Goal: Information Seeking & Learning: Learn about a topic

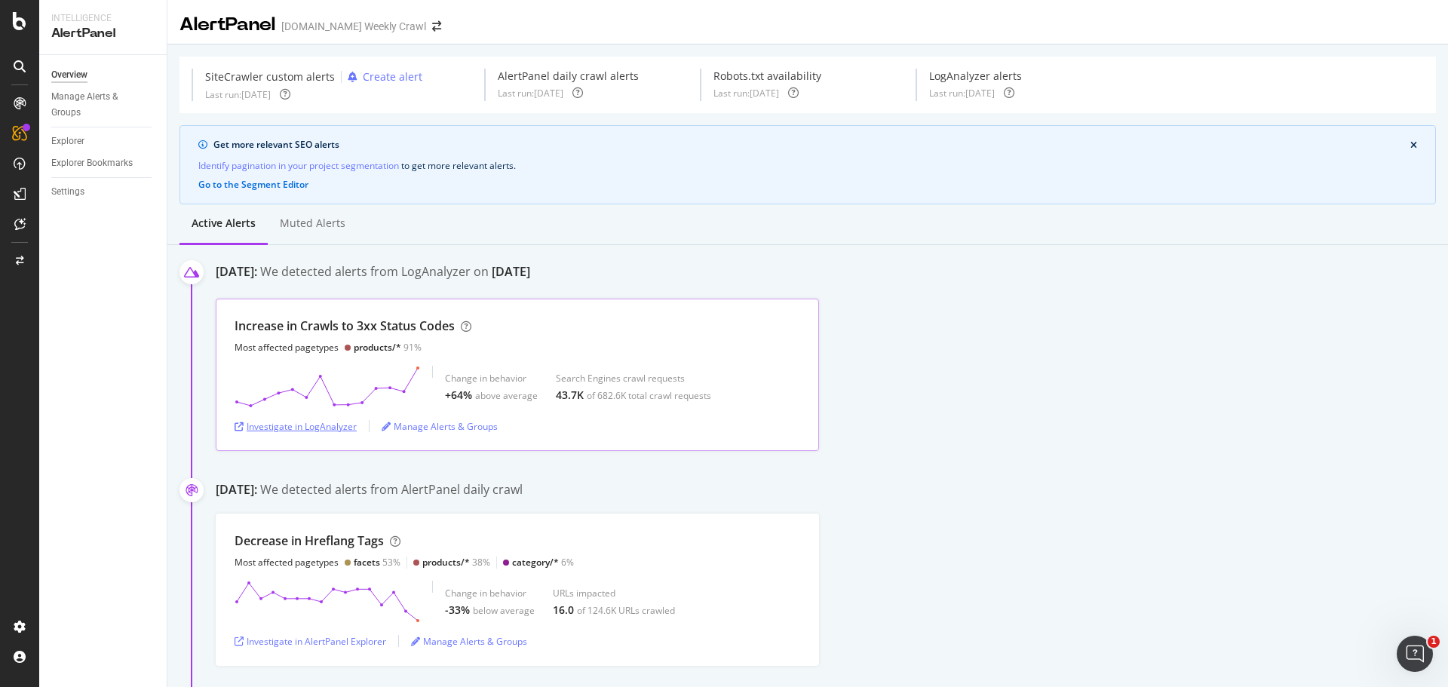
click at [285, 425] on div "Investigate in LogAnalyzer" at bounding box center [296, 426] width 122 height 13
click at [587, 388] on div "43.7K of 682.6K total crawl requests" at bounding box center [633, 395] width 155 height 15
click at [412, 323] on div "Increase in Crawls to 3xx Status Codes" at bounding box center [345, 325] width 220 height 17
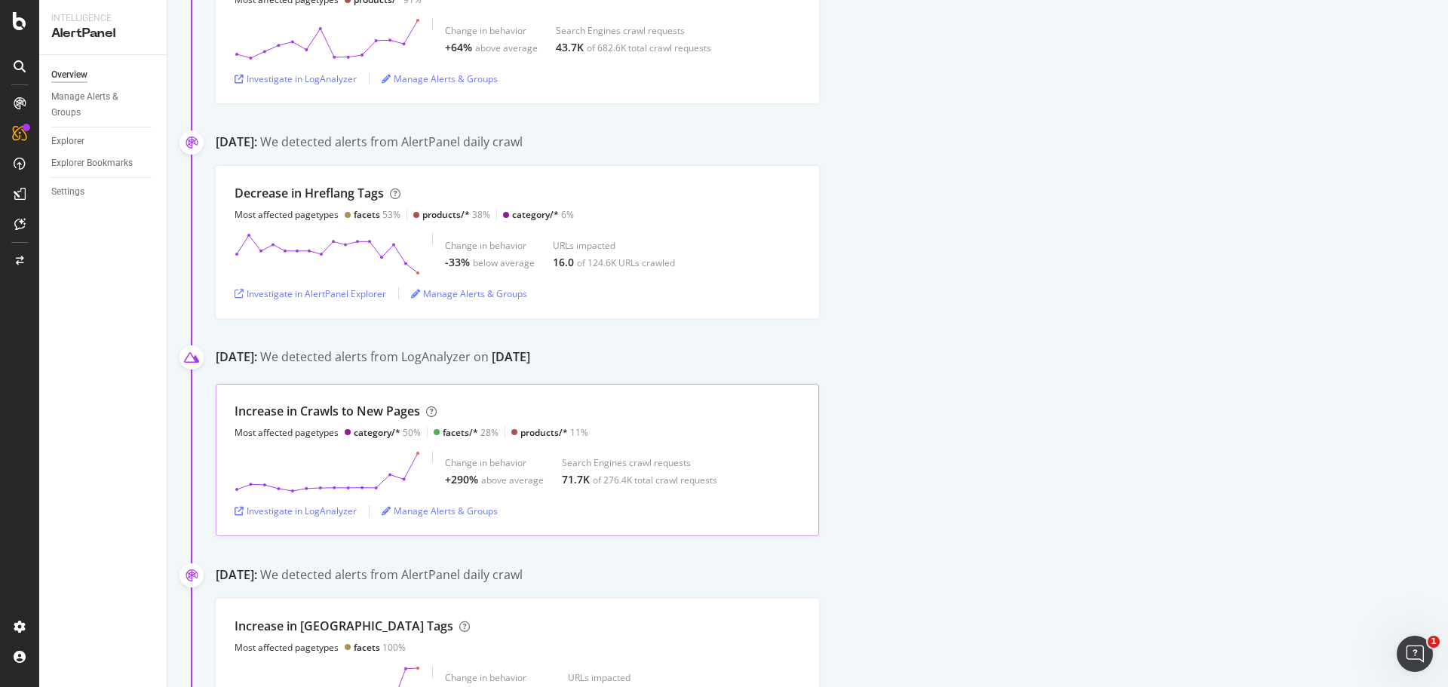
scroll to position [377, 0]
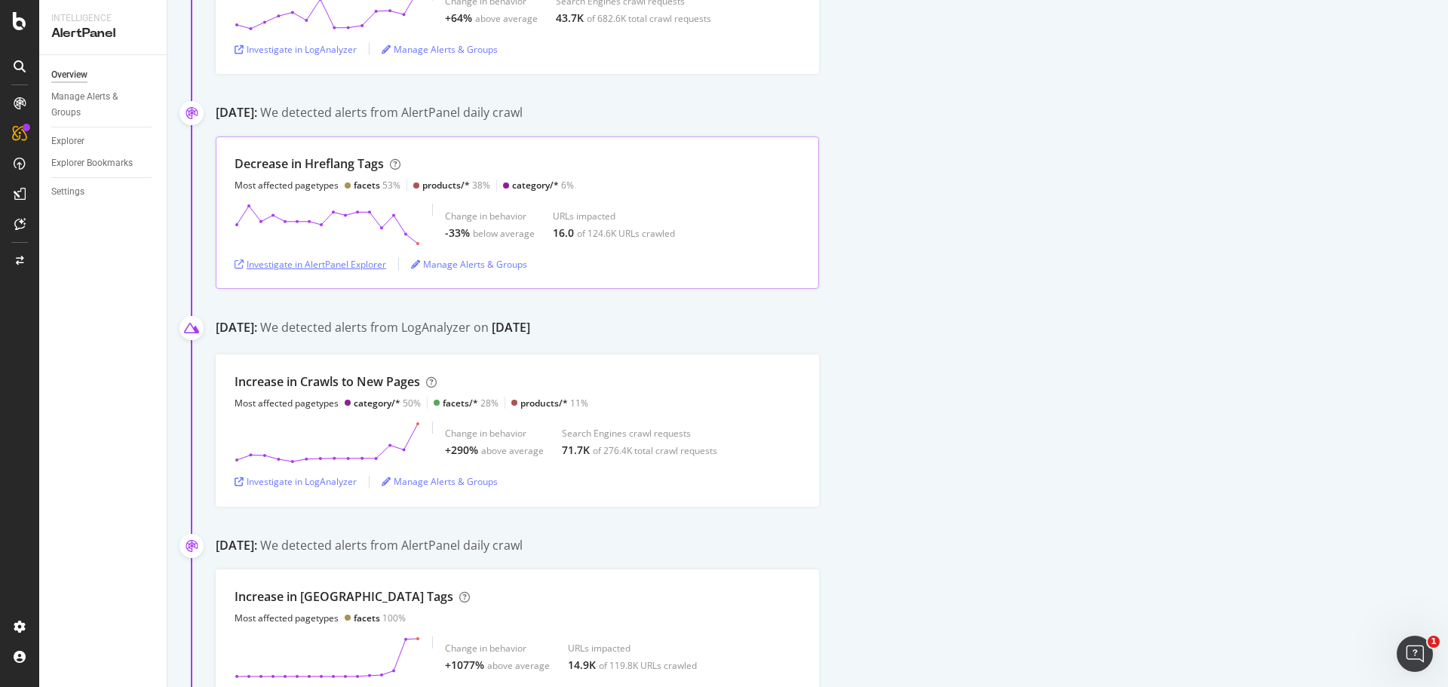
click at [292, 267] on div "Investigate in AlertPanel Explorer" at bounding box center [311, 264] width 152 height 13
drag, startPoint x: 1068, startPoint y: 302, endPoint x: 1014, endPoint y: 312, distance: 55.2
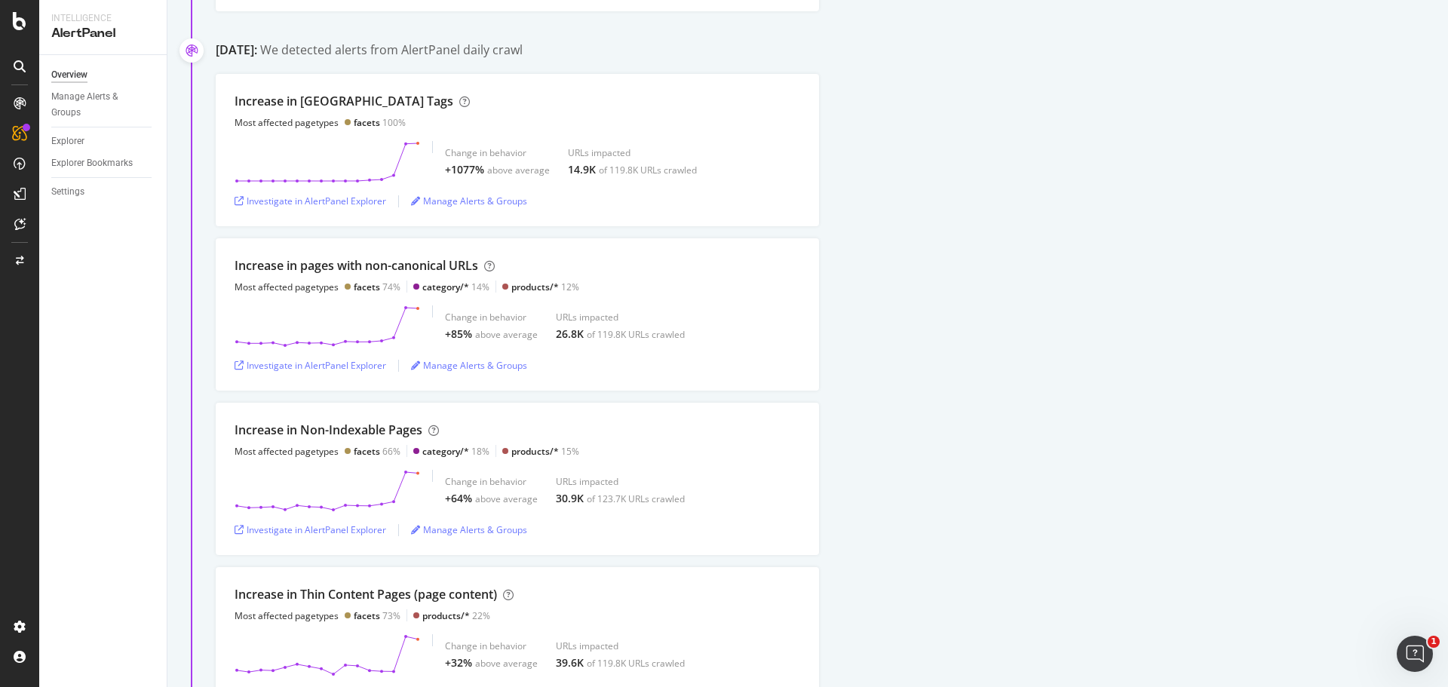
scroll to position [905, 0]
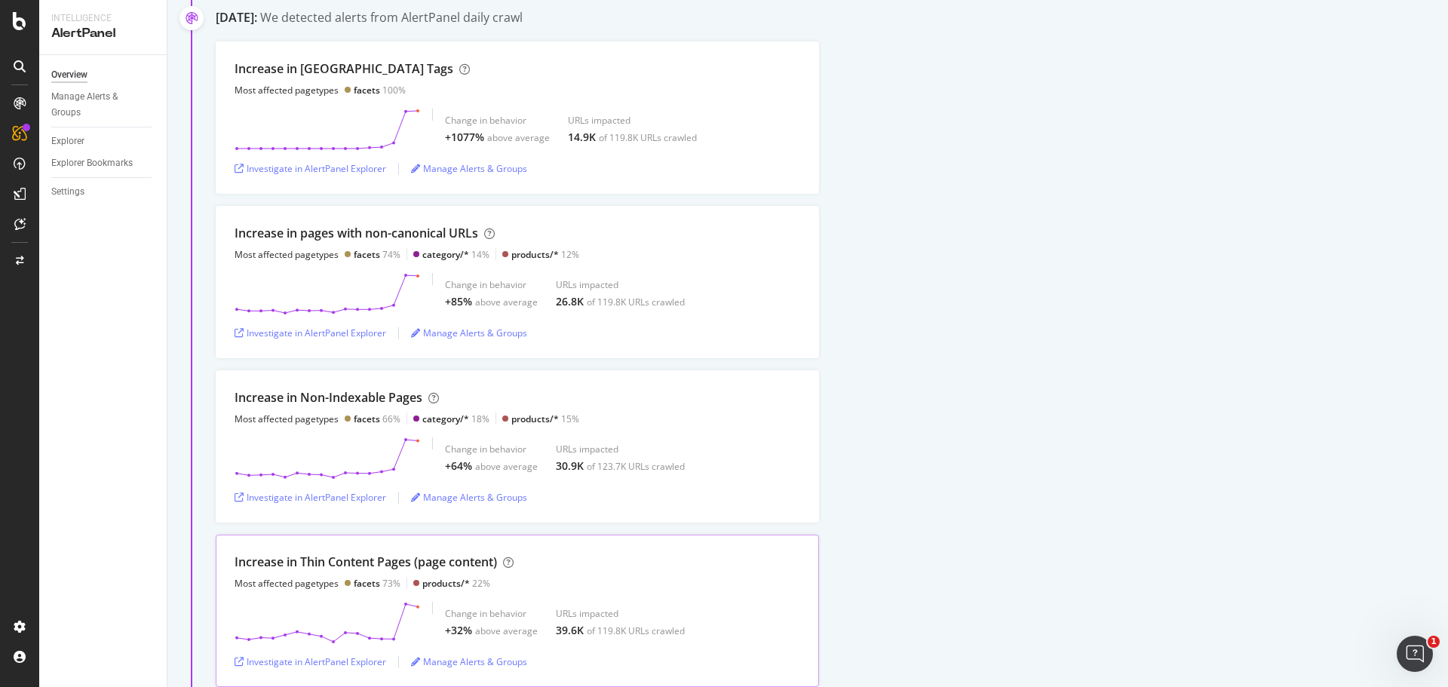
click at [474, 557] on div "Increase in Thin Content Pages (page content)" at bounding box center [366, 561] width 262 height 17
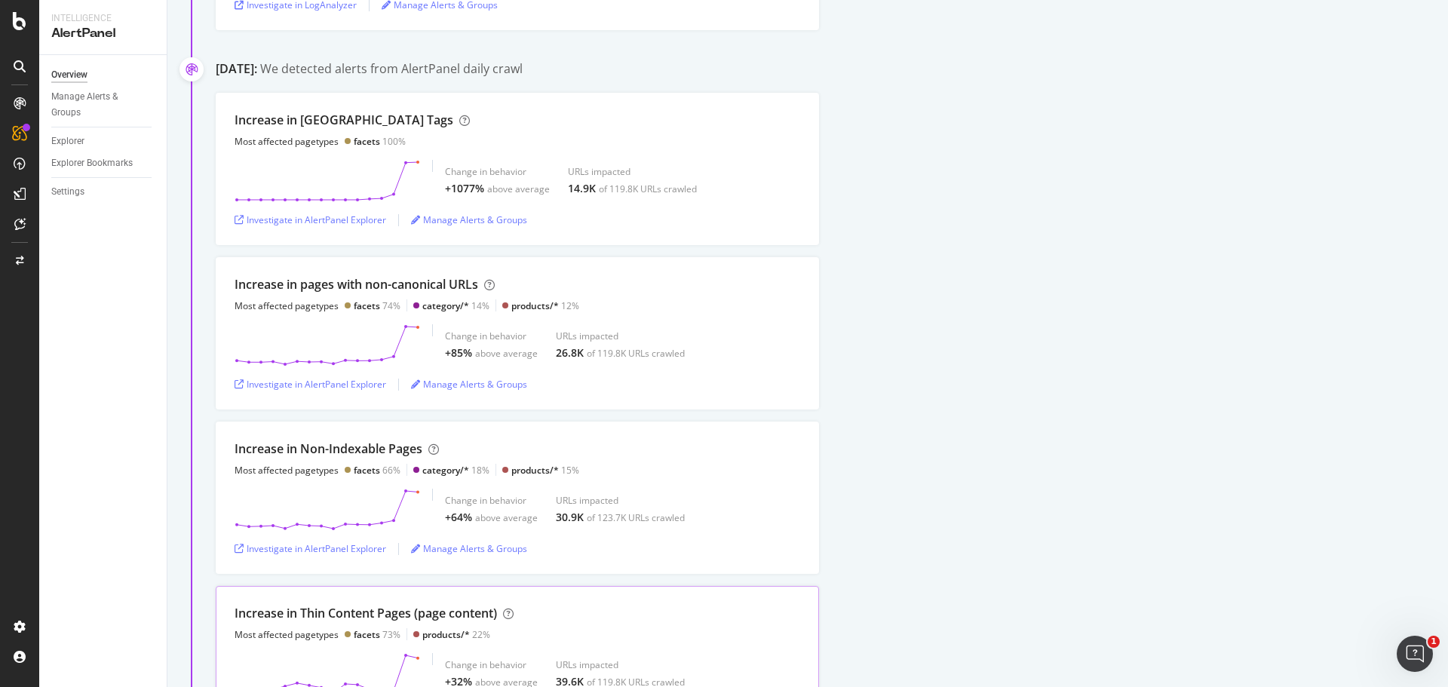
scroll to position [829, 0]
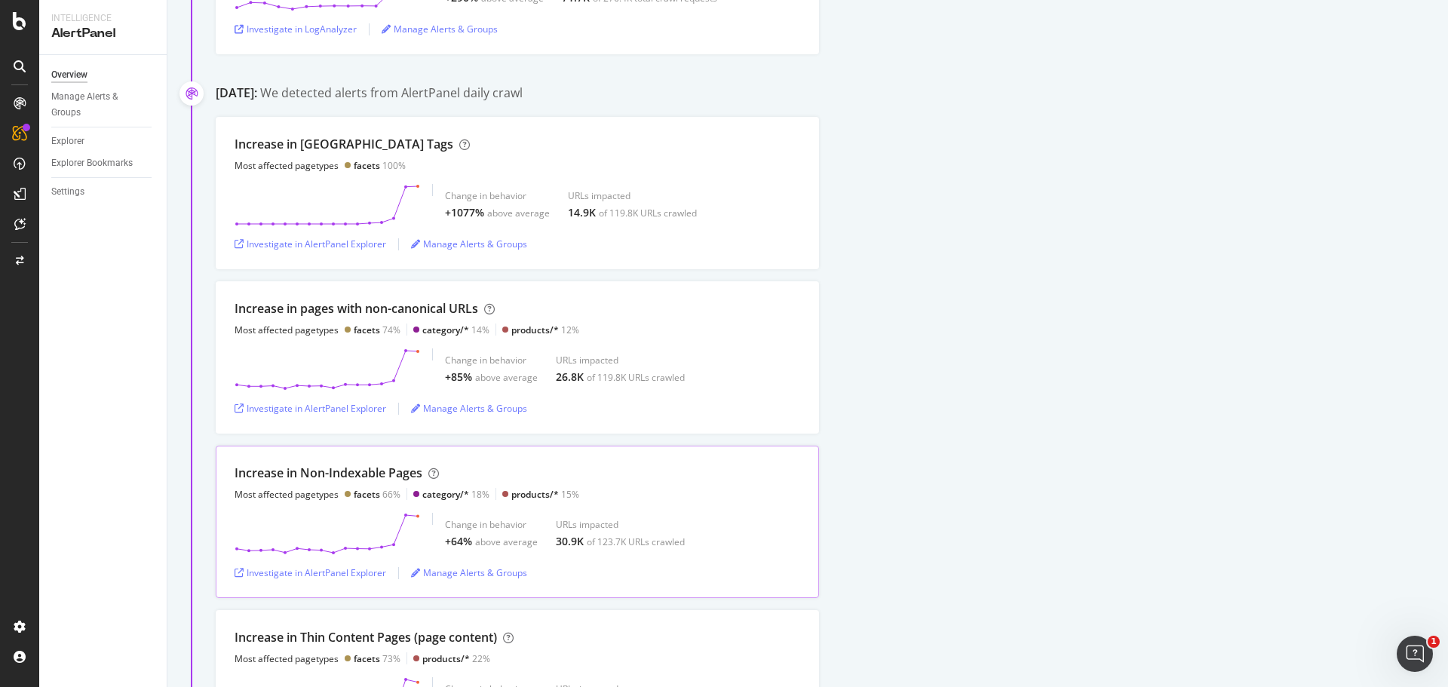
click at [364, 474] on div "Increase in Non-Indexable Pages" at bounding box center [329, 472] width 188 height 17
click at [285, 306] on div "Increase in pages with non-canonical URLs" at bounding box center [357, 308] width 244 height 17
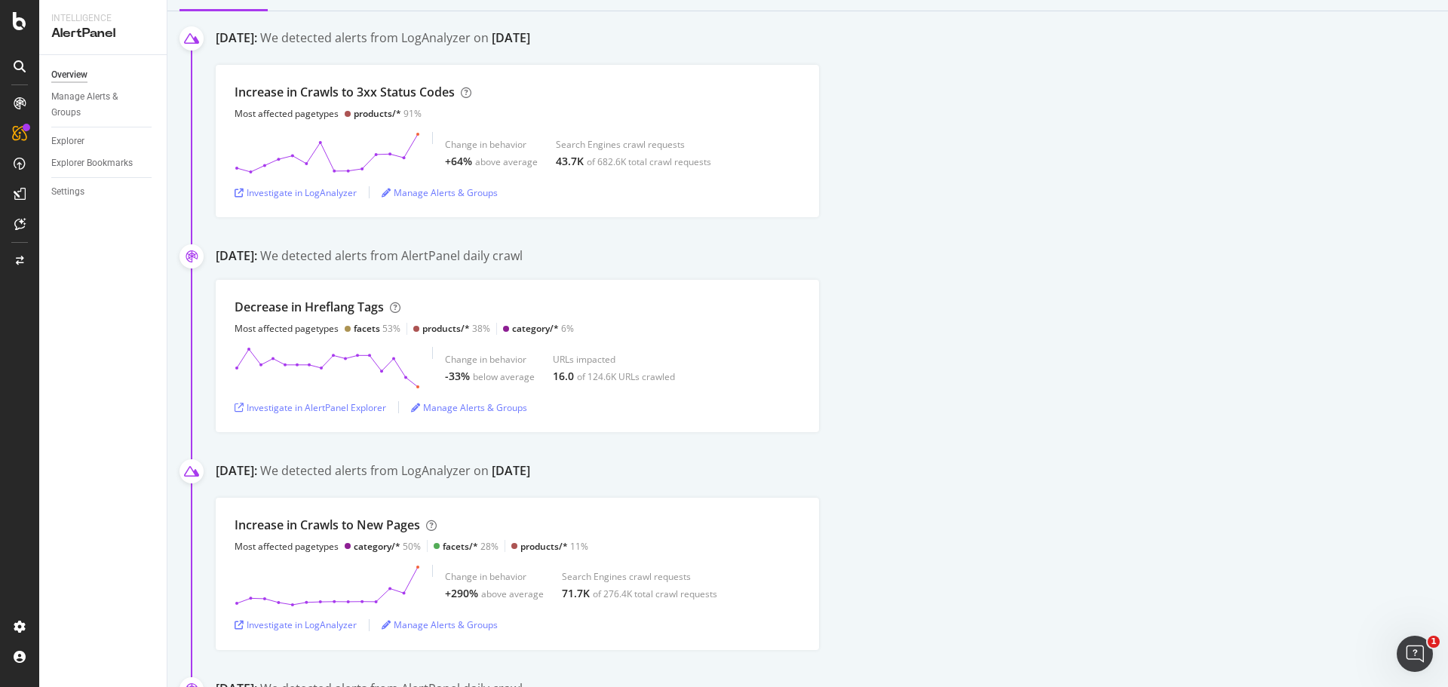
scroll to position [226, 0]
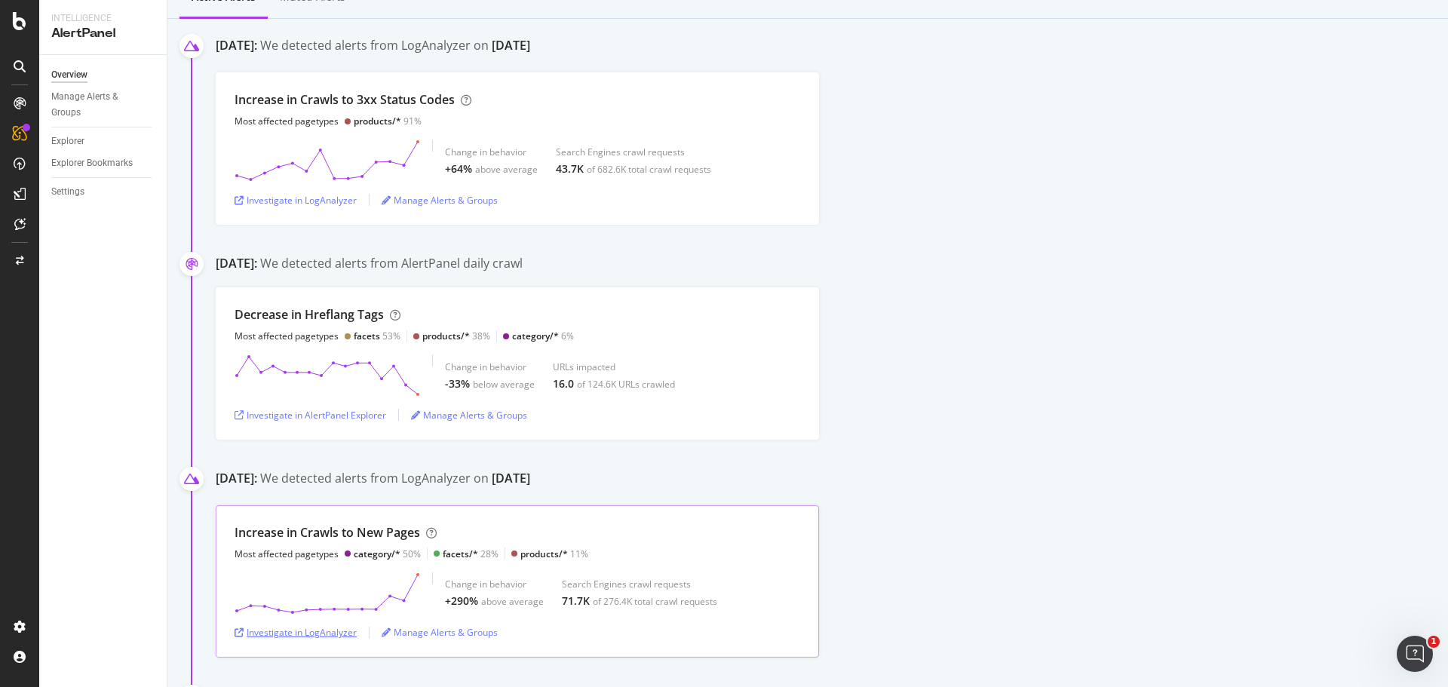
click at [295, 631] on div "Investigate in LogAnalyzer" at bounding box center [296, 632] width 122 height 13
click at [350, 319] on div "Decrease in Hreflang Tags" at bounding box center [309, 314] width 149 height 17
click at [348, 529] on div "Increase in Crawls to New Pages" at bounding box center [327, 532] width 185 height 17
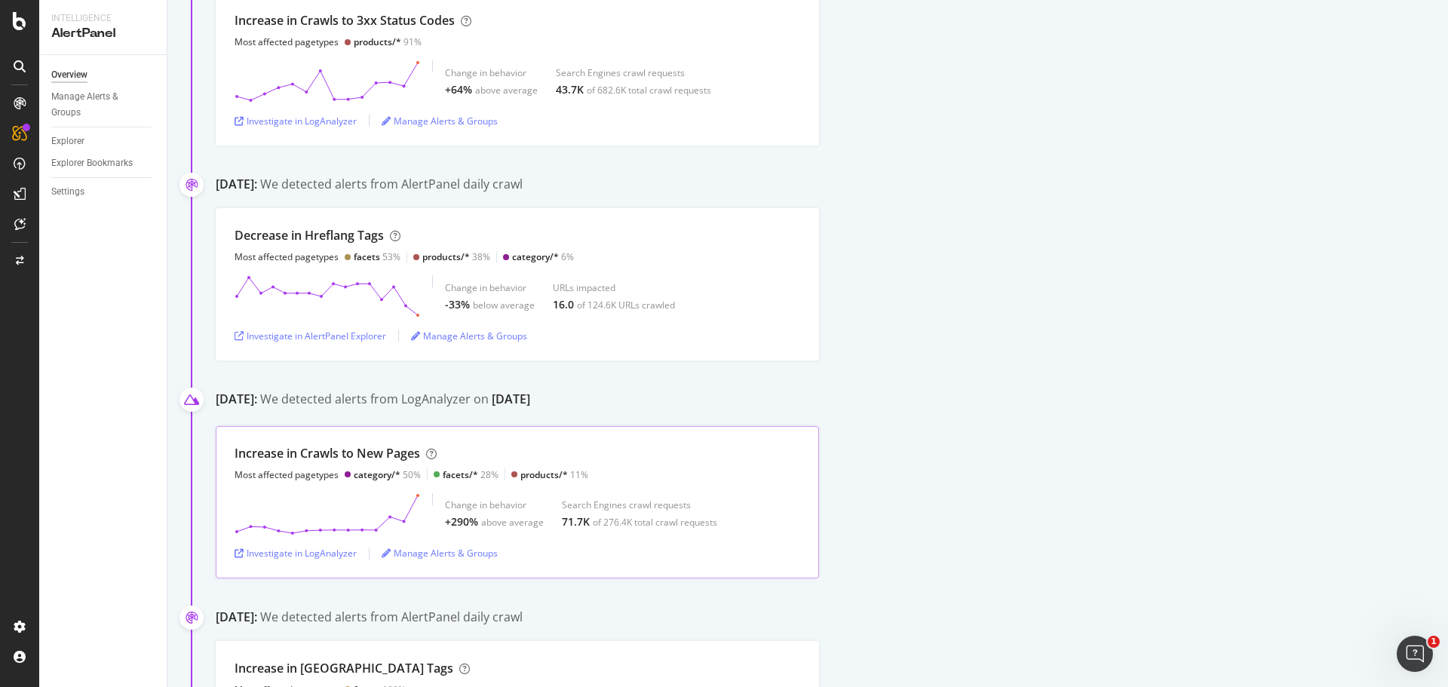
scroll to position [377, 0]
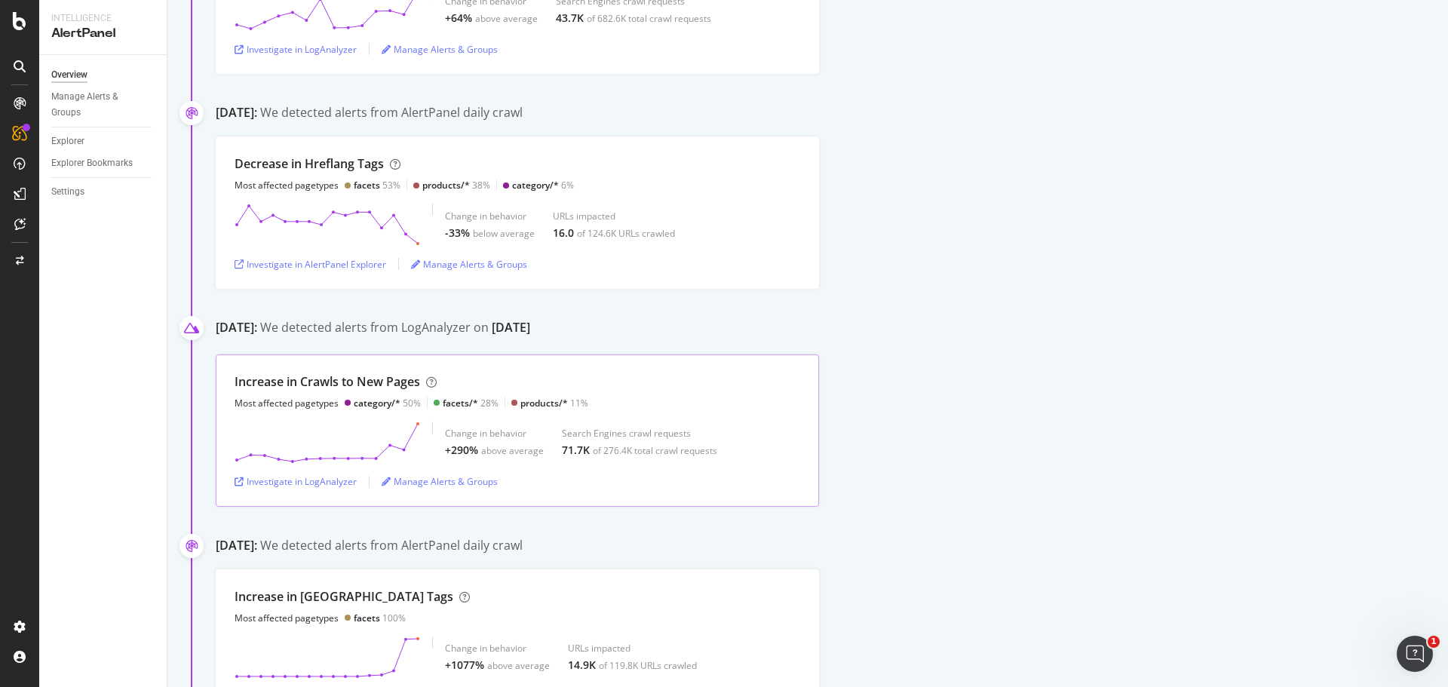
click at [595, 438] on div "Search Engines crawl requests" at bounding box center [639, 433] width 155 height 13
click at [360, 388] on div "Increase in Crawls to New Pages" at bounding box center [327, 381] width 185 height 17
copy div "Increase in Crawls to New Pages"
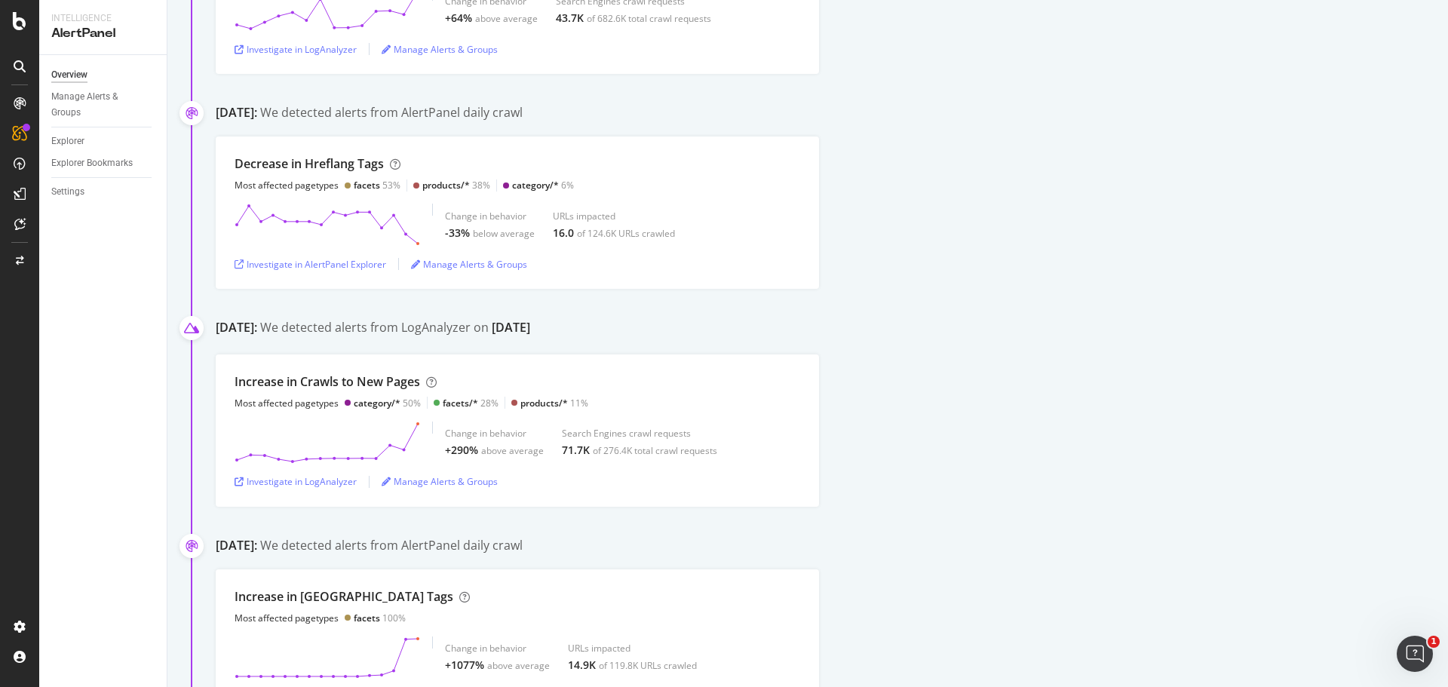
click at [421, 321] on div "We detected alerts from LogAnalyzer on October 3rd" at bounding box center [395, 329] width 270 height 20
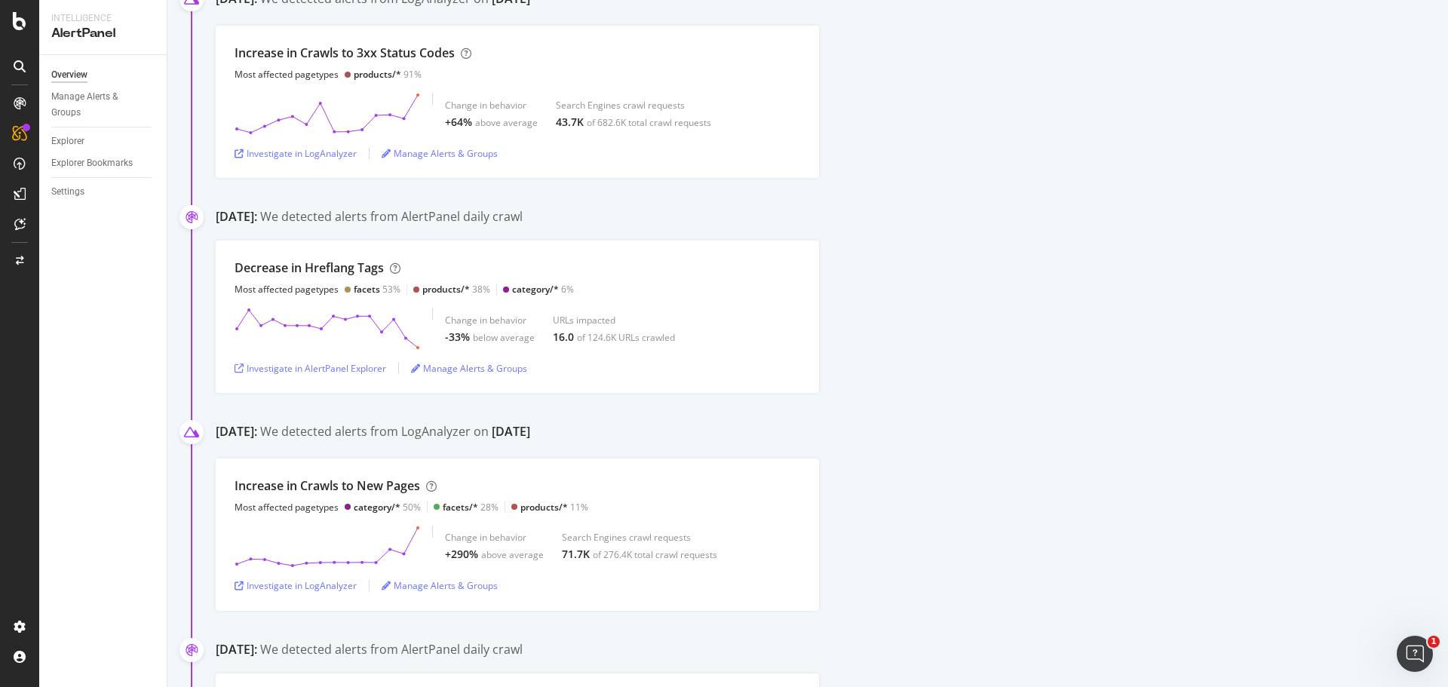
scroll to position [75, 0]
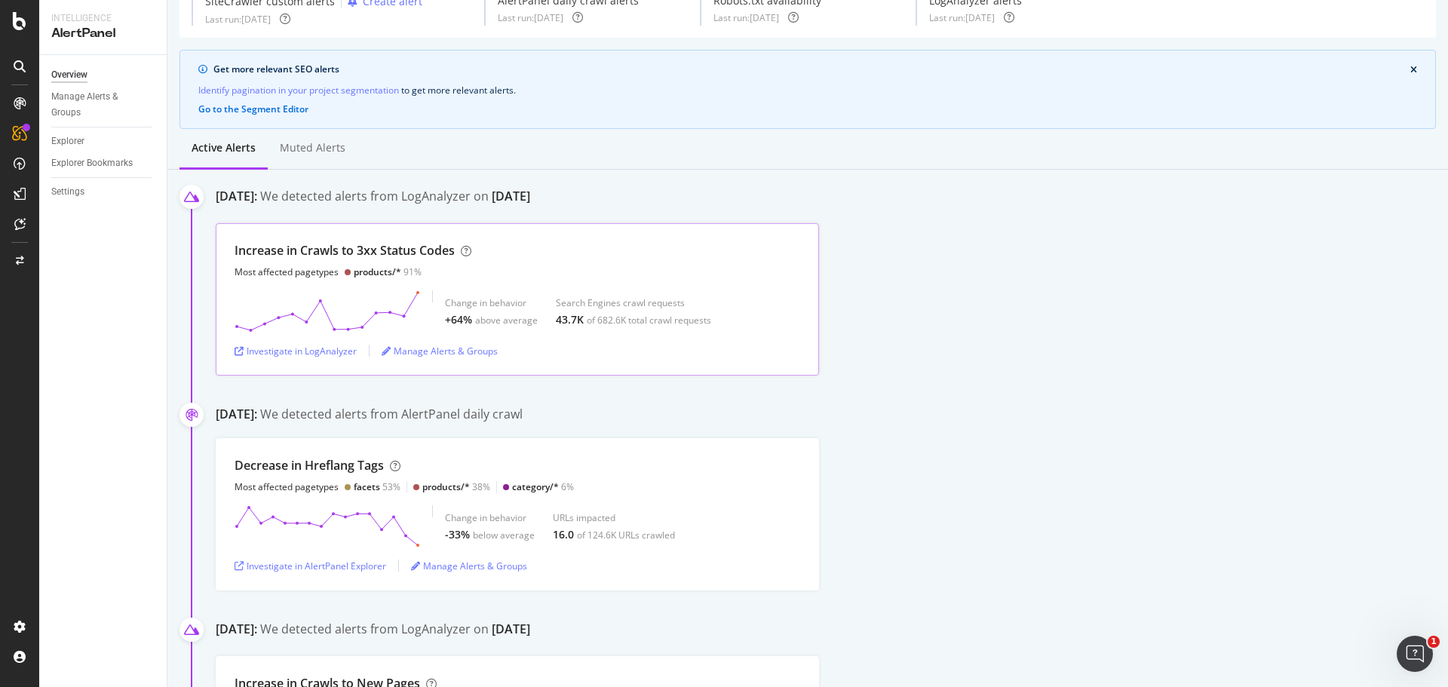
click at [413, 250] on div "Increase in Crawls to 3xx Status Codes" at bounding box center [345, 250] width 220 height 17
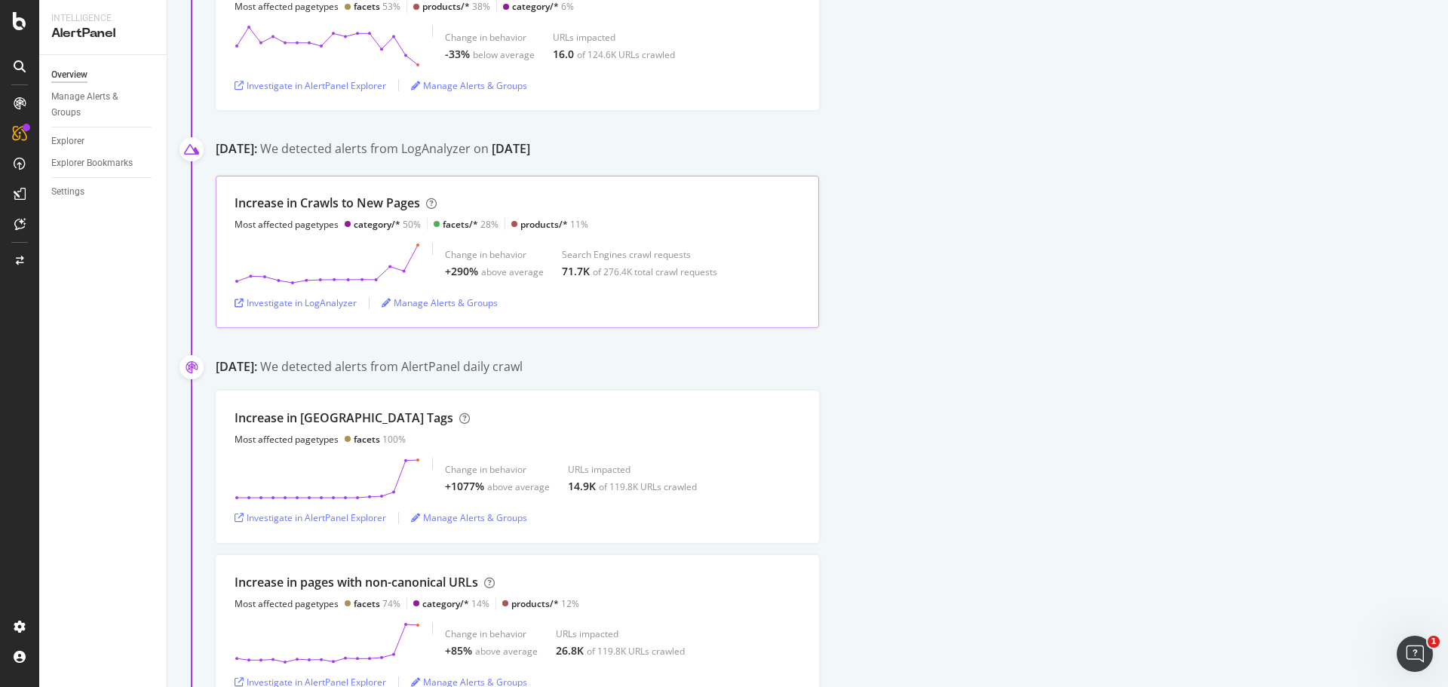
scroll to position [603, 0]
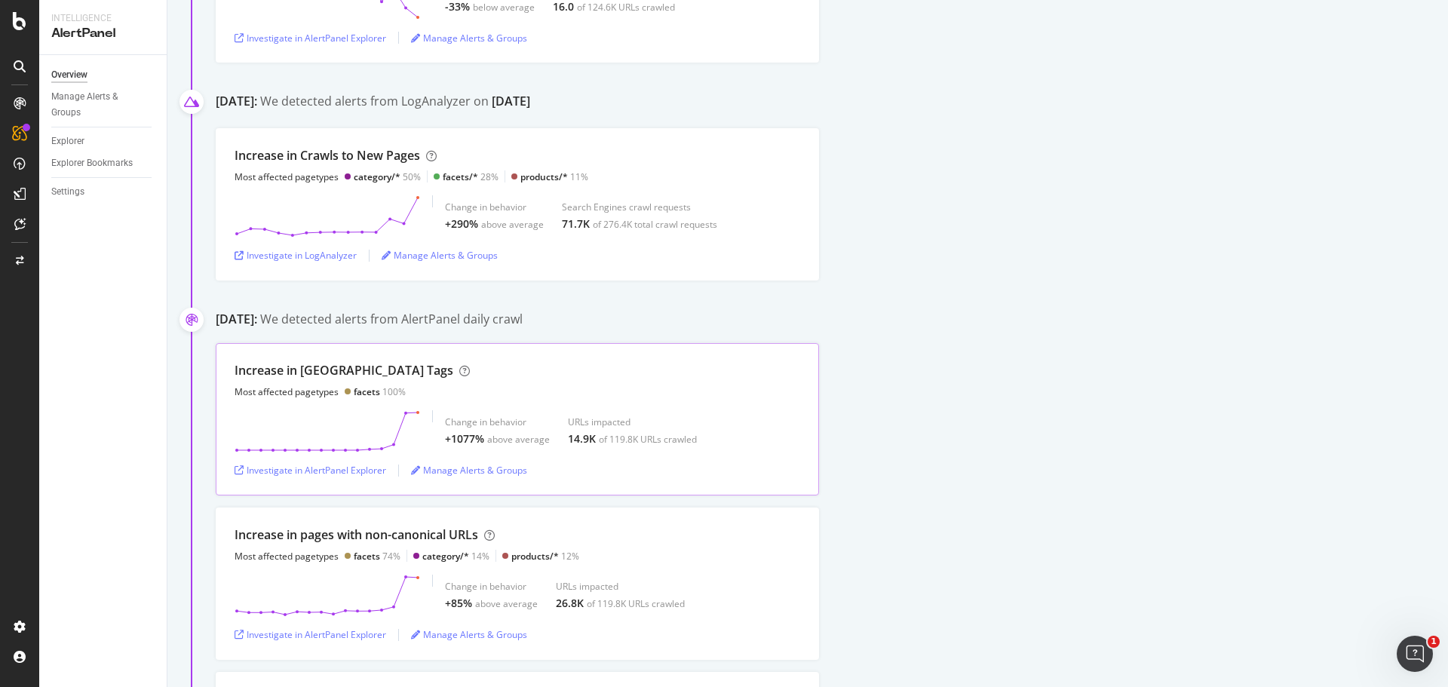
click at [309, 373] on div "Increase in Noindex Tags" at bounding box center [344, 370] width 219 height 17
copy div "Increase in Noindex Tags"
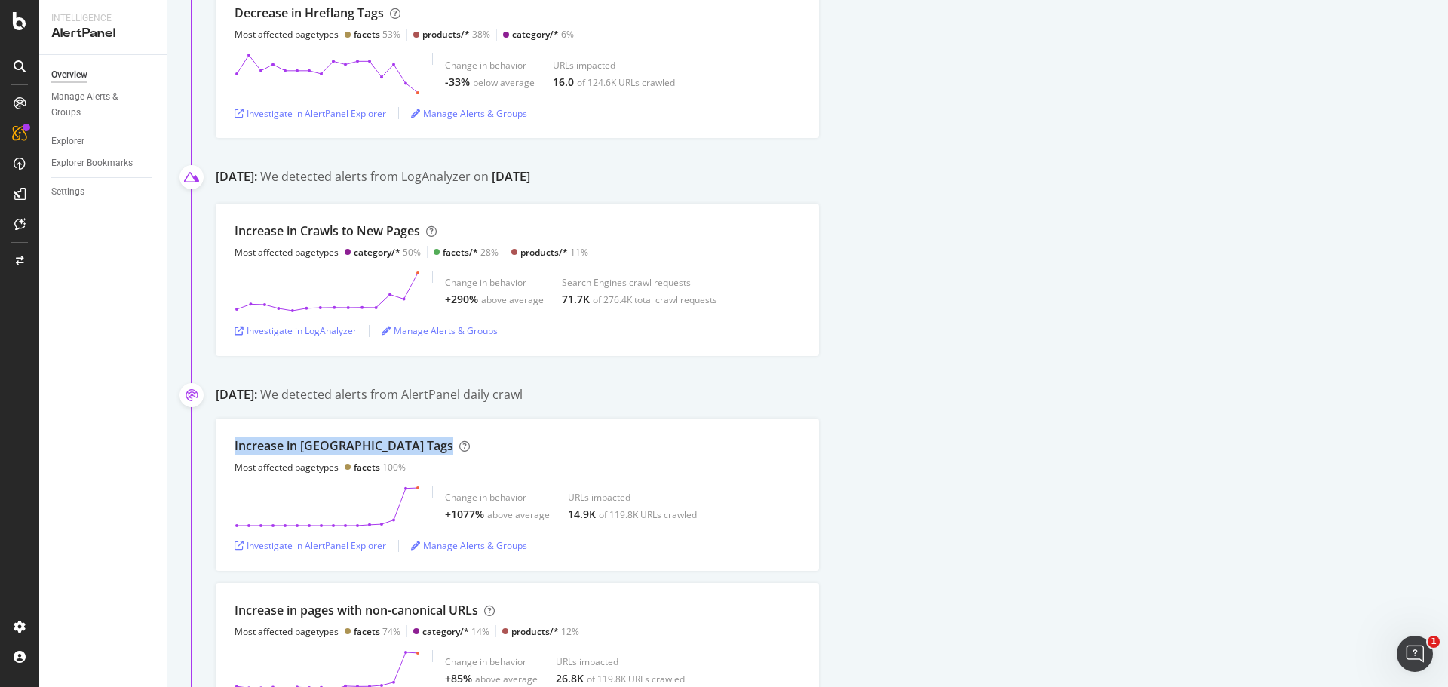
scroll to position [0, 0]
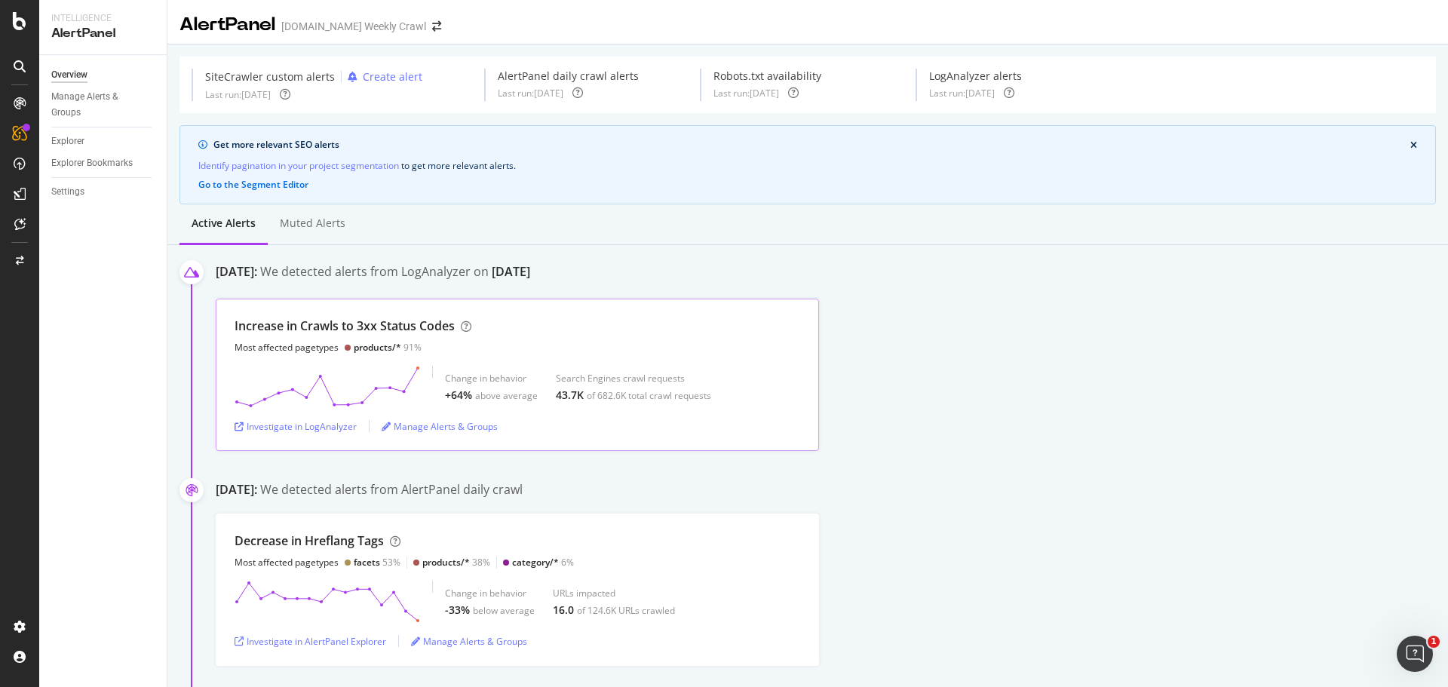
click at [395, 324] on div "Increase in Crawls to 3xx Status Codes" at bounding box center [345, 325] width 220 height 17
copy div "Increase in Crawls to 3xx Status Codes"
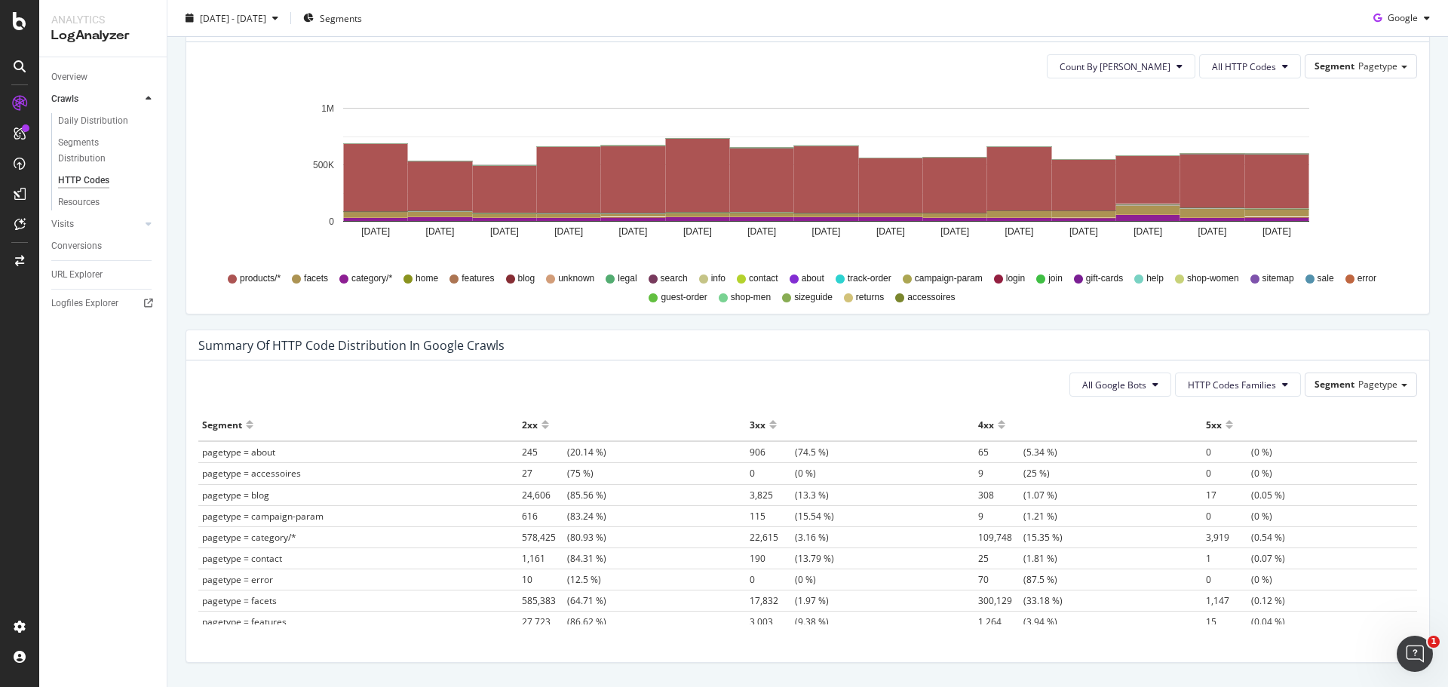
scroll to position [829, 0]
click at [769, 420] on div at bounding box center [773, 417] width 8 height 11
click at [769, 428] on div at bounding box center [773, 430] width 8 height 11
click at [759, 455] on span "369,267" at bounding box center [772, 451] width 45 height 13
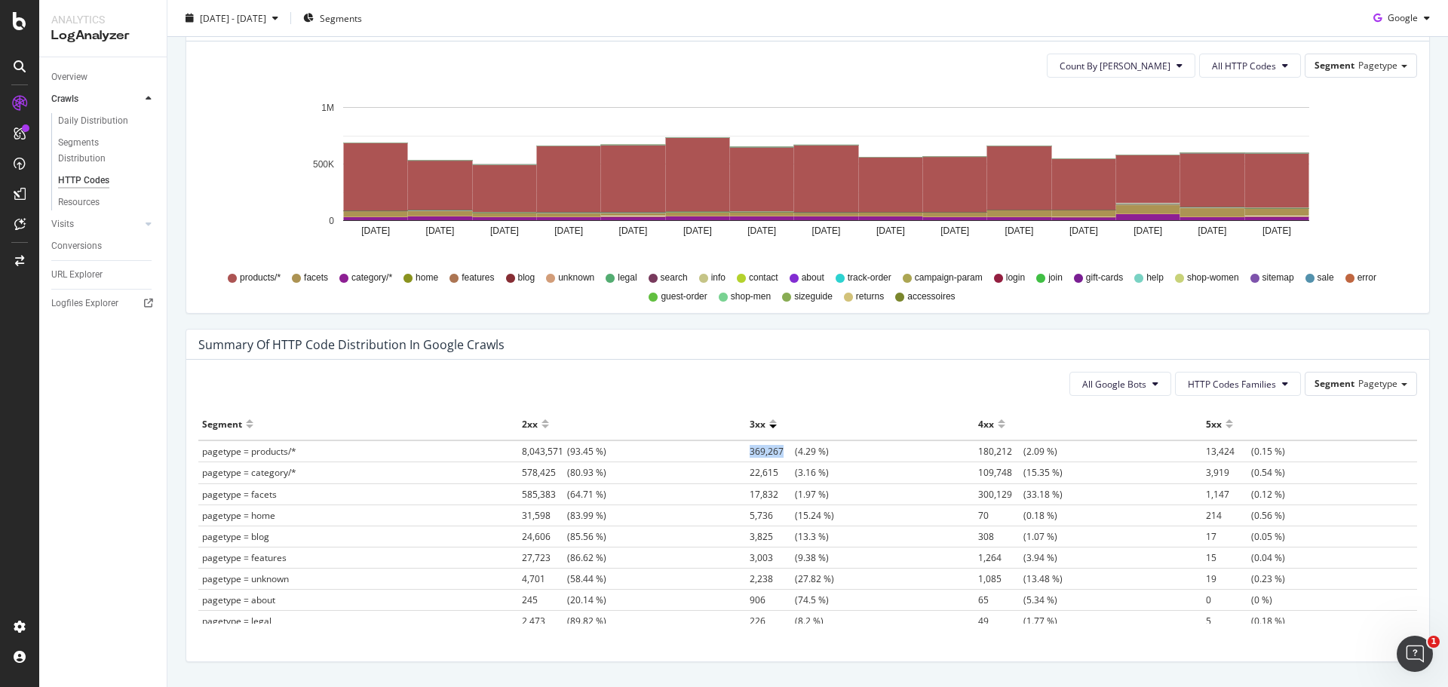
click at [759, 455] on span "369,267" at bounding box center [772, 451] width 45 height 13
click at [756, 478] on span "22,615" at bounding box center [772, 472] width 45 height 13
click at [1265, 68] on span "All HTTP Codes" at bounding box center [1244, 66] width 64 height 13
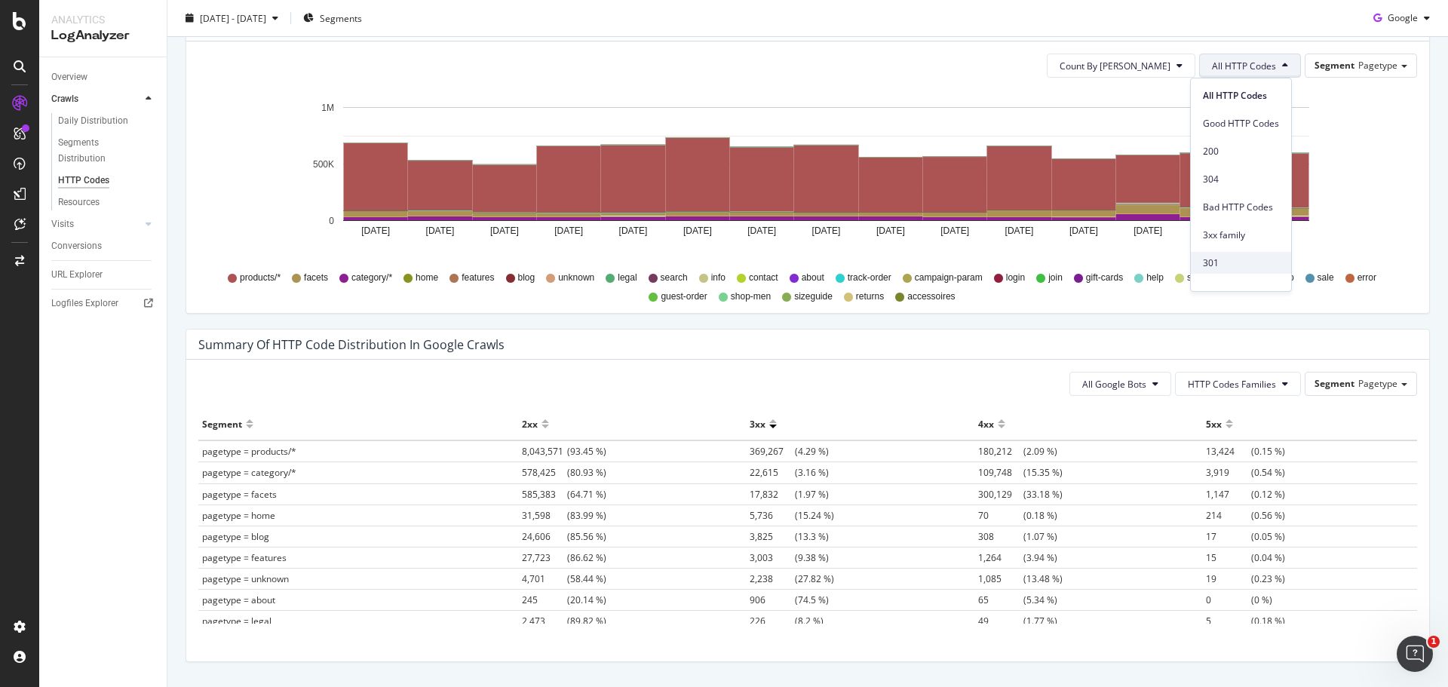
click at [1239, 271] on div "301" at bounding box center [1241, 263] width 100 height 22
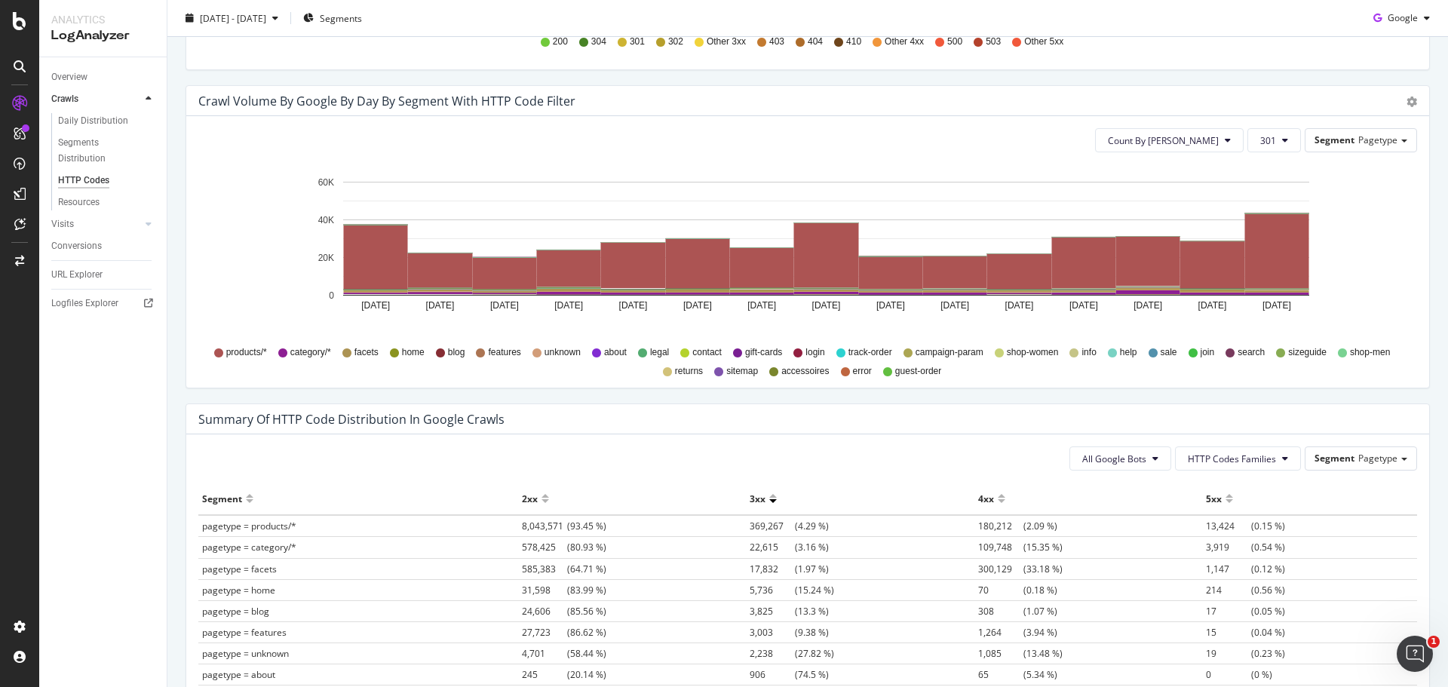
scroll to position [754, 0]
click at [1273, 255] on rect "A chart." at bounding box center [1277, 251] width 64 height 75
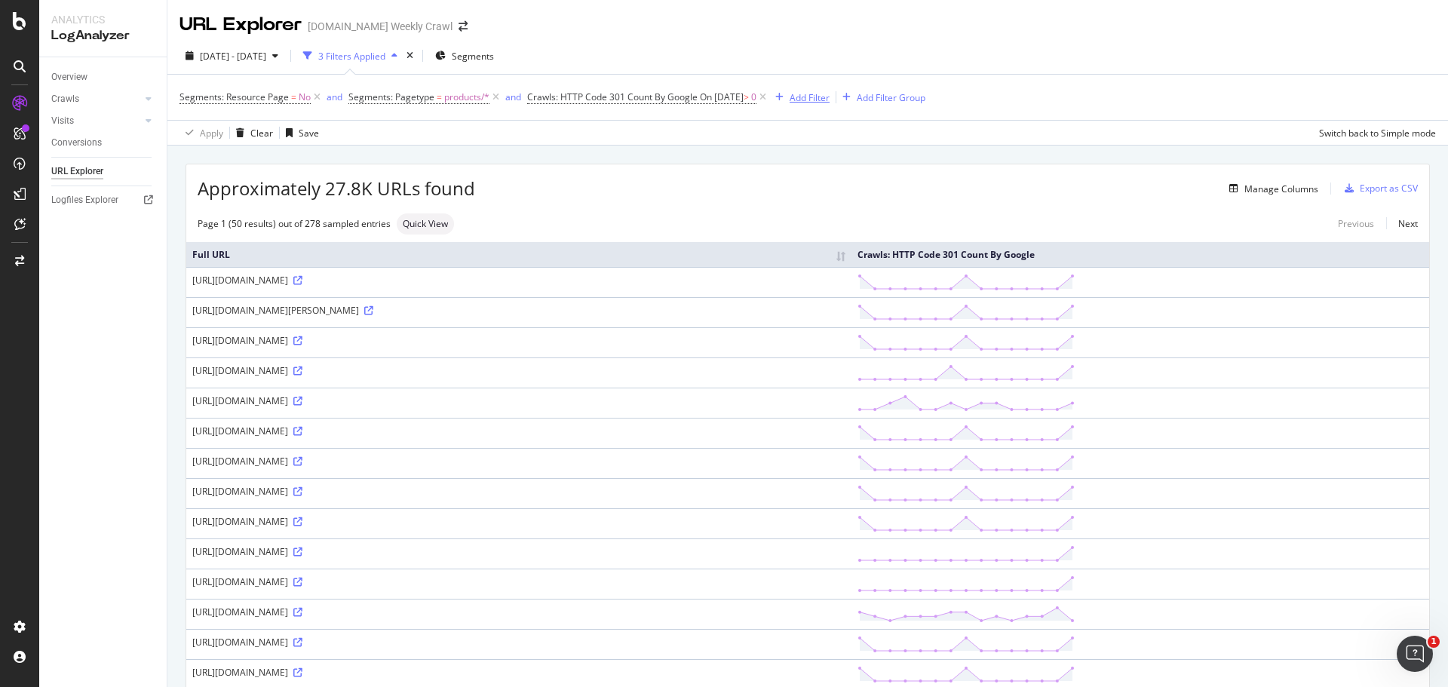
click at [825, 109] on div "Segments: Resource Page = No and Segments: Pagetype = products/* and Crawls: HT…" at bounding box center [807, 97] width 1256 height 45
click at [824, 103] on div "Add Filter" at bounding box center [809, 97] width 40 height 13
click at [866, 99] on input "text" at bounding box center [933, 100] width 234 height 23
click at [840, 196] on div "URLs (Logs)" at bounding box center [826, 203] width 67 height 15
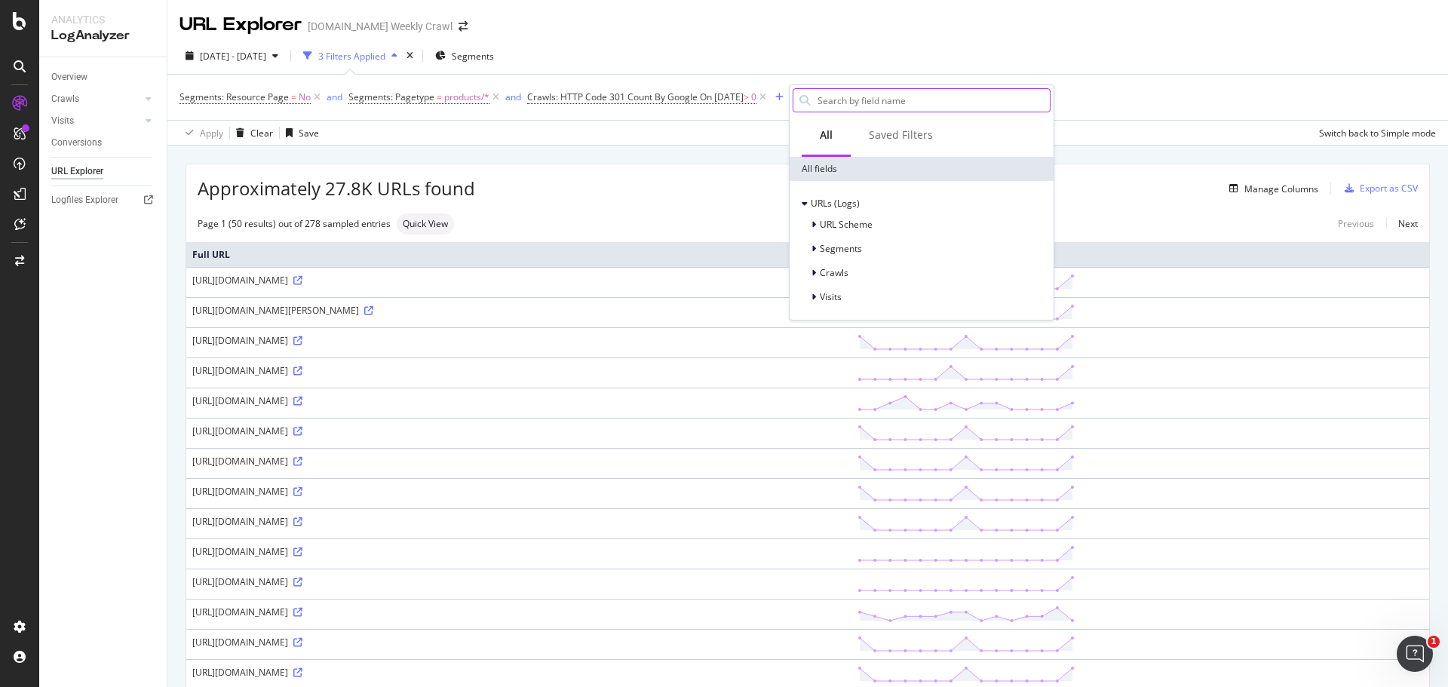
click at [854, 102] on input "text" at bounding box center [933, 100] width 234 height 23
type input "o"
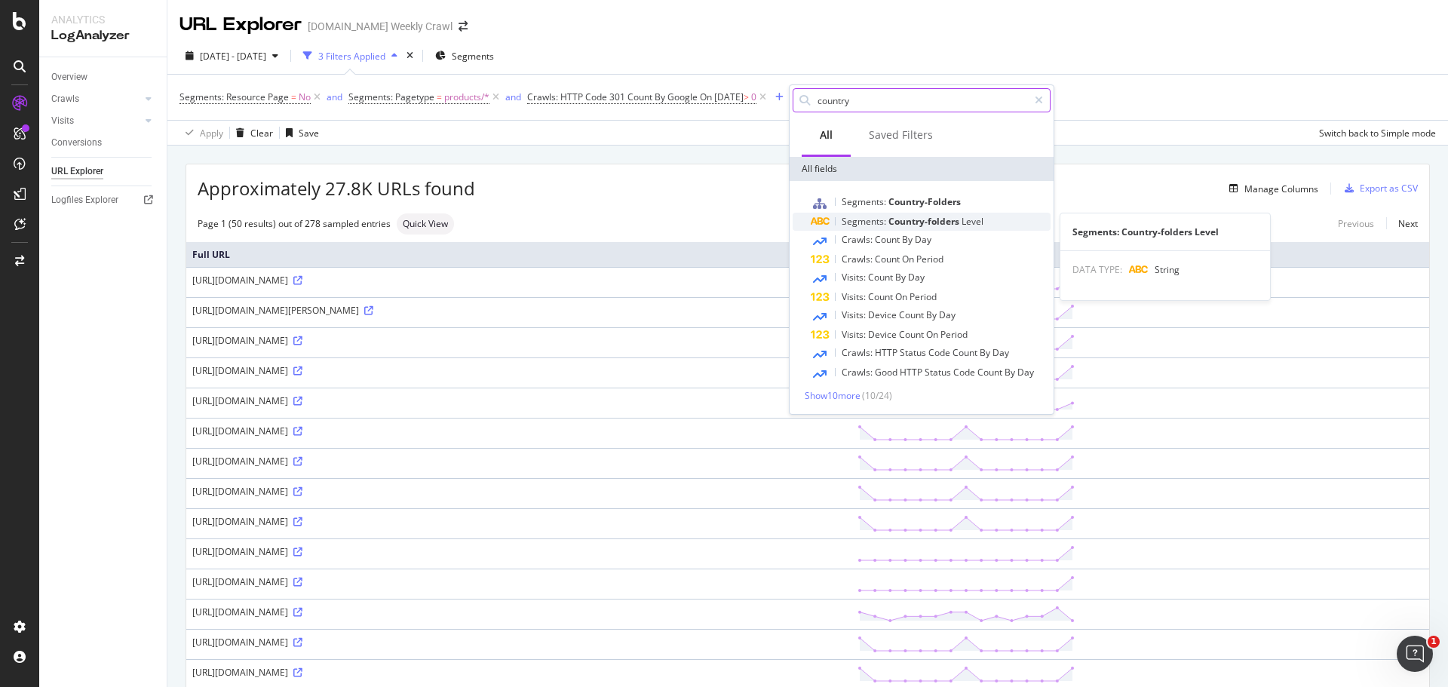
type input "country"
click at [916, 221] on span "Country-folders" at bounding box center [924, 221] width 73 height 13
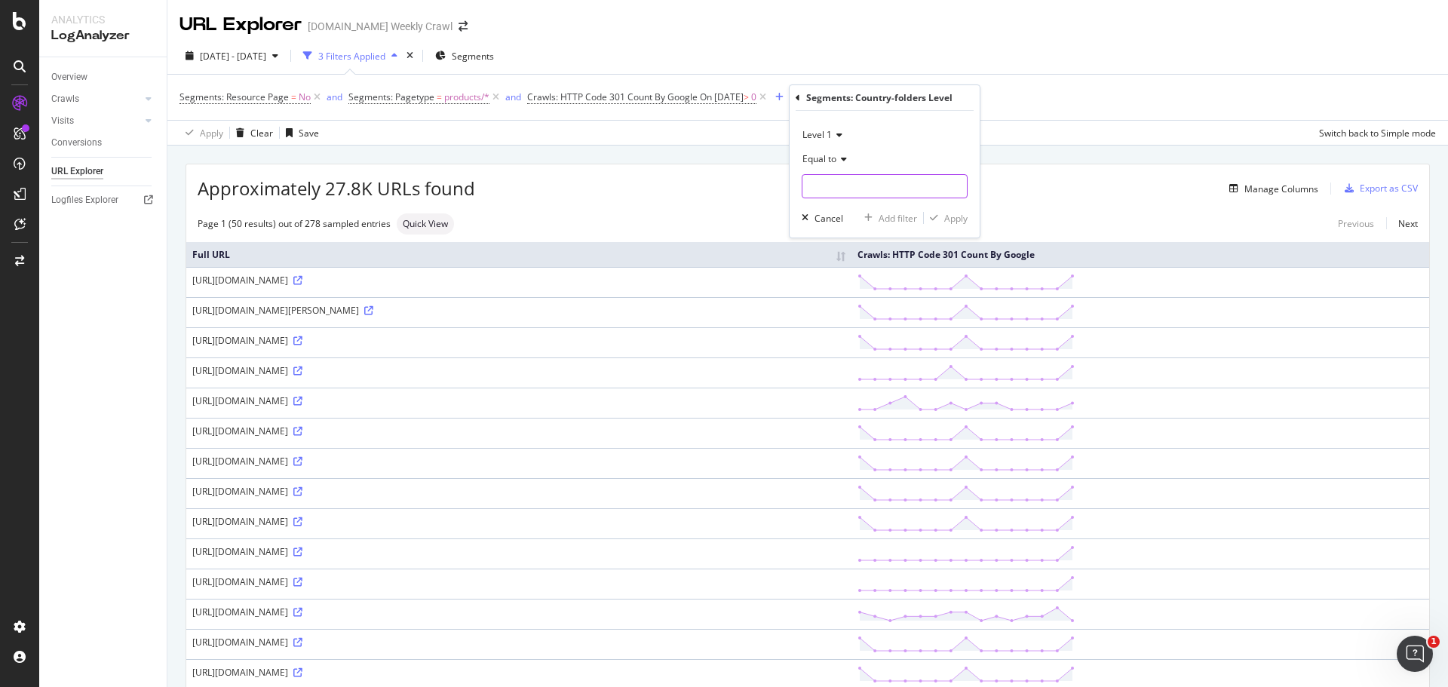
click at [872, 189] on input "text" at bounding box center [884, 186] width 164 height 24
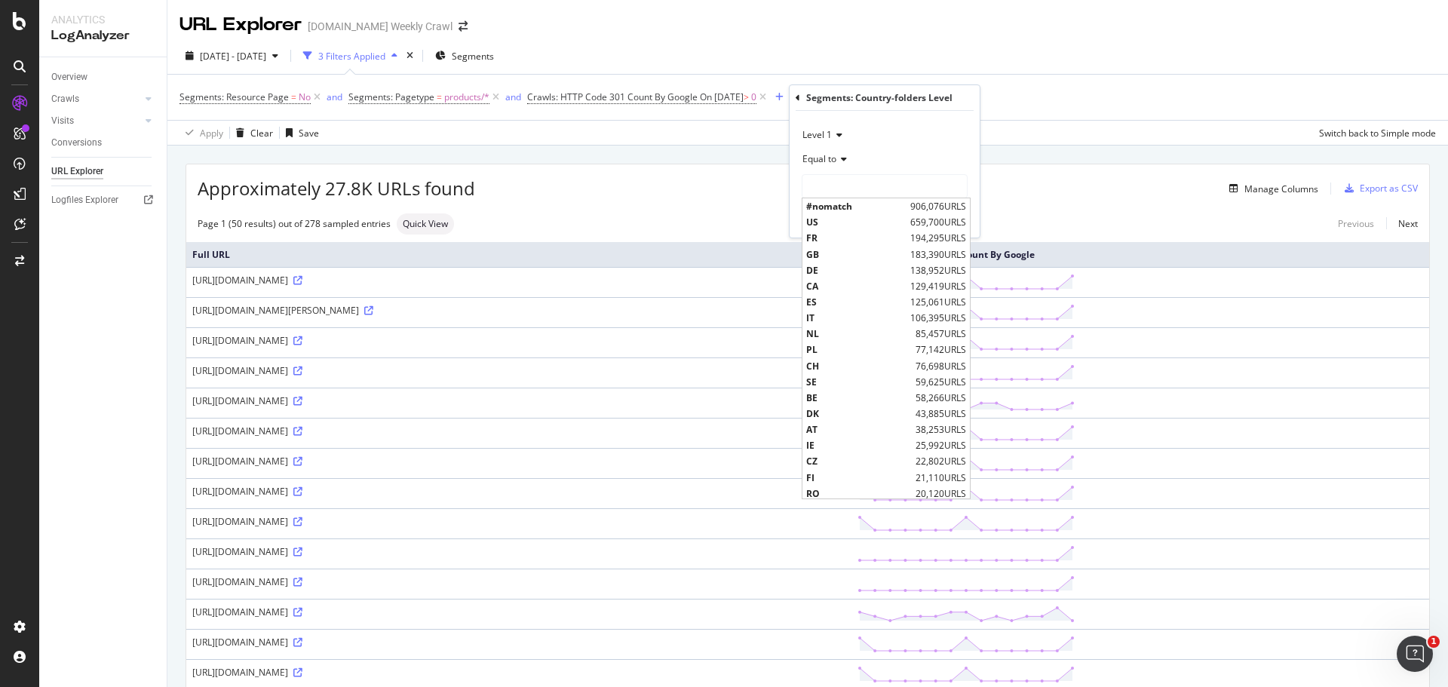
click at [584, 216] on div "Page 1 (50 results) out of 278 sampled entries Quick View Previous Next" at bounding box center [807, 223] width 1243 height 21
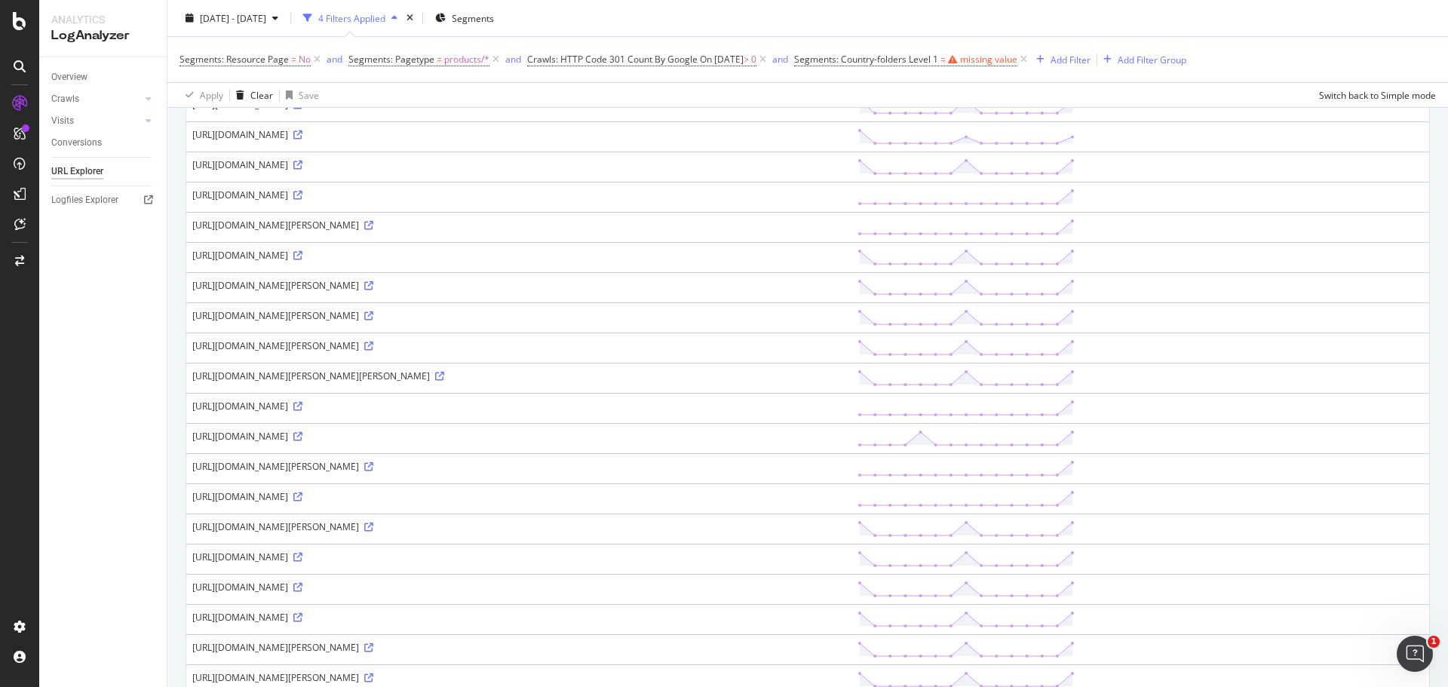
scroll to position [1170, 0]
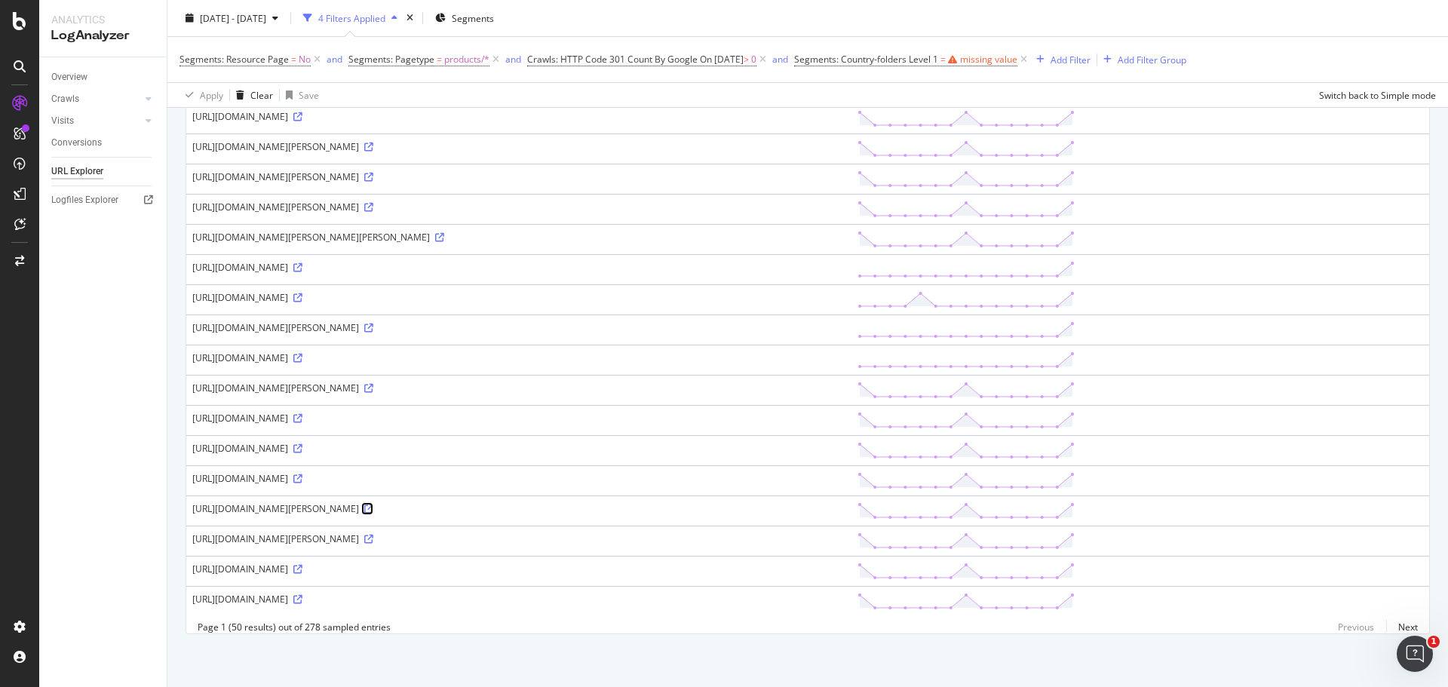
click at [373, 504] on icon at bounding box center [368, 508] width 9 height 9
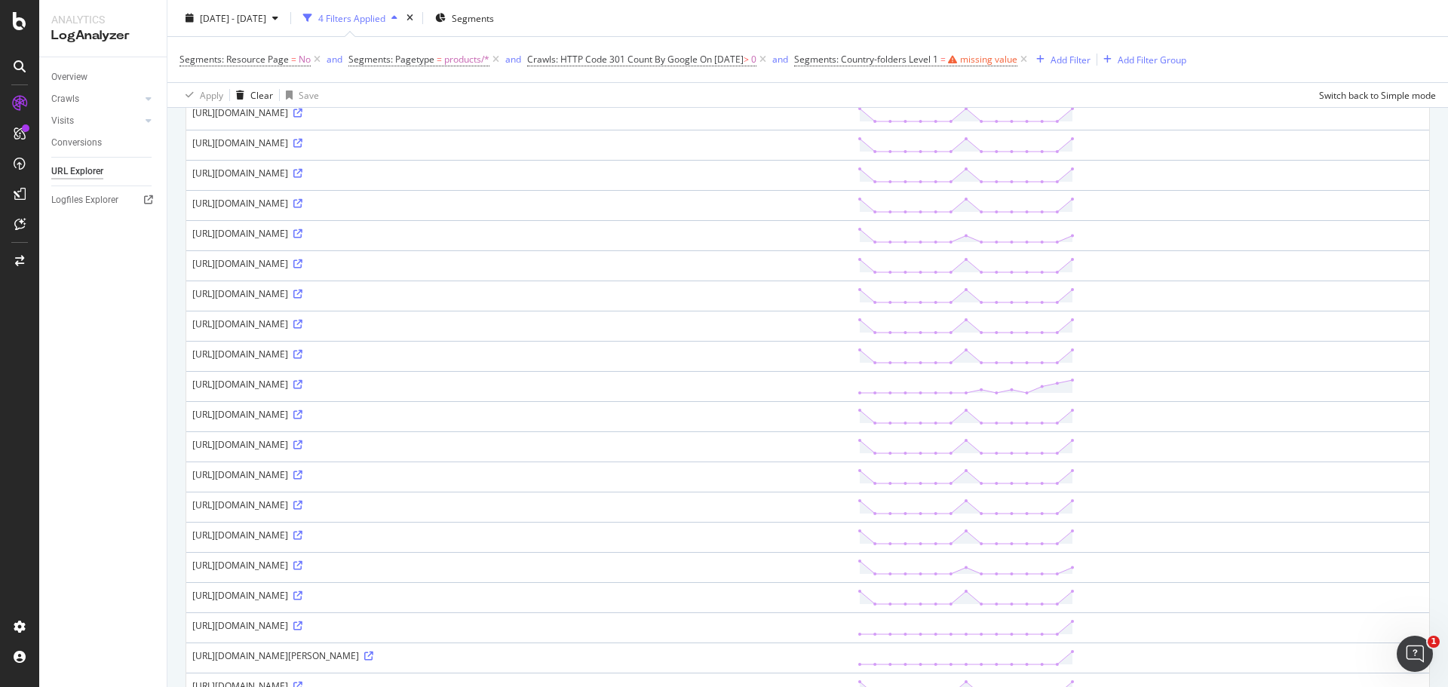
scroll to position [603, 0]
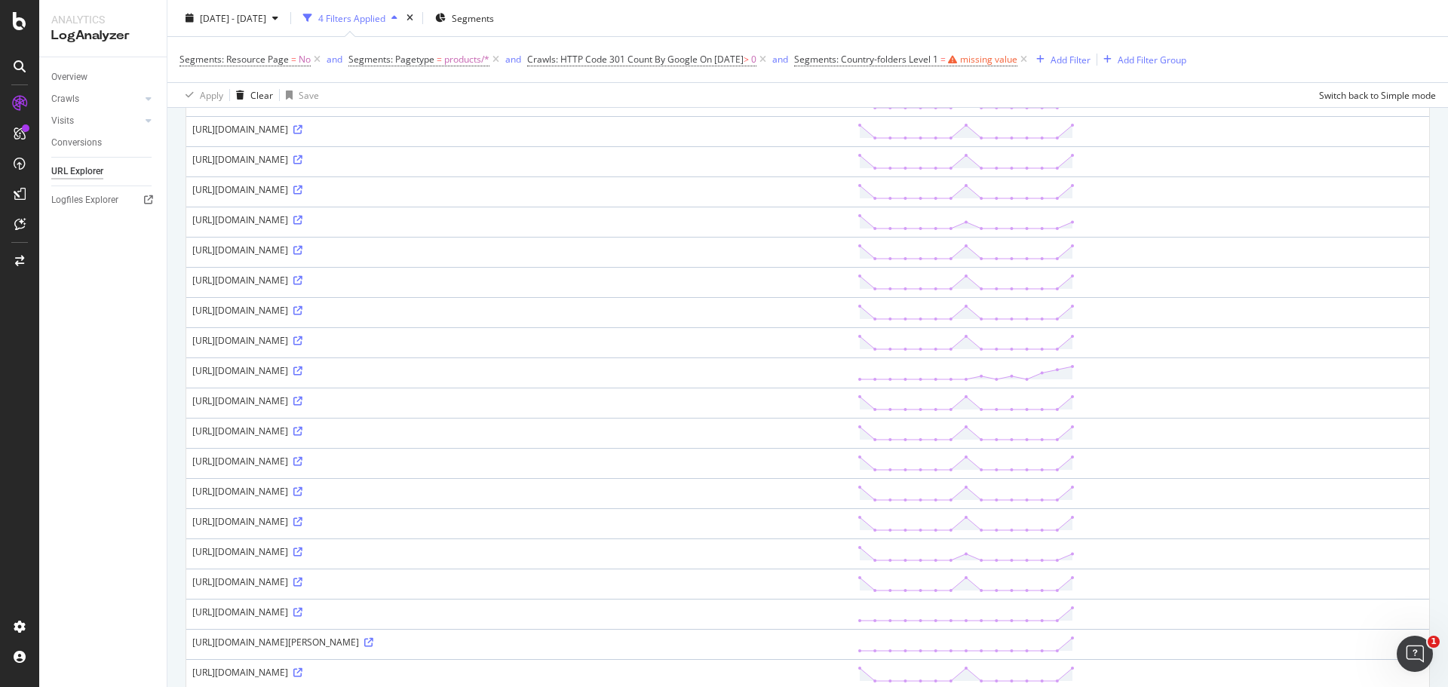
drag, startPoint x: 591, startPoint y: 492, endPoint x: 954, endPoint y: 458, distance: 364.3
click at [592, 492] on div "[URL][DOMAIN_NAME]" at bounding box center [518, 491] width 653 height 13
click at [845, 485] on div "[URL][DOMAIN_NAME]" at bounding box center [518, 491] width 653 height 13
click at [302, 492] on icon at bounding box center [297, 491] width 9 height 9
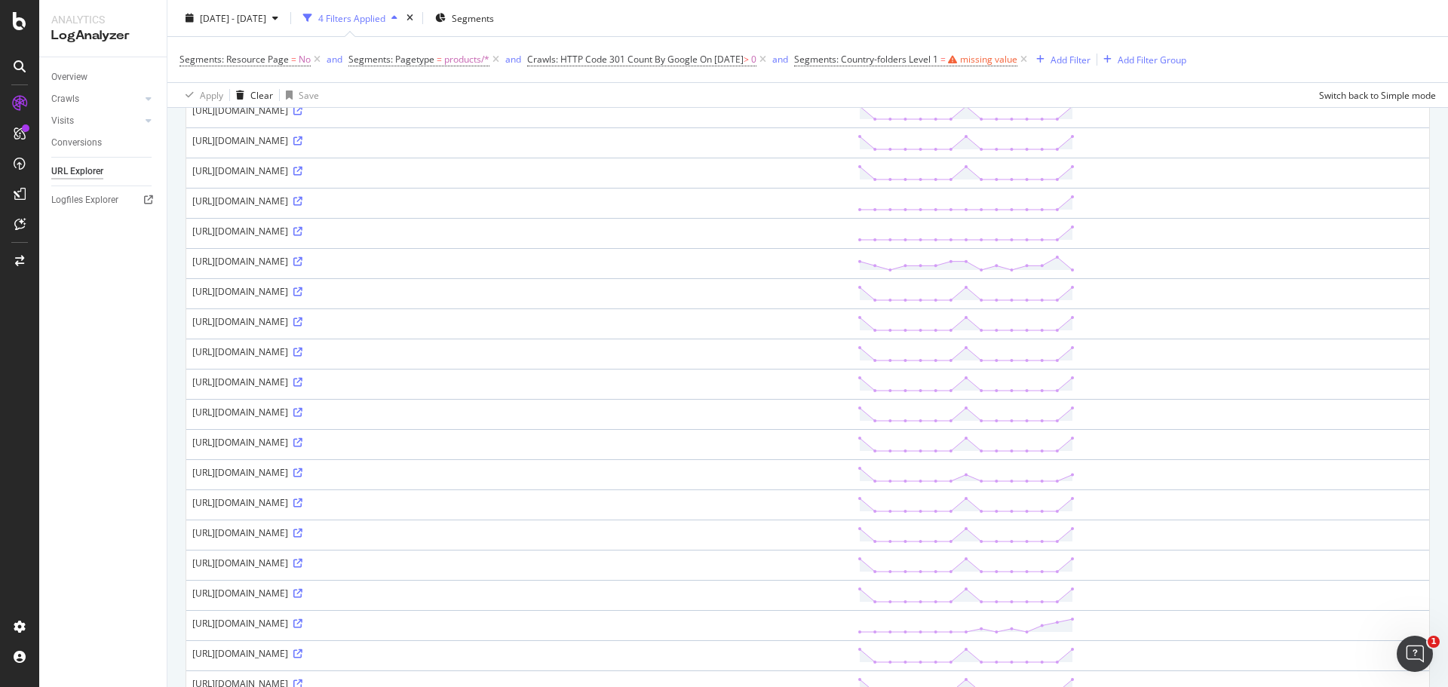
scroll to position [0, 0]
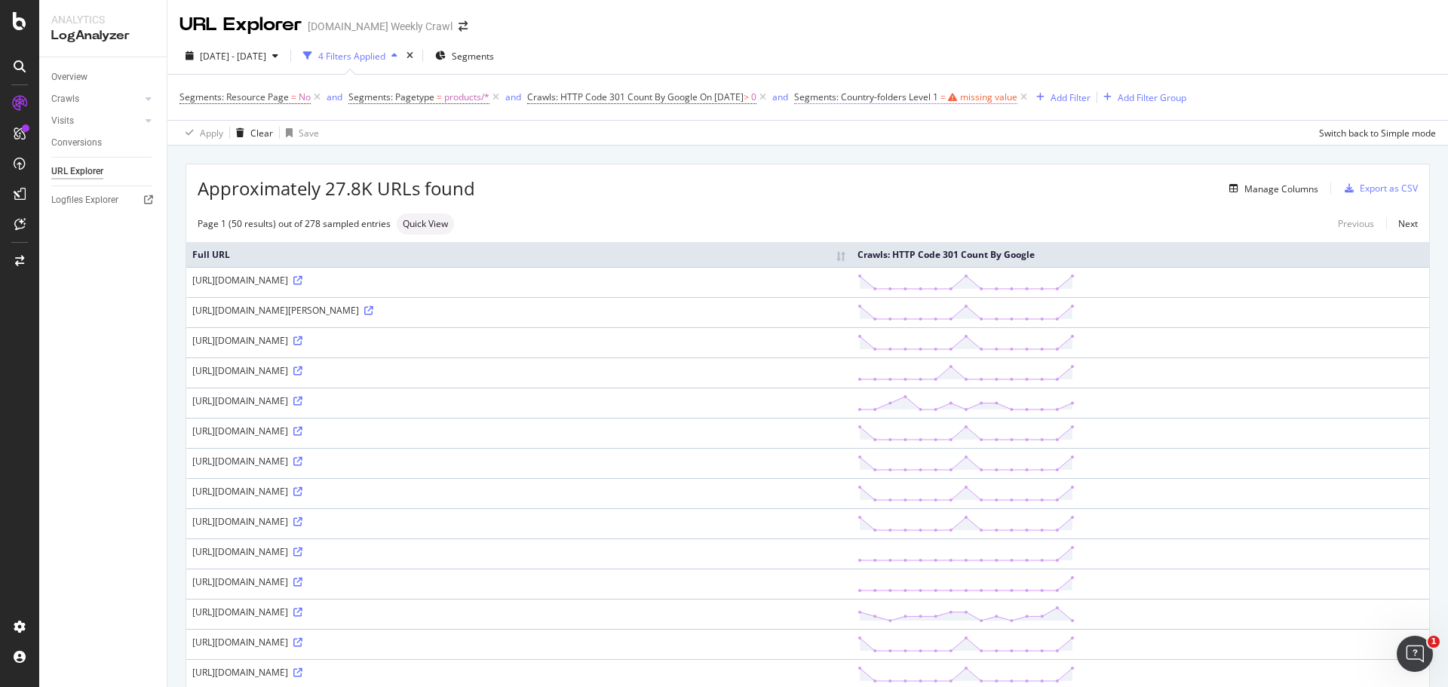
click at [938, 99] on span "Segments: Country-folders Level 1" at bounding box center [866, 96] width 144 height 13
click at [842, 231] on div "Level 1 Equal to Cancel Add filter Apply" at bounding box center [909, 172] width 190 height 127
click at [848, 217] on div "Cancel" at bounding box center [853, 216] width 29 height 13
click at [1030, 97] on icon at bounding box center [1023, 97] width 13 height 15
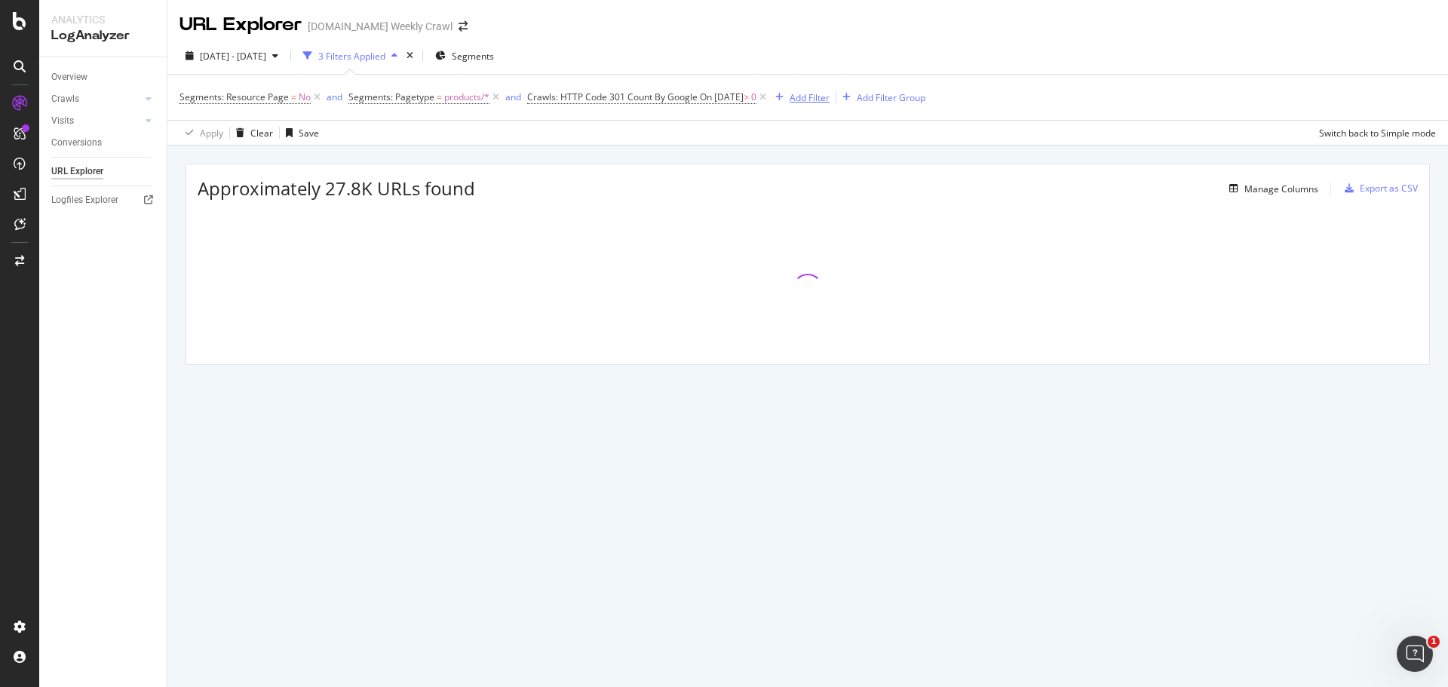
click at [820, 106] on button "Add Filter" at bounding box center [799, 97] width 60 height 18
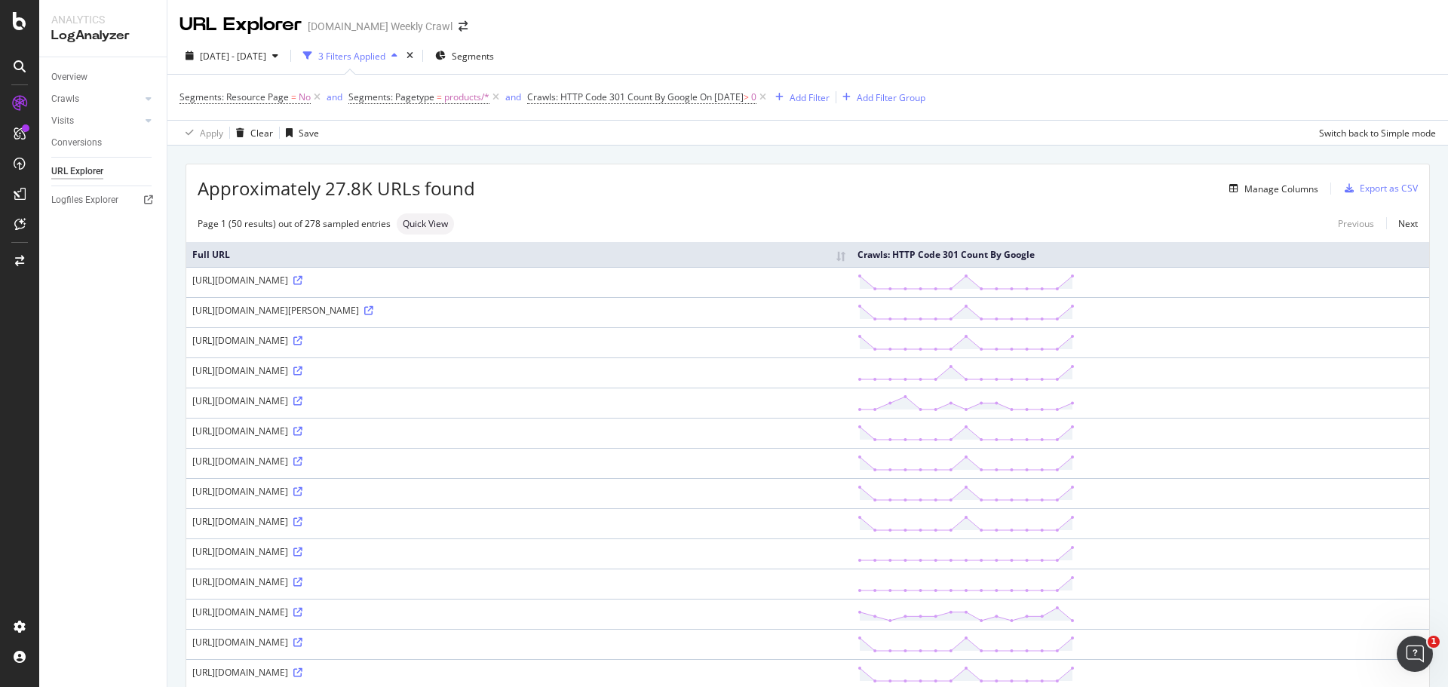
click at [1206, 110] on div "Segments: Resource Page = No and Segments: Pagetype = products/* and Crawls: HT…" at bounding box center [807, 97] width 1256 height 45
click at [1280, 183] on div "Manage Columns" at bounding box center [1281, 188] width 74 height 13
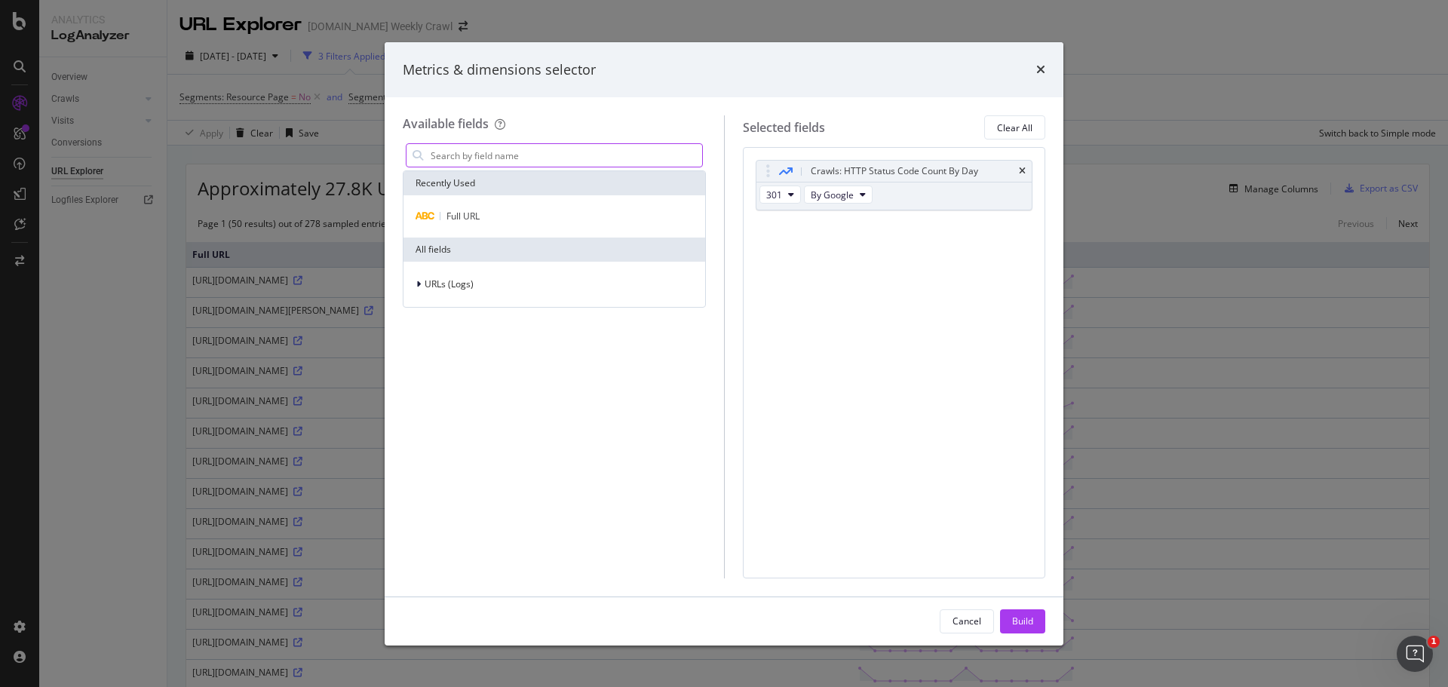
click at [619, 161] on input "modal" at bounding box center [565, 155] width 273 height 23
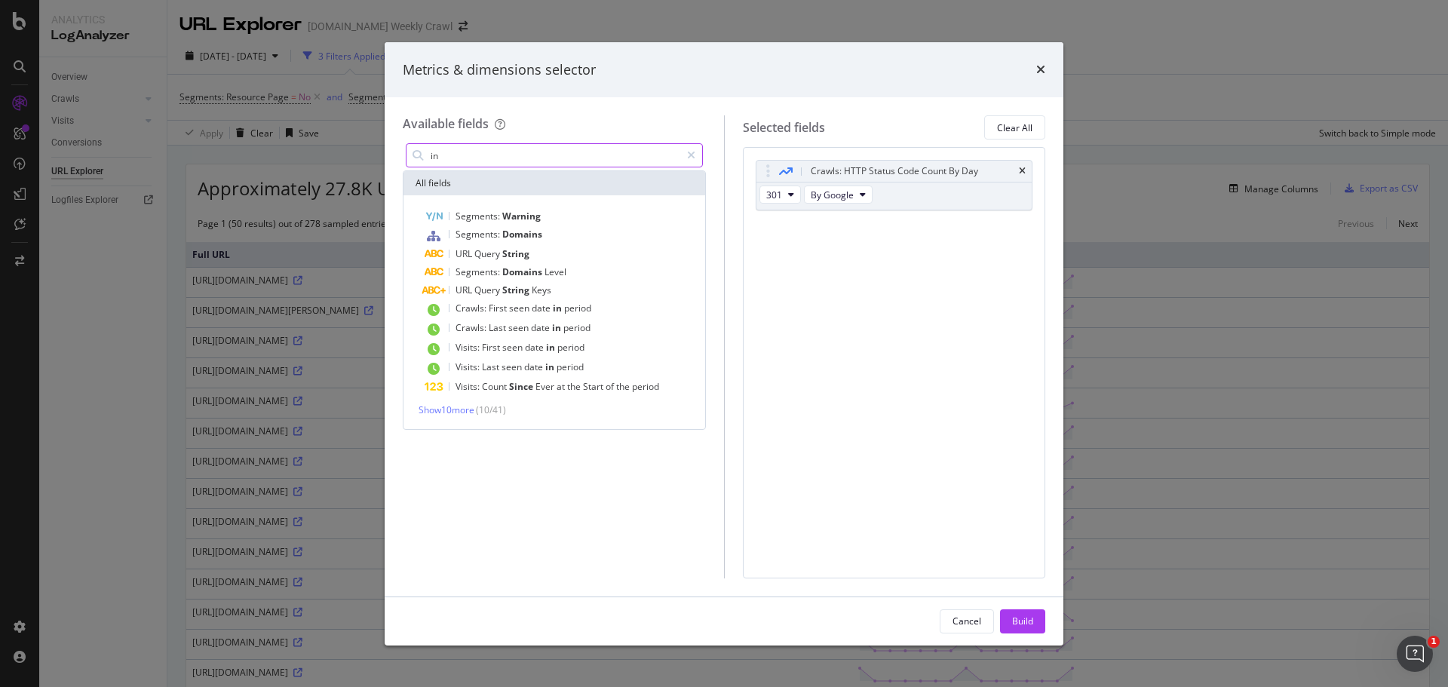
type input "i"
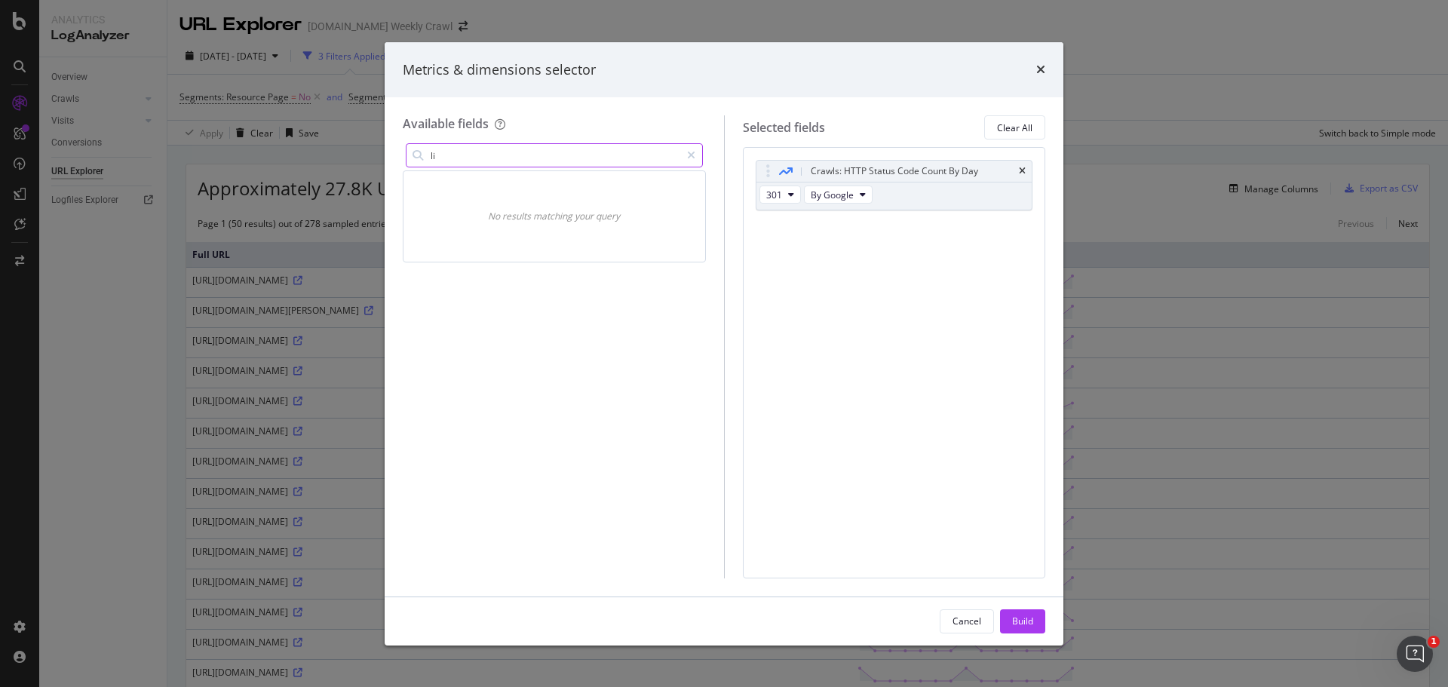
type input "l"
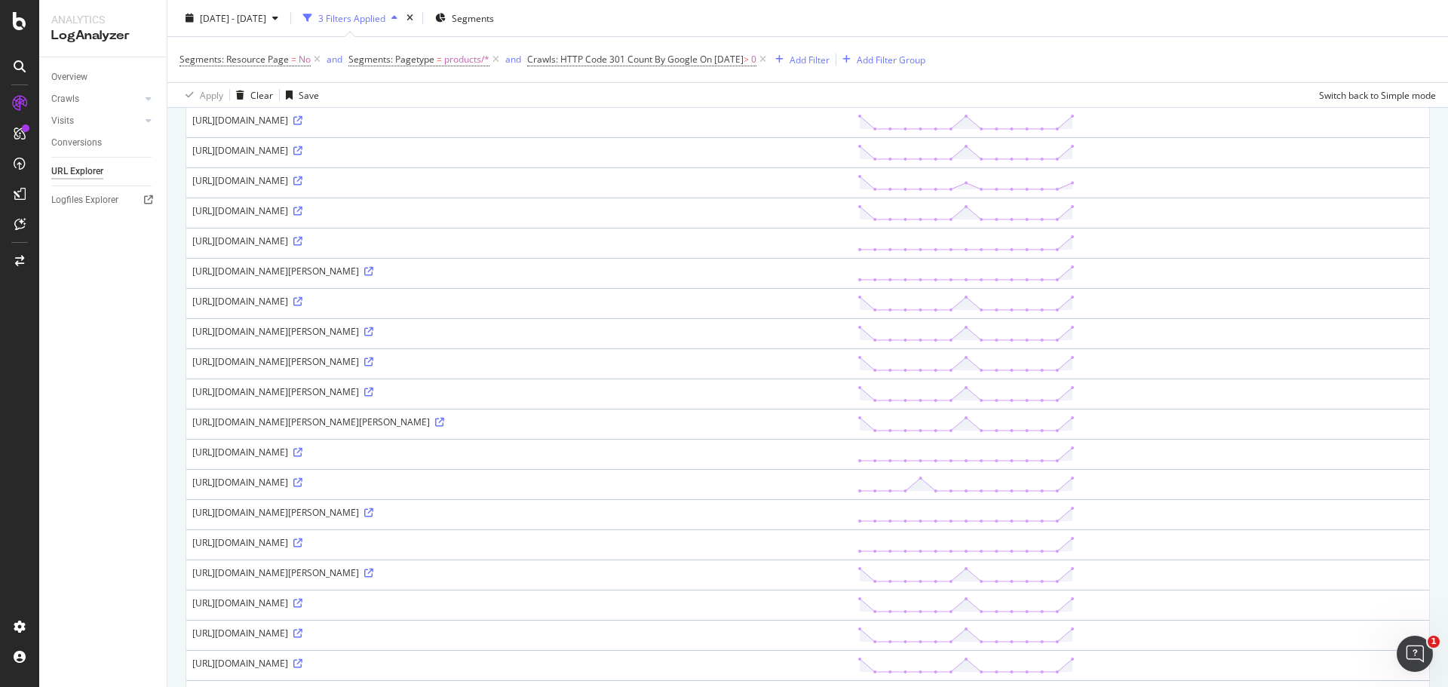
scroll to position [1170, 0]
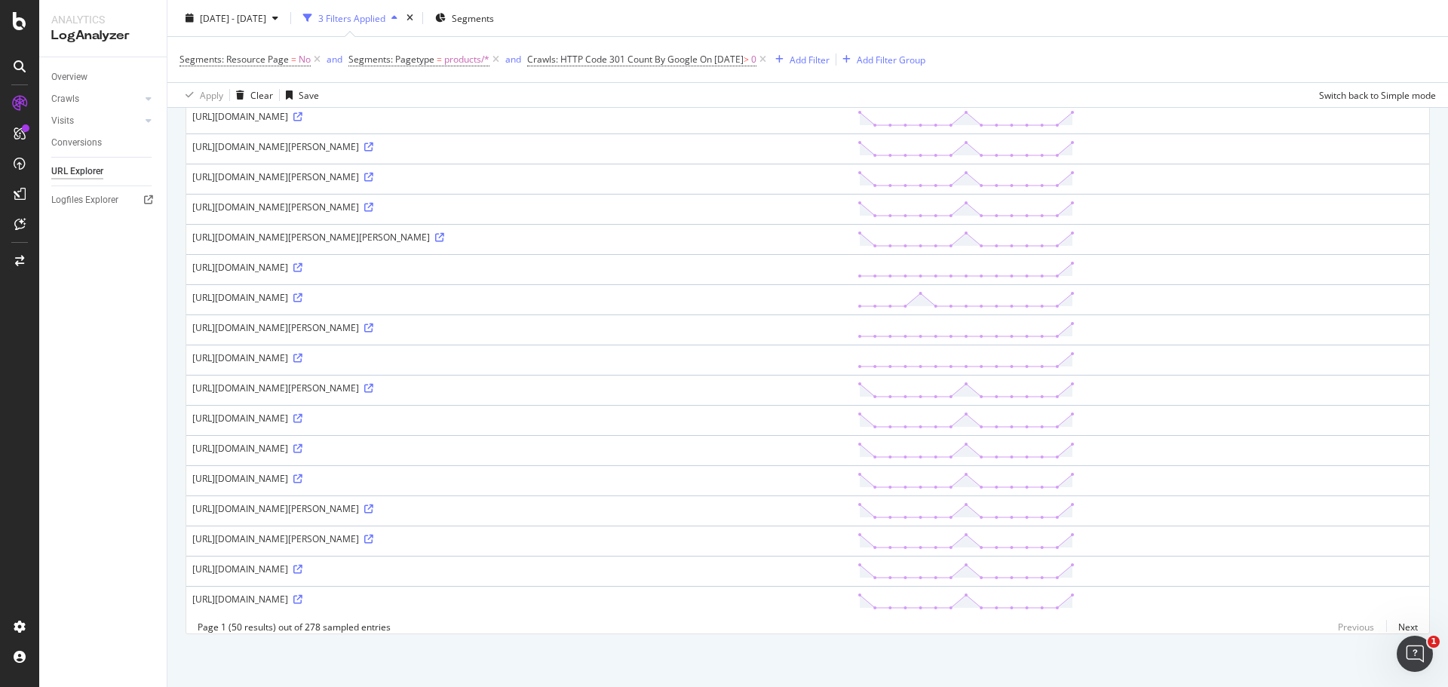
click at [1035, 46] on div "Segments: Resource Page = No and Segments: Pagetype = products/* and Crawls: HT…" at bounding box center [807, 59] width 1256 height 45
click at [845, 382] on div "[URL][DOMAIN_NAME][PERSON_NAME]" at bounding box center [518, 388] width 653 height 13
click at [597, 567] on td "[URL][DOMAIN_NAME]" at bounding box center [518, 571] width 665 height 30
click at [1397, 624] on link "Next" at bounding box center [1402, 627] width 32 height 22
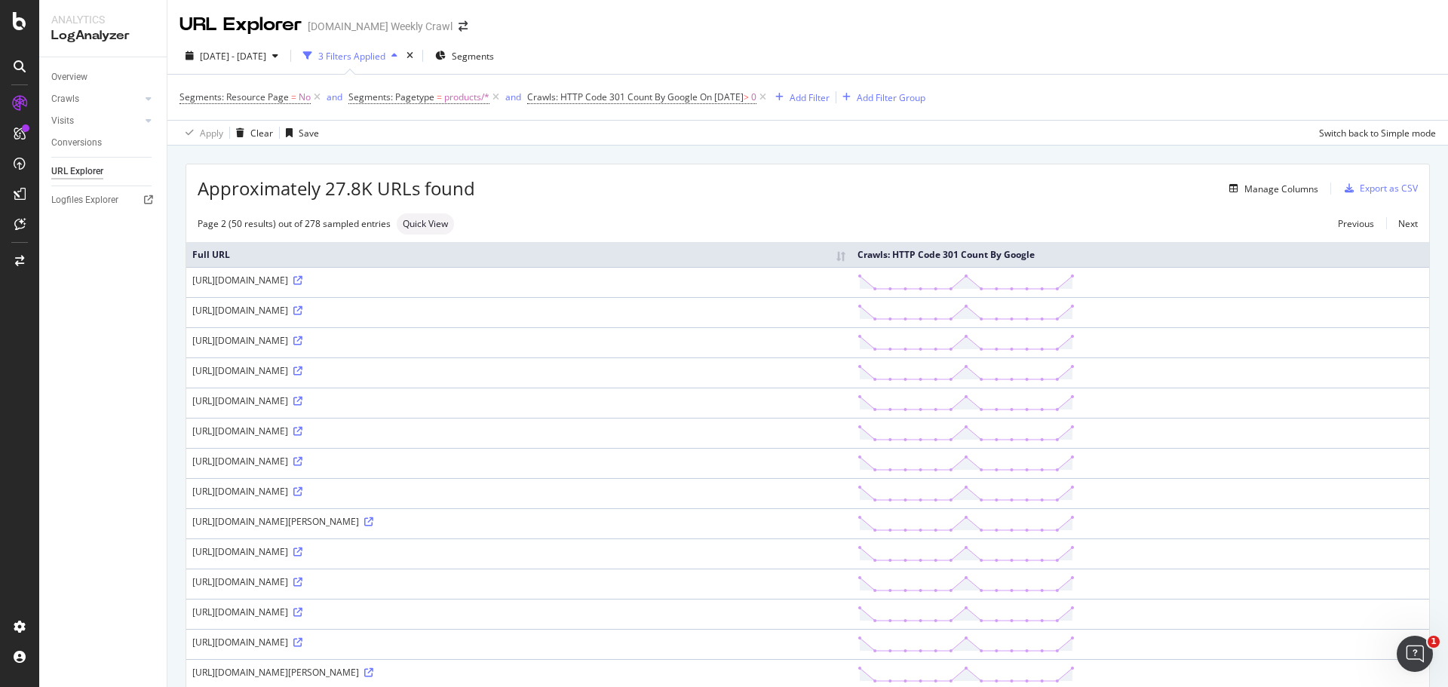
drag, startPoint x: 1067, startPoint y: 173, endPoint x: 1033, endPoint y: 225, distance: 62.1
click at [1067, 173] on div "Approximately 27.8K URLs found Manage Columns Export as CSV" at bounding box center [807, 182] width 1243 height 37
click at [845, 364] on div "https://www.levi.com/DE/de_DE/bekleidung/damen/jeans/skinny/721-inside-out-jean…" at bounding box center [518, 370] width 653 height 13
click at [397, 192] on span "Approximately 27.8K URLs found" at bounding box center [336, 189] width 277 height 26
click at [457, 489] on div "https://www.levi.com/DE/de_DE/bekleidung/damen/kleider-latzhosen/vintage-overal…" at bounding box center [518, 491] width 653 height 13
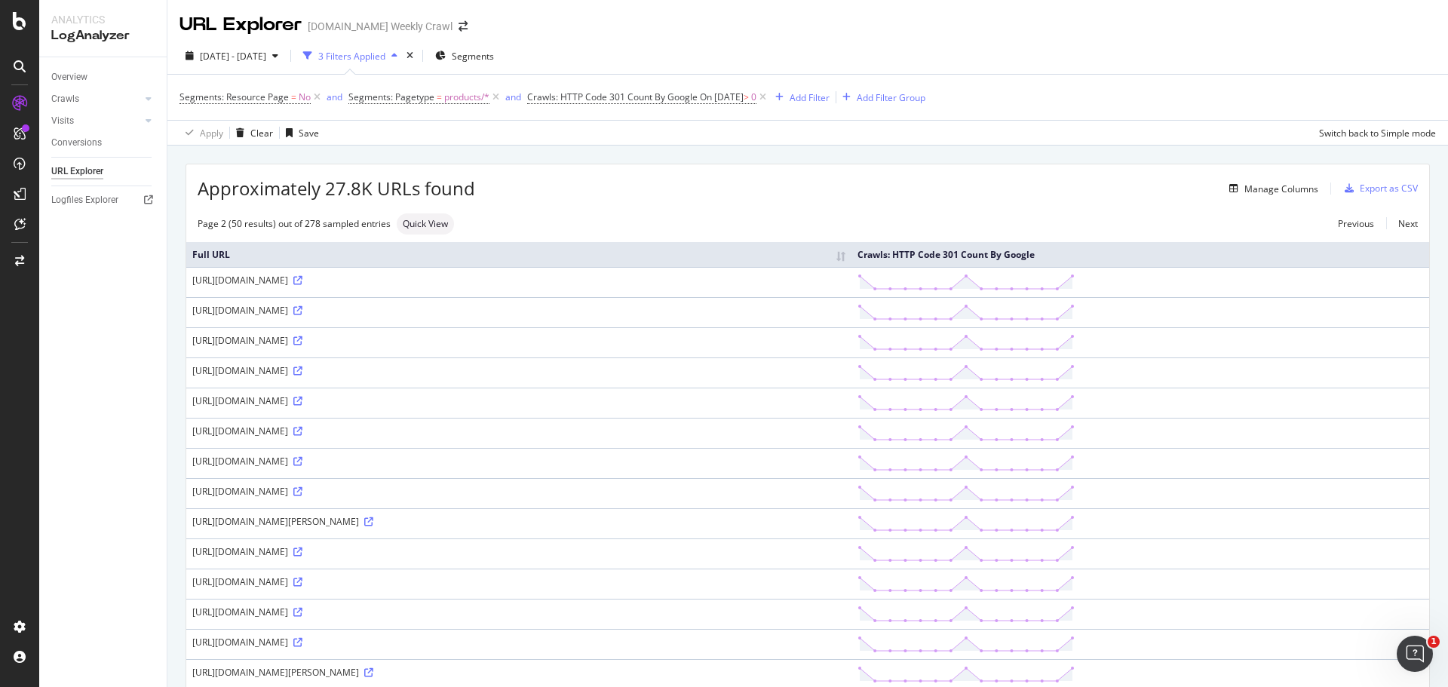
click at [457, 489] on div "https://www.levi.com/DE/de_DE/bekleidung/damen/kleider-latzhosen/vintage-overal…" at bounding box center [518, 491] width 653 height 13
click at [1282, 185] on div "Manage Columns" at bounding box center [1281, 188] width 74 height 13
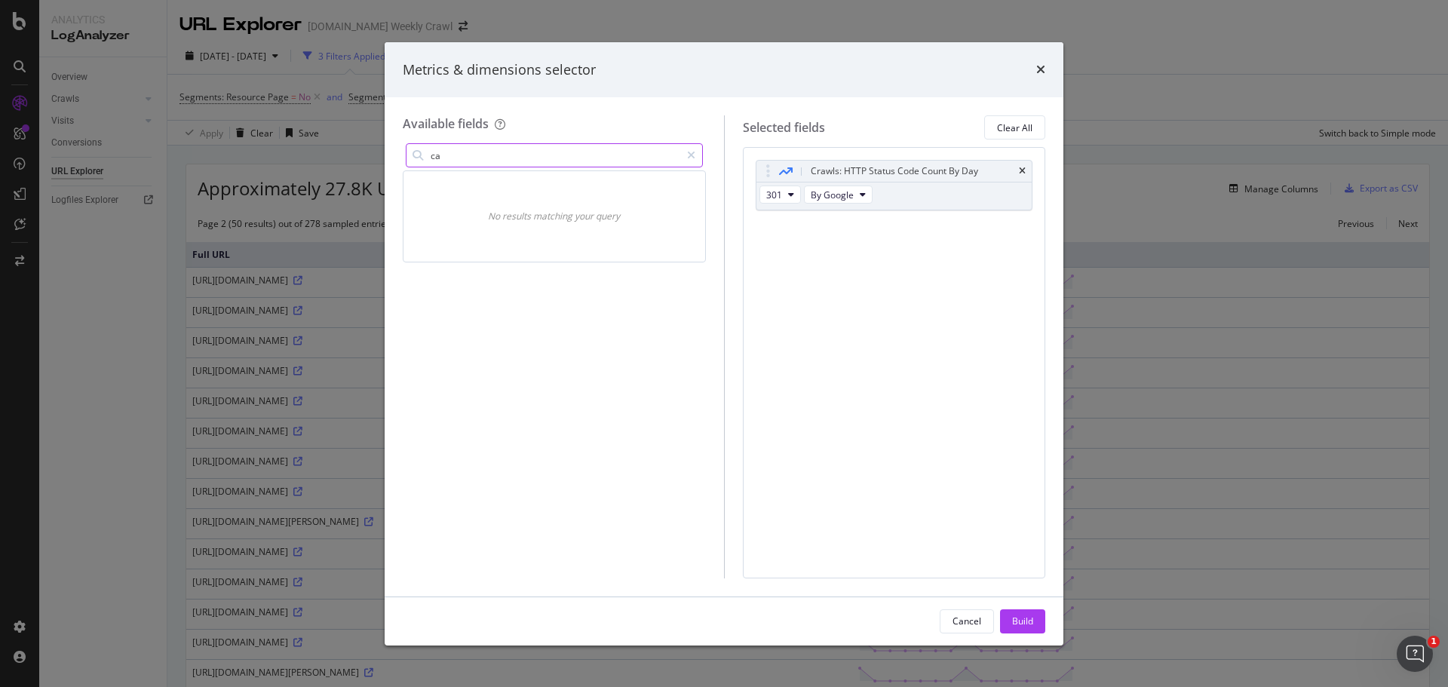
type input "c"
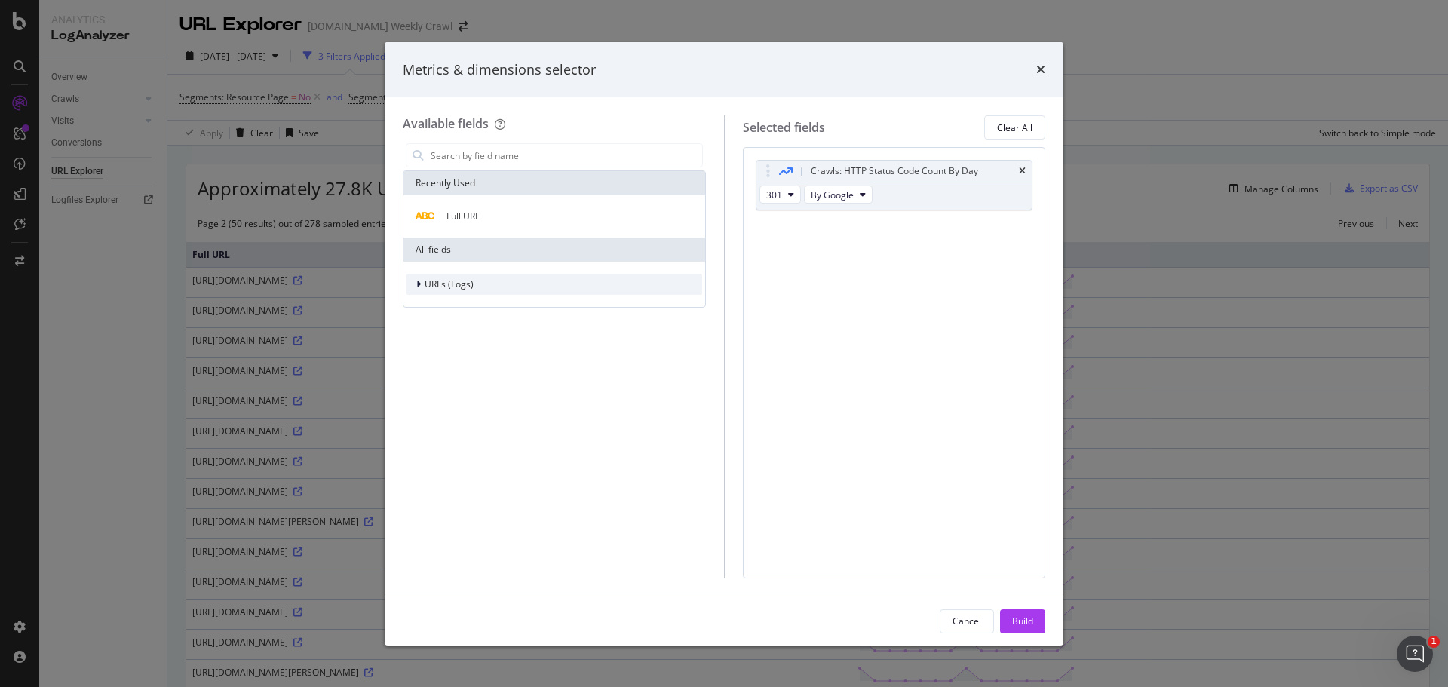
click at [422, 287] on div "modal" at bounding box center [419, 284] width 9 height 15
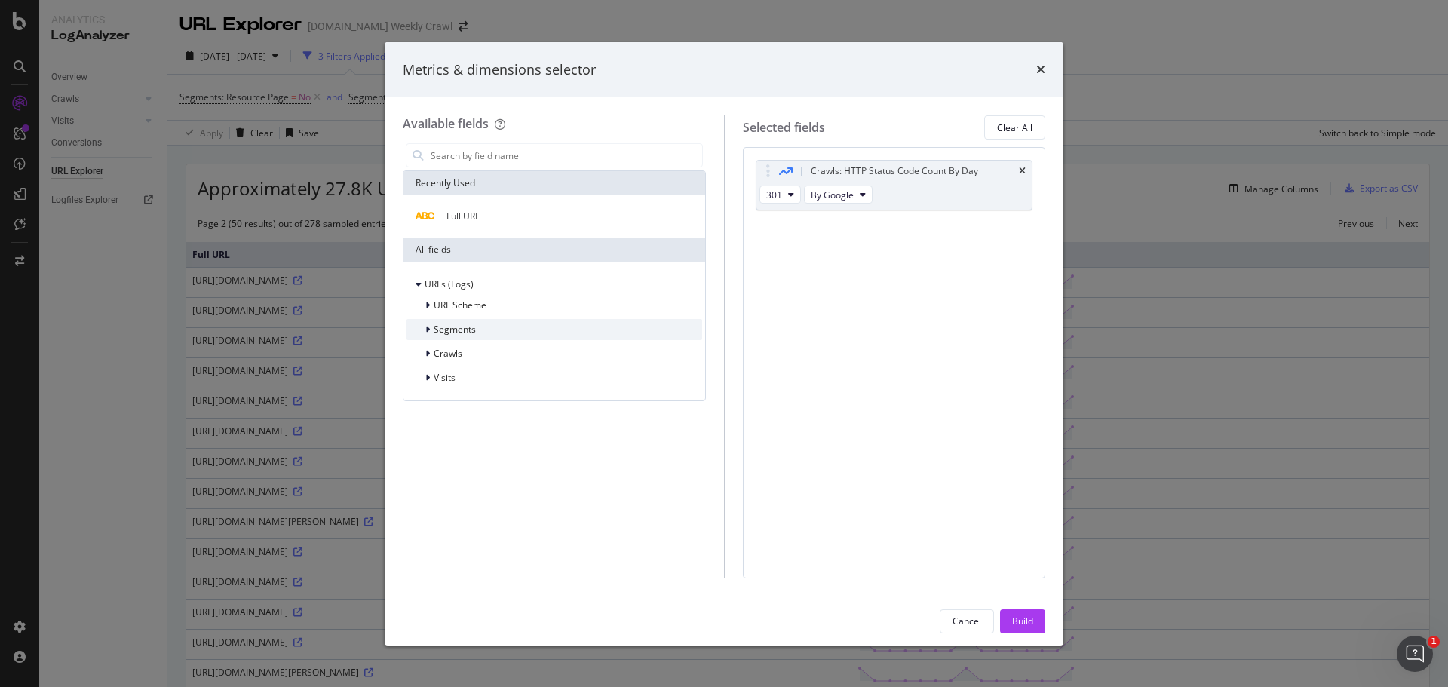
click at [429, 326] on icon "modal" at bounding box center [427, 329] width 5 height 9
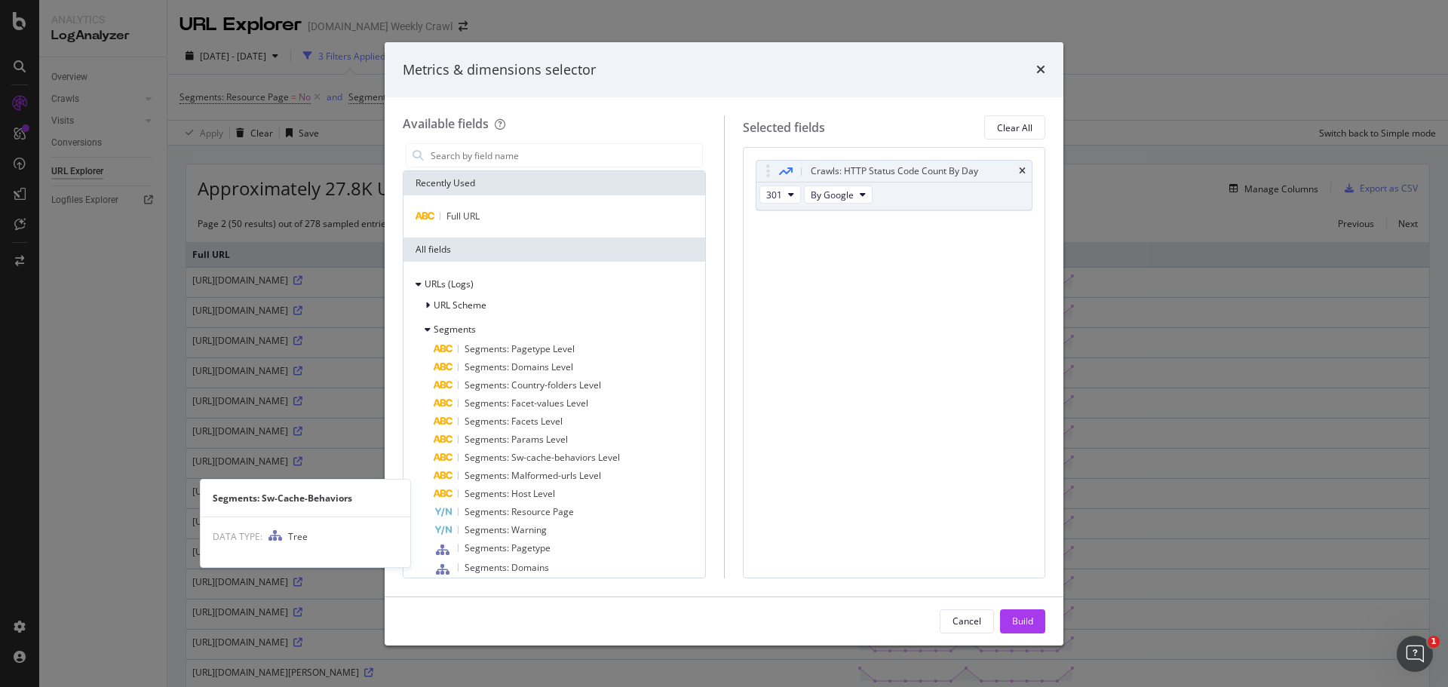
scroll to position [198, 0]
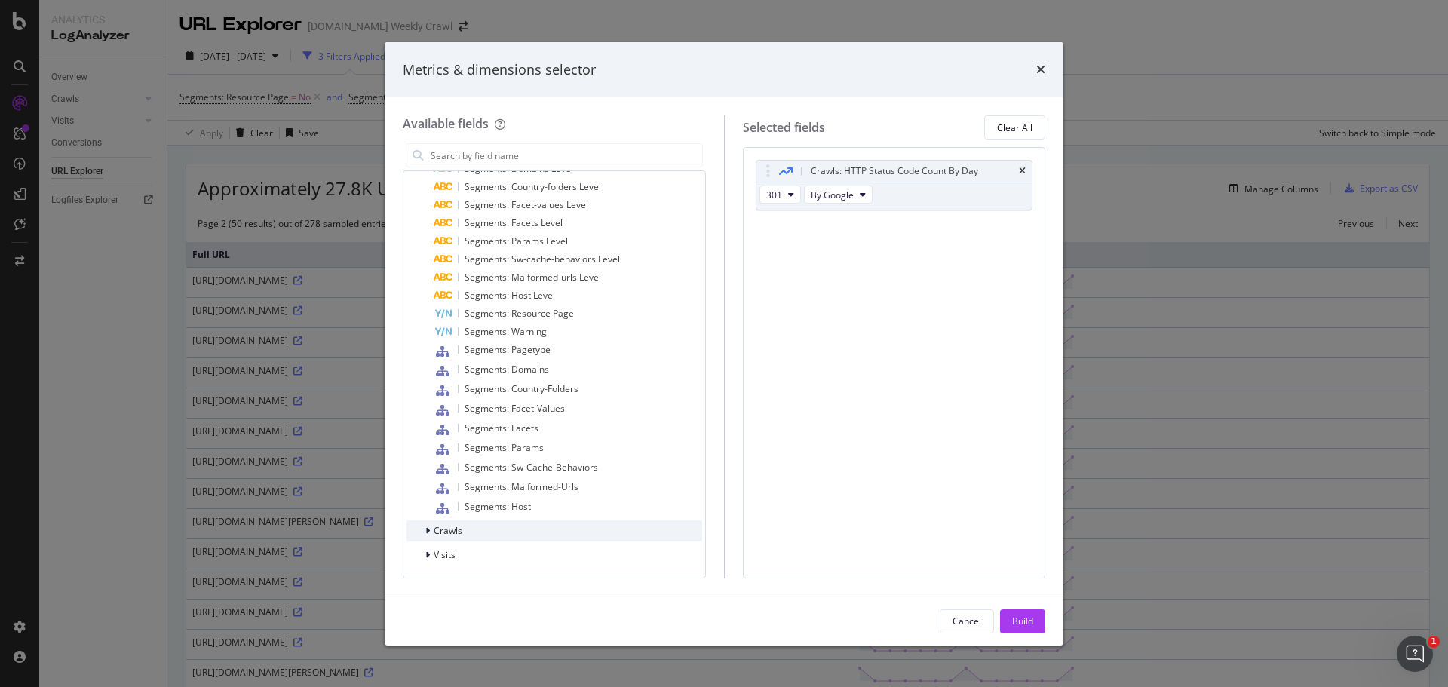
click at [429, 538] on div "modal" at bounding box center [429, 530] width 9 height 15
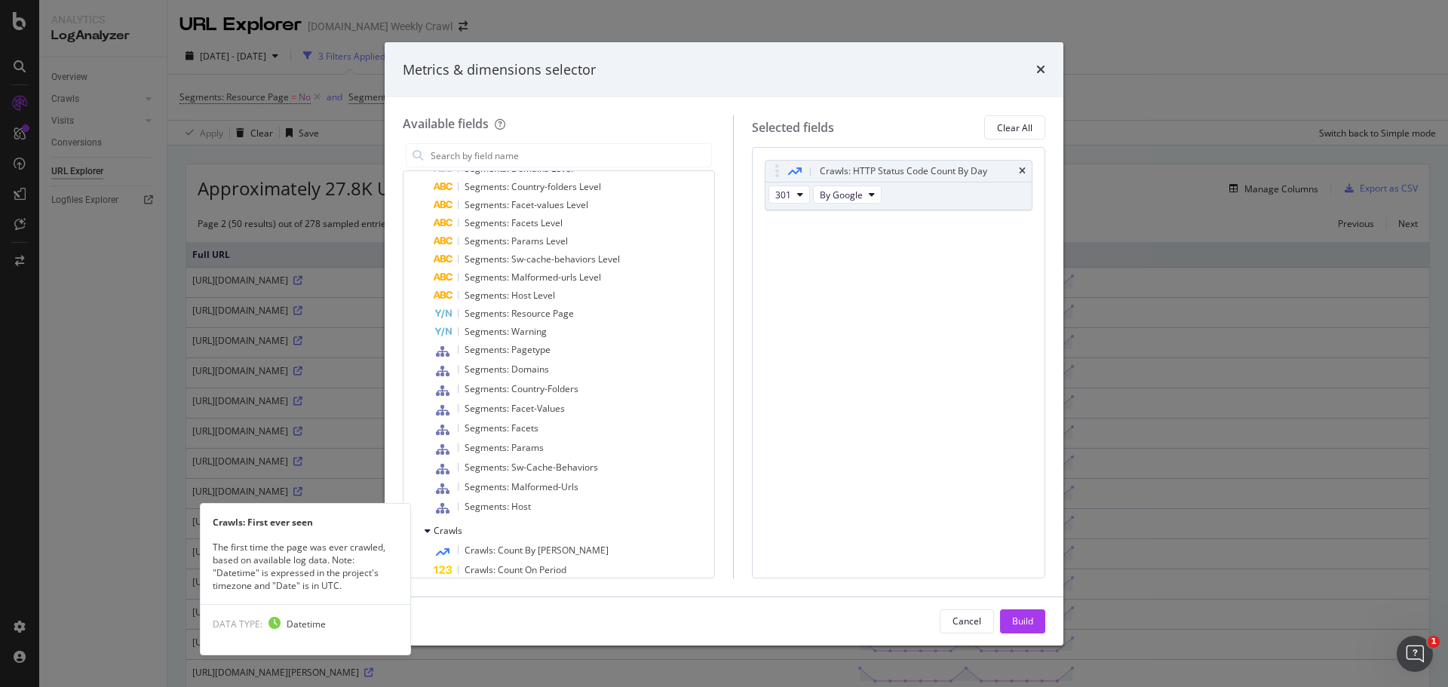
scroll to position [482, 0]
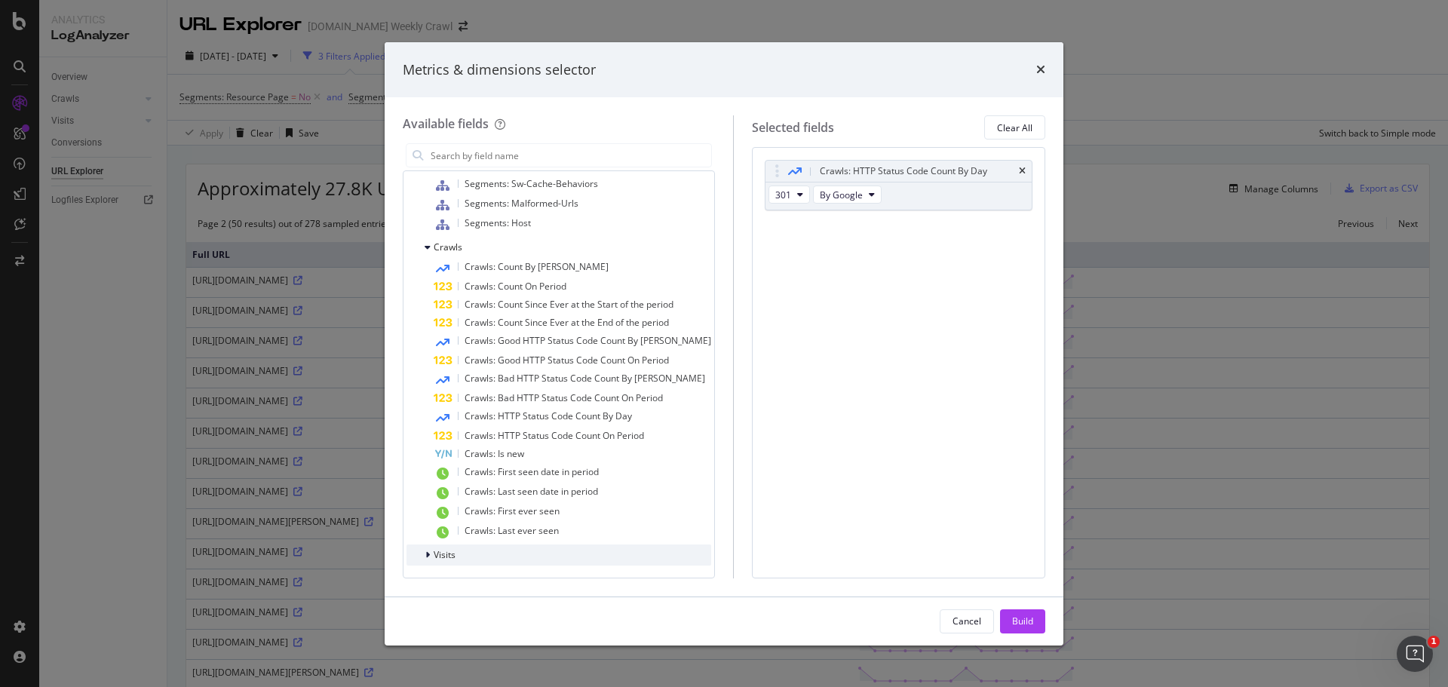
click at [430, 557] on div "modal" at bounding box center [429, 554] width 9 height 15
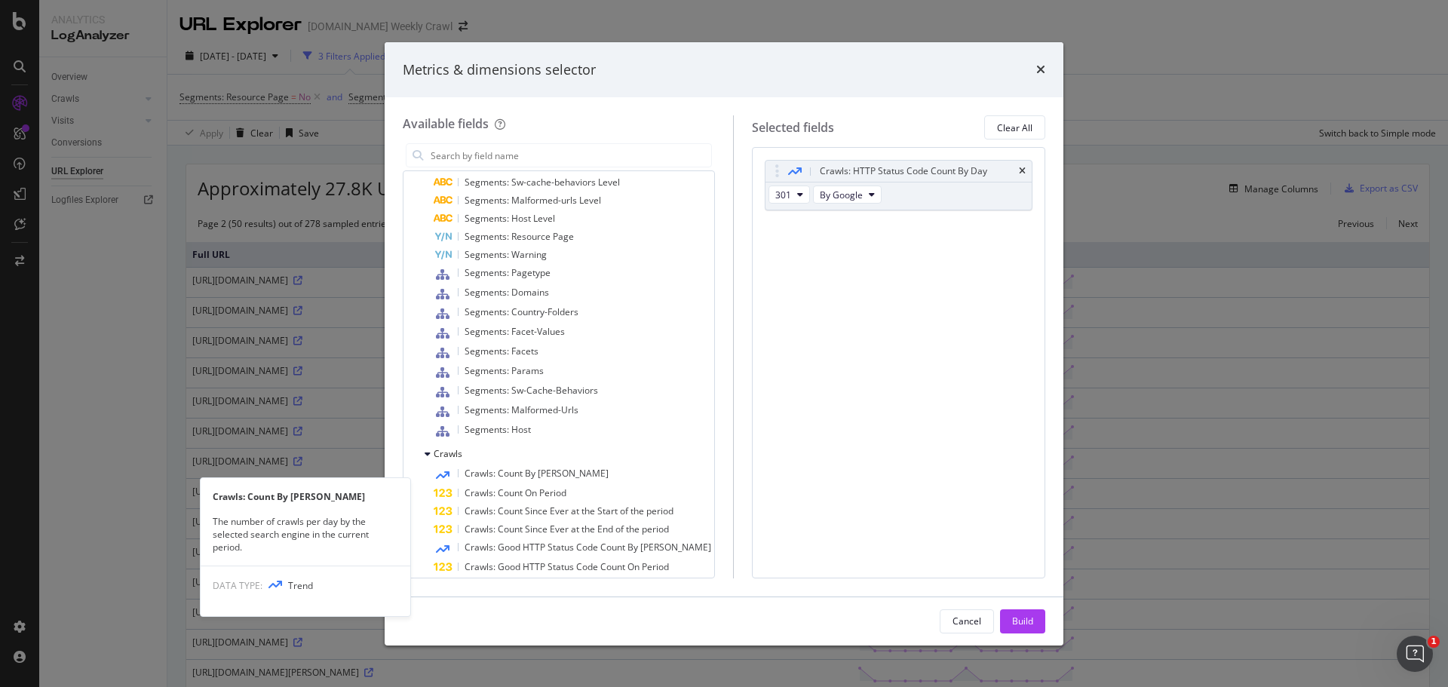
scroll to position [0, 0]
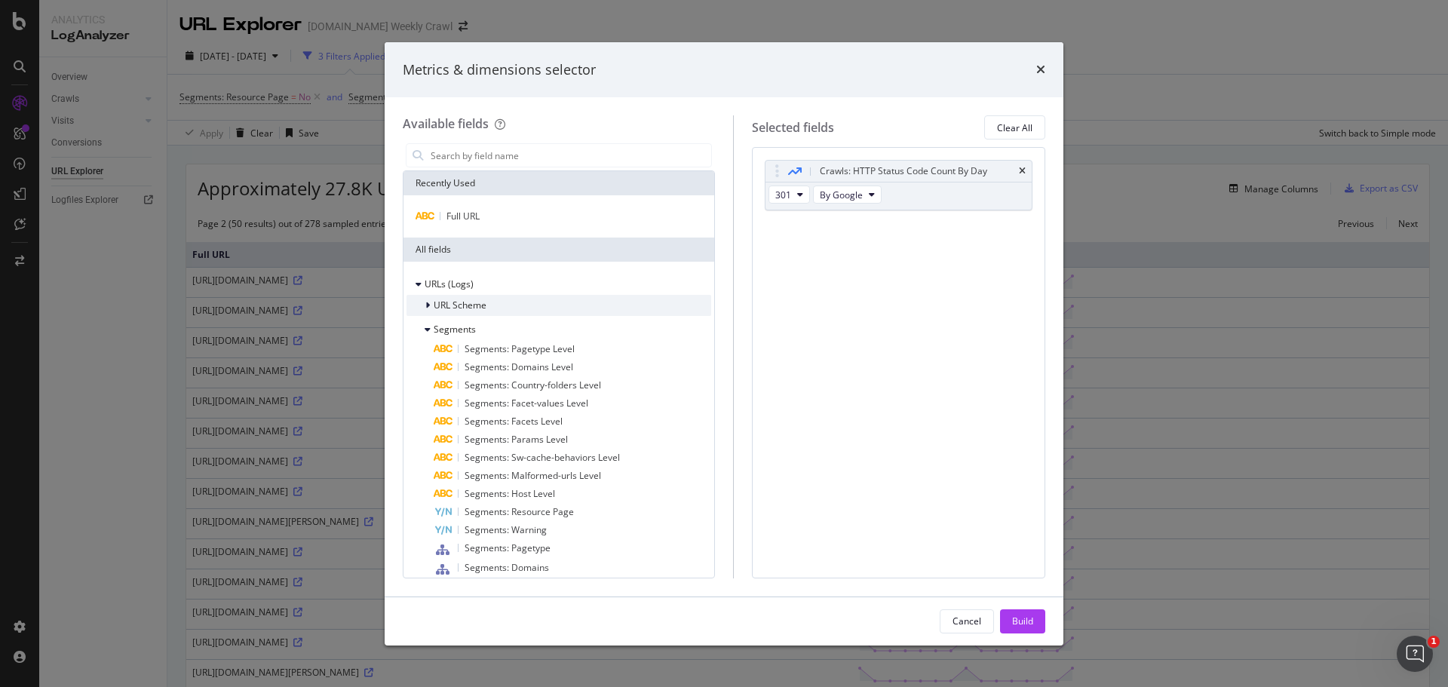
click at [435, 300] on span "URL Scheme" at bounding box center [460, 305] width 53 height 13
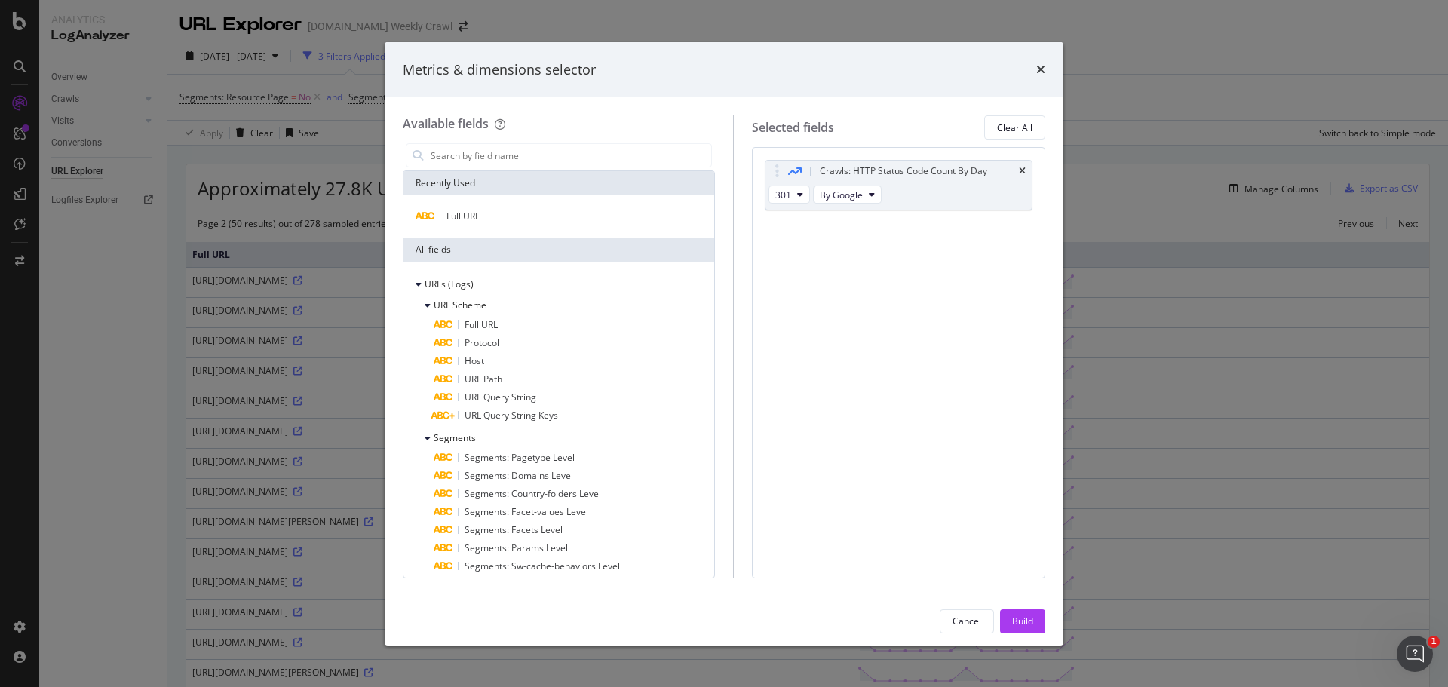
click at [875, 79] on div "Metrics & dimensions selector" at bounding box center [724, 70] width 642 height 20
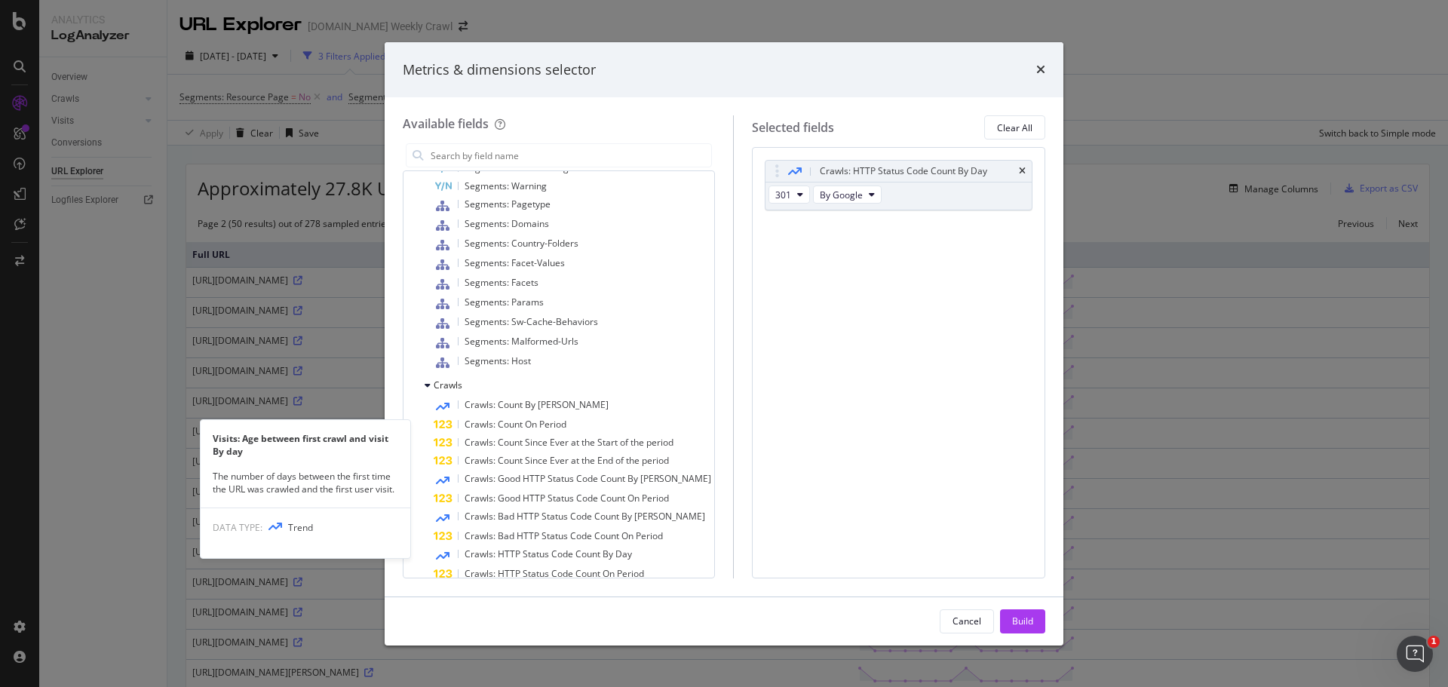
scroll to position [980, 0]
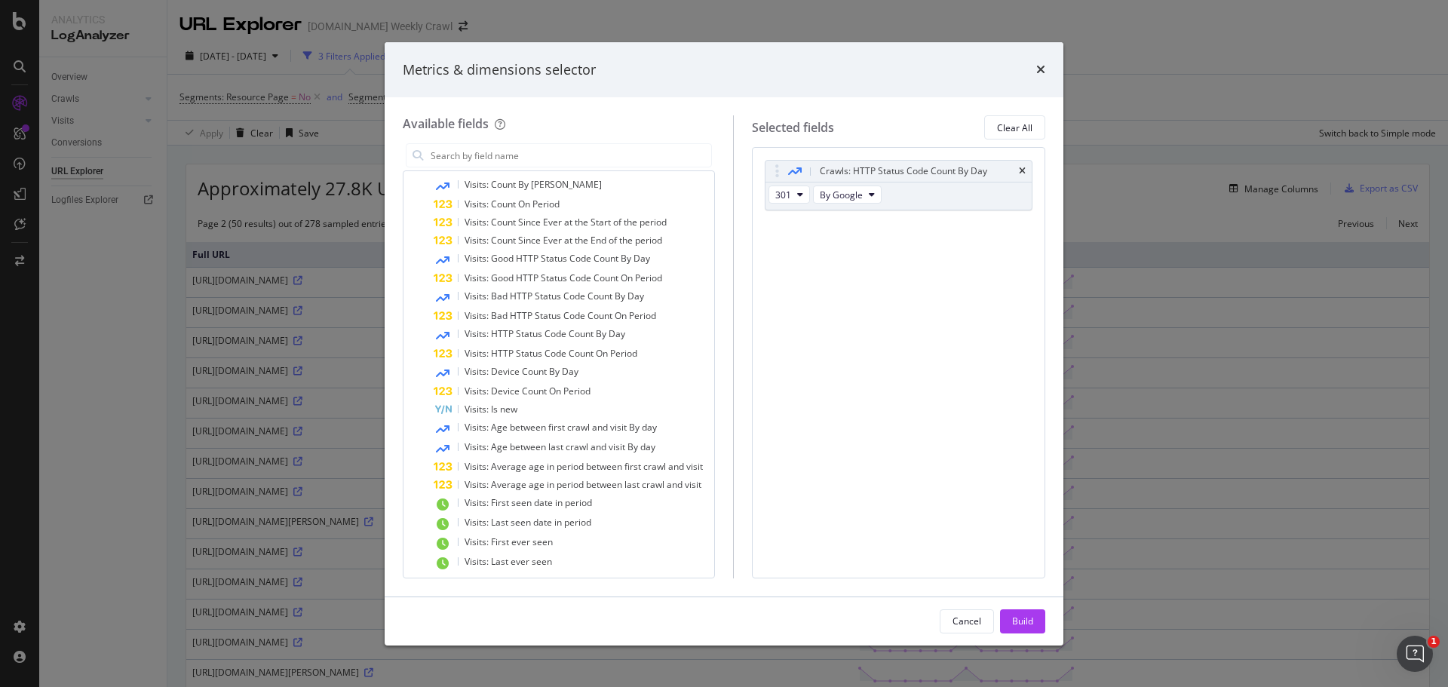
click at [1032, 68] on div "Metrics & dimensions selector" at bounding box center [724, 70] width 642 height 20
click at [1041, 69] on icon "times" at bounding box center [1040, 69] width 9 height 12
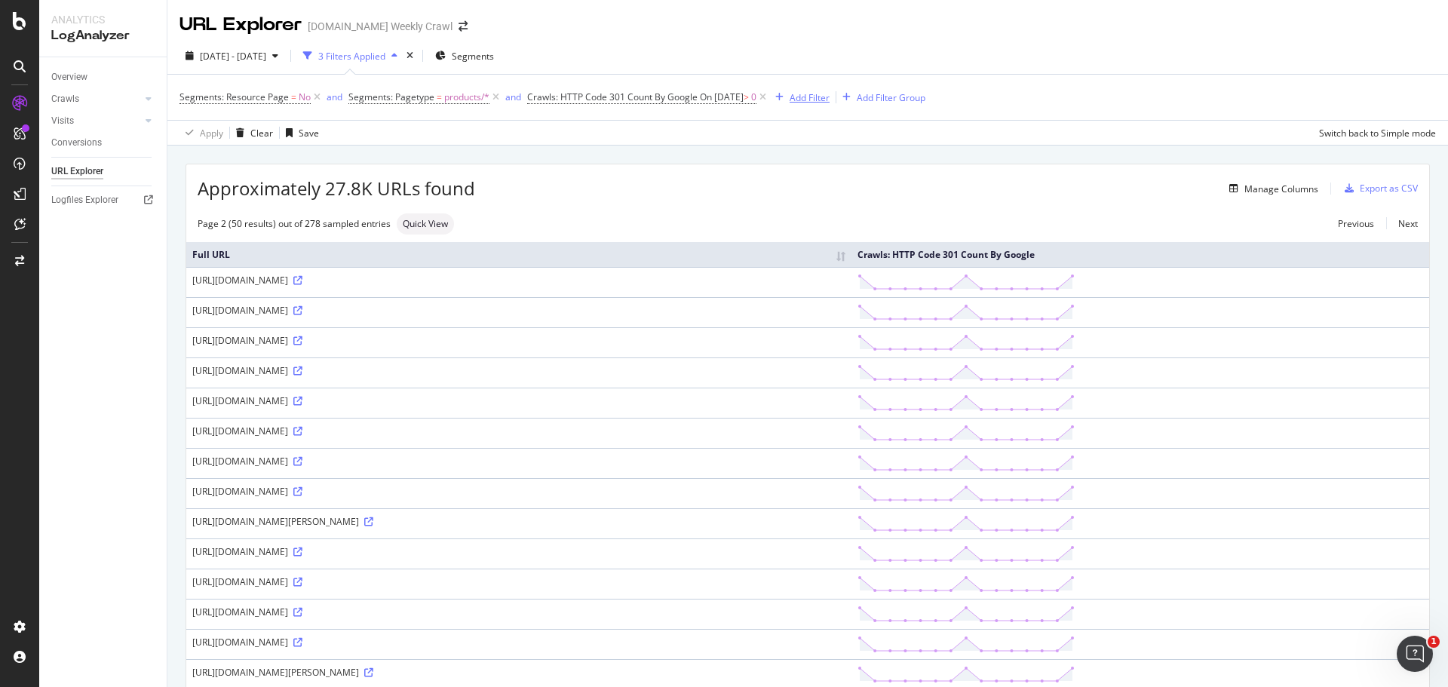
click at [829, 95] on div "Add Filter" at bounding box center [809, 97] width 40 height 13
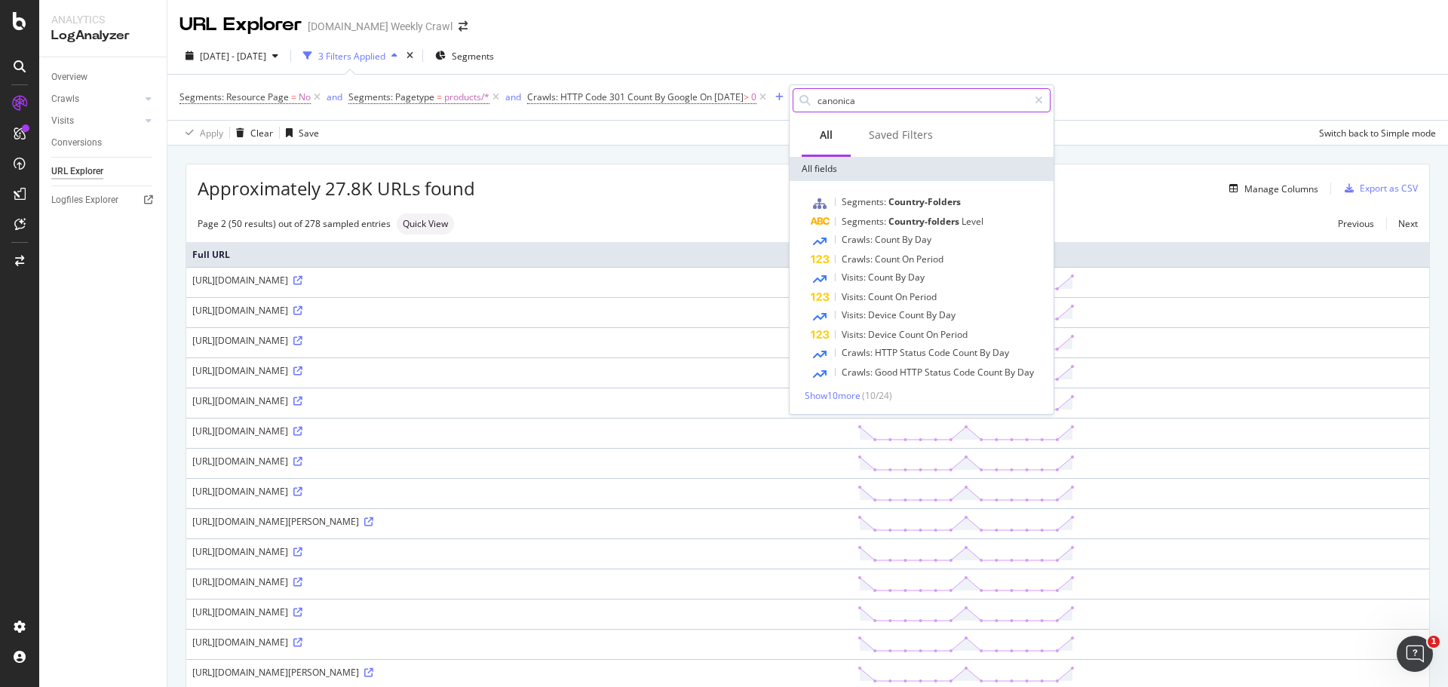
type input "canonical"
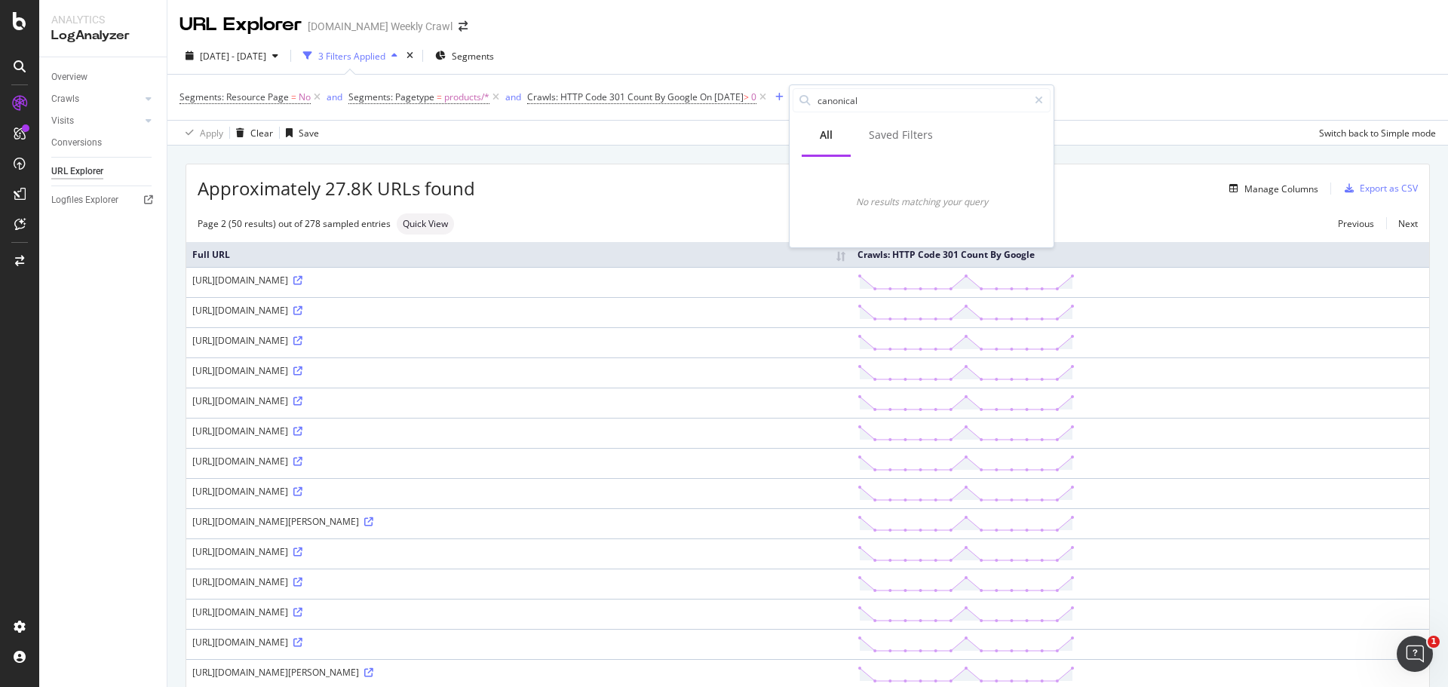
click at [906, 37] on div "URL Explorer levi.com Weekly Crawl" at bounding box center [807, 19] width 1280 height 38
click at [648, 373] on div "https://www.levi.com/DE/de_DE/bekleidung/damen/jeans/skinny/721-inside-out-jean…" at bounding box center [518, 370] width 653 height 13
copy div "https://www.levi.com/DE/de_DE/bekleidung/damen/jeans/skinny/721-inside-out-jean…"
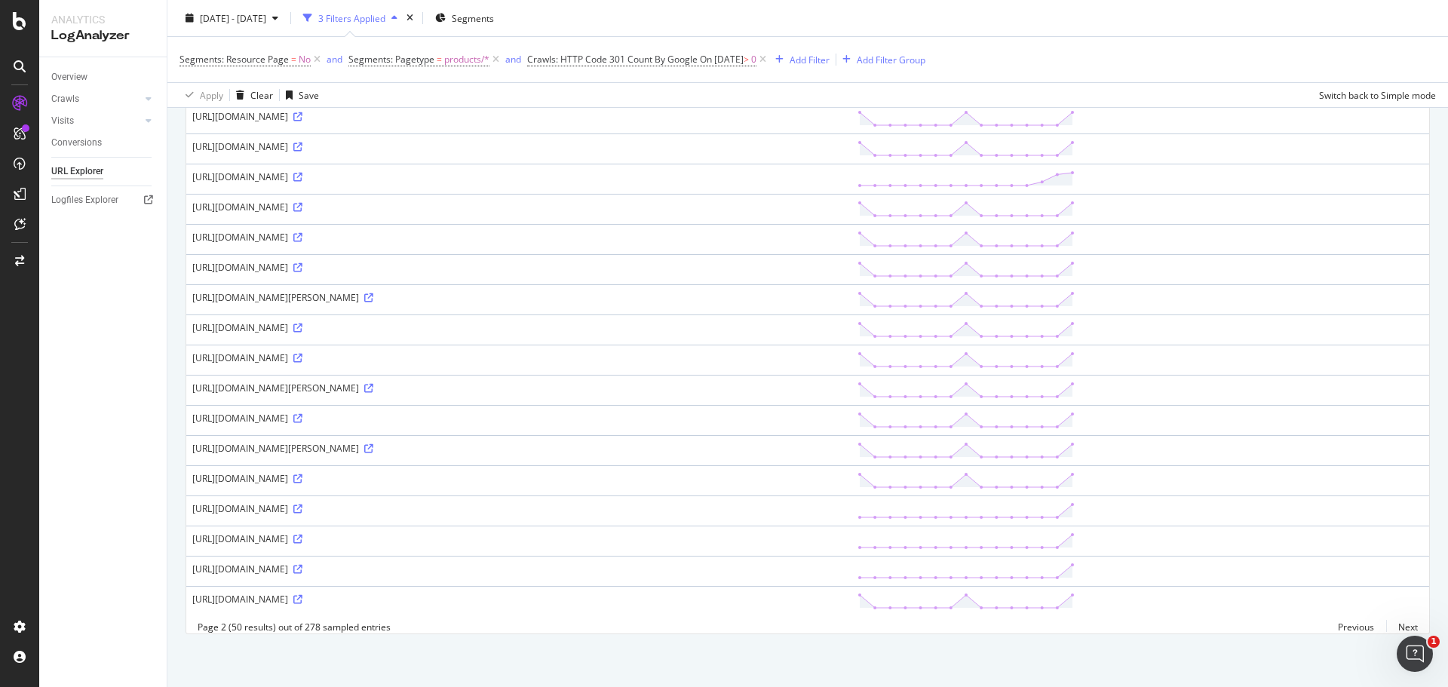
scroll to position [1170, 0]
click at [394, 532] on div "https://www.levi.com/ES/es_ES/ropa/new-arrivals/camiseta-graphic-essential-spor…" at bounding box center [518, 538] width 653 height 13
click at [837, 474] on td "https://www.levi.com/ES/es_ES/ropa/mujer/vaqueros/recto/jeans-xl-straight/p/A87…" at bounding box center [518, 480] width 665 height 30
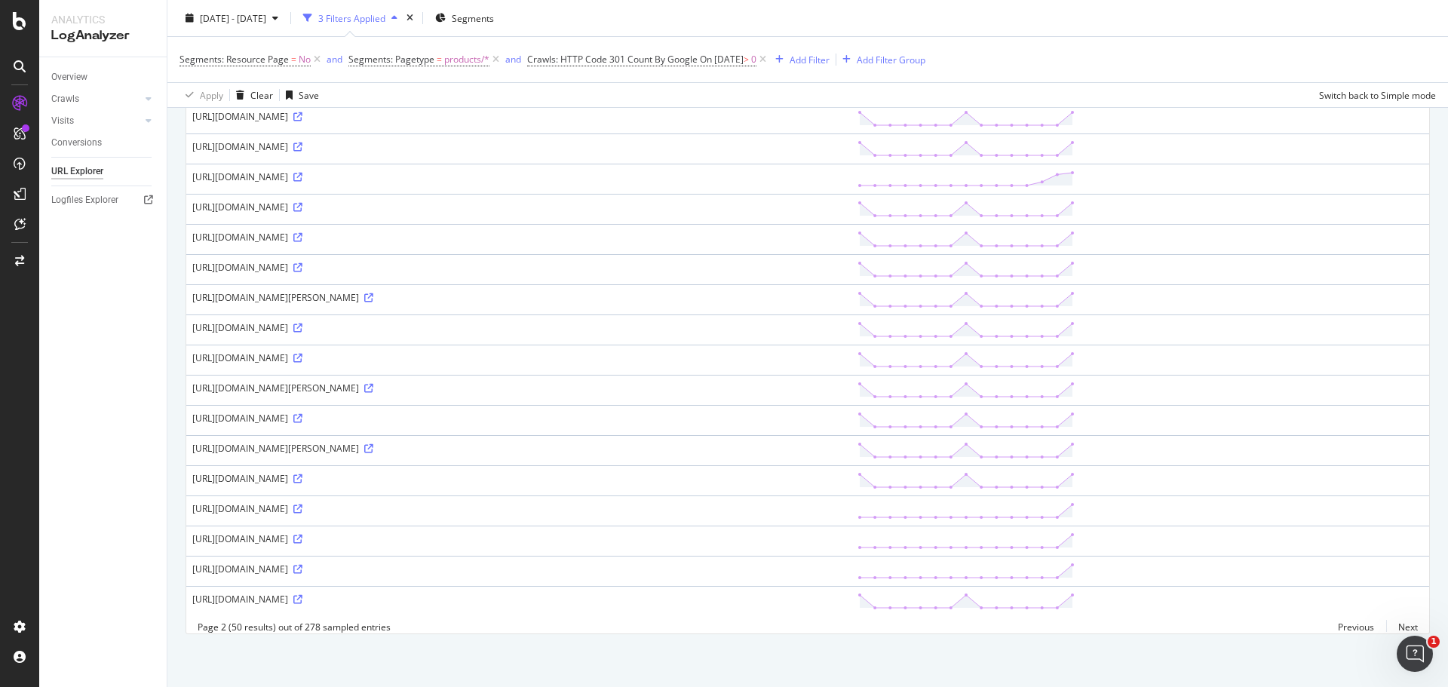
click at [835, 472] on div "https://www.levi.com/ES/es_ES/ropa/mujer/vaqueros/recto/jeans-xl-straight/p/A87…" at bounding box center [518, 478] width 653 height 13
drag, startPoint x: 833, startPoint y: 468, endPoint x: 867, endPoint y: 512, distance: 56.0
click at [833, 472] on div "https://www.levi.com/ES/es_ES/ropa/mujer/vaqueros/recto/jeans-xl-straight/p/A87…" at bounding box center [518, 478] width 653 height 13
click at [1346, 629] on link "Previous" at bounding box center [1356, 627] width 60 height 22
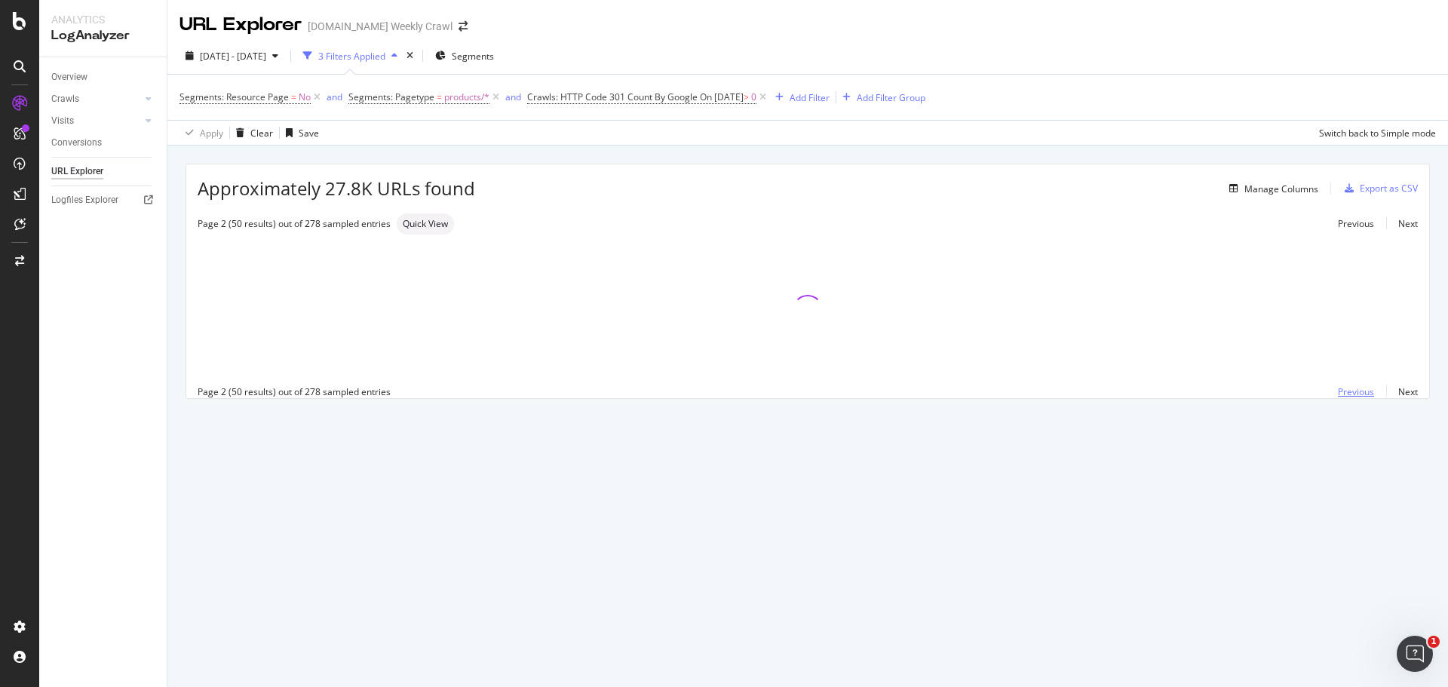
scroll to position [0, 0]
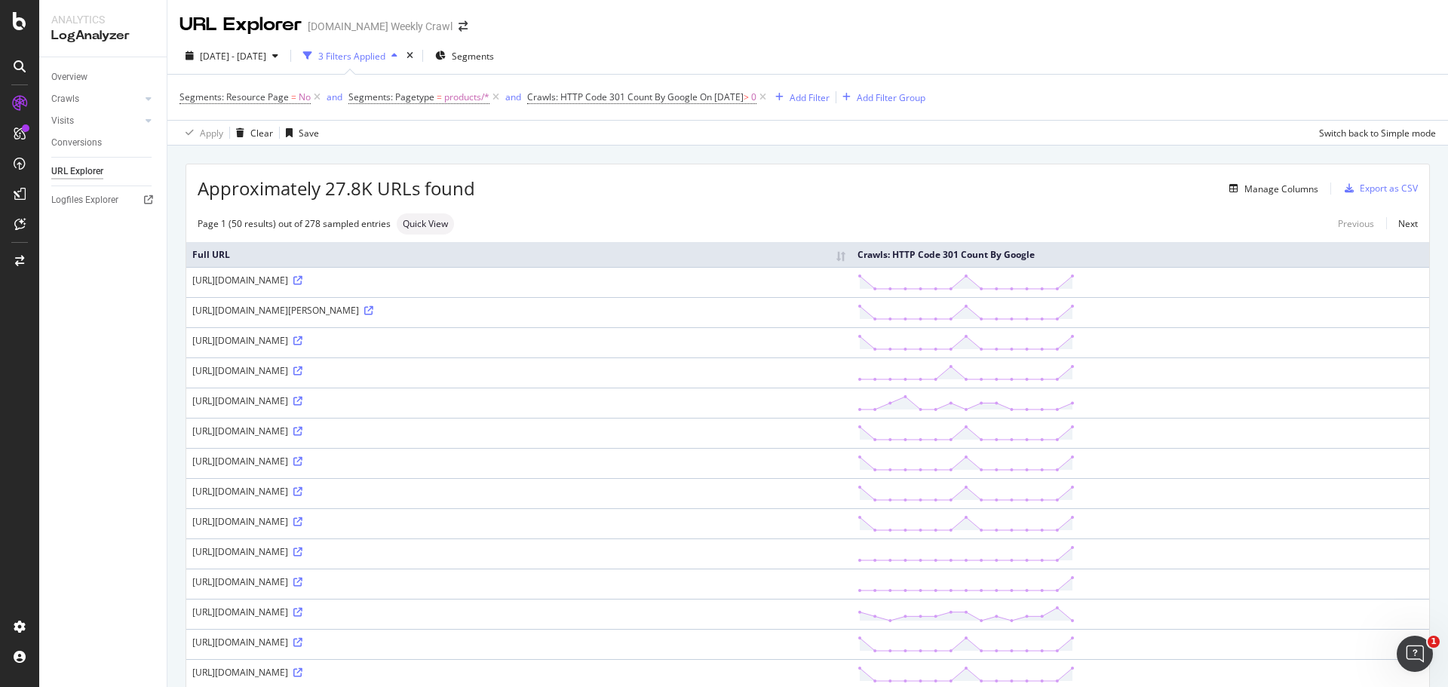
click at [306, 409] on td "[URL][DOMAIN_NAME]" at bounding box center [518, 403] width 665 height 30
click at [822, 98] on div "Add Filter" at bounding box center [809, 97] width 40 height 13
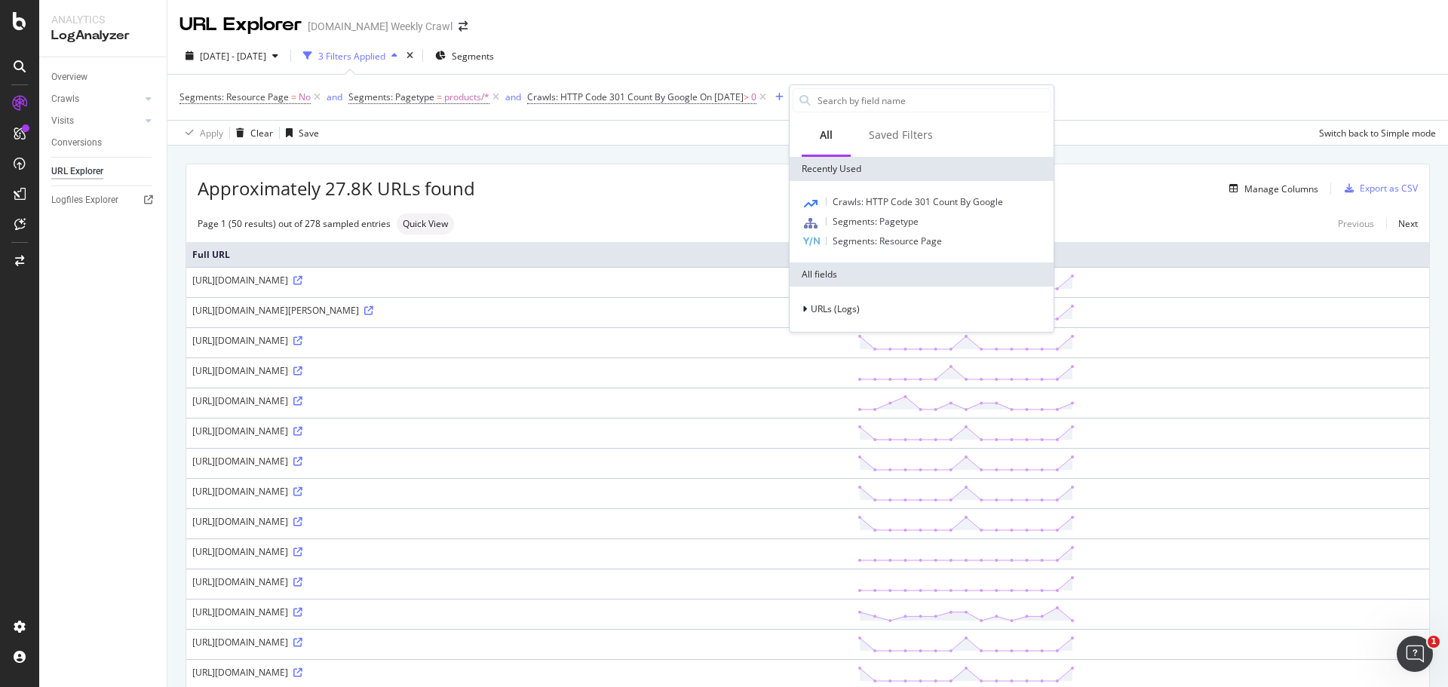
click at [546, 197] on div "Manage Columns" at bounding box center [896, 188] width 843 height 18
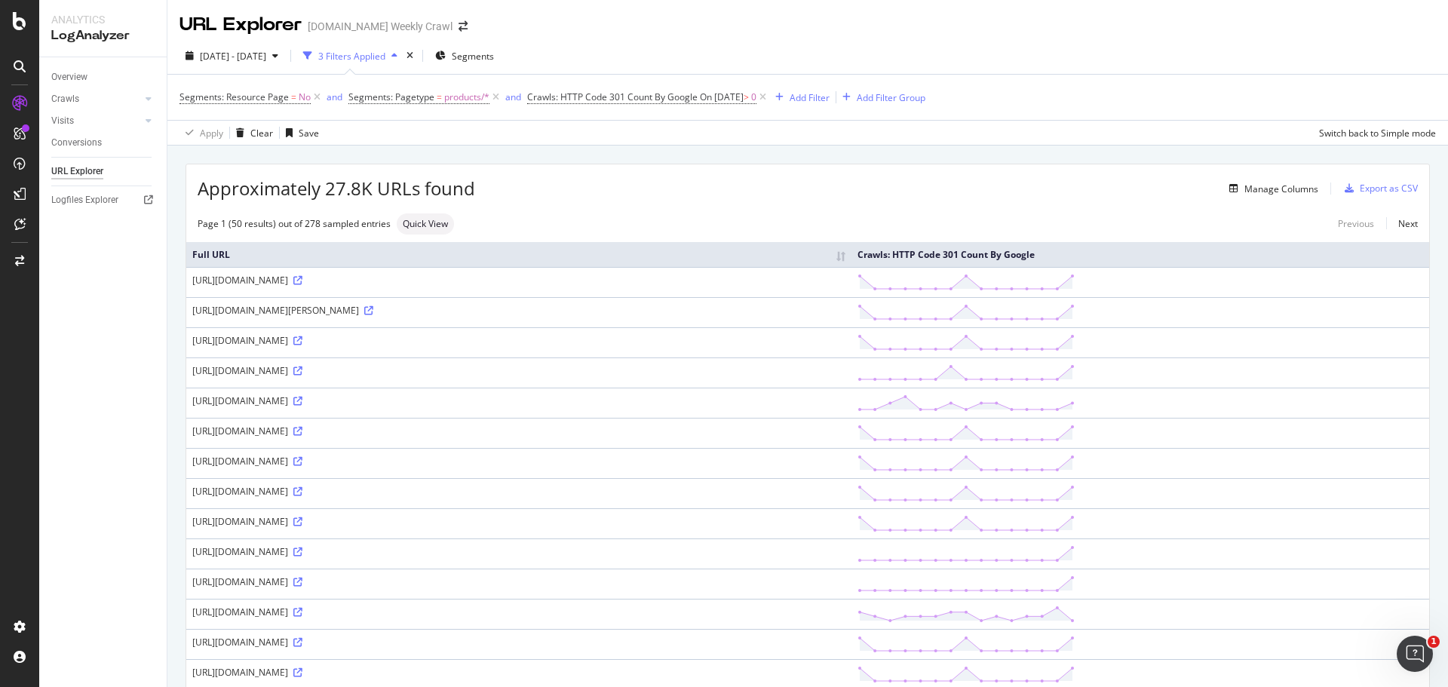
click at [353, 562] on td "[URL][DOMAIN_NAME]" at bounding box center [518, 553] width 665 height 30
click at [480, 551] on div "[URL][DOMAIN_NAME]" at bounding box center [518, 551] width 653 height 13
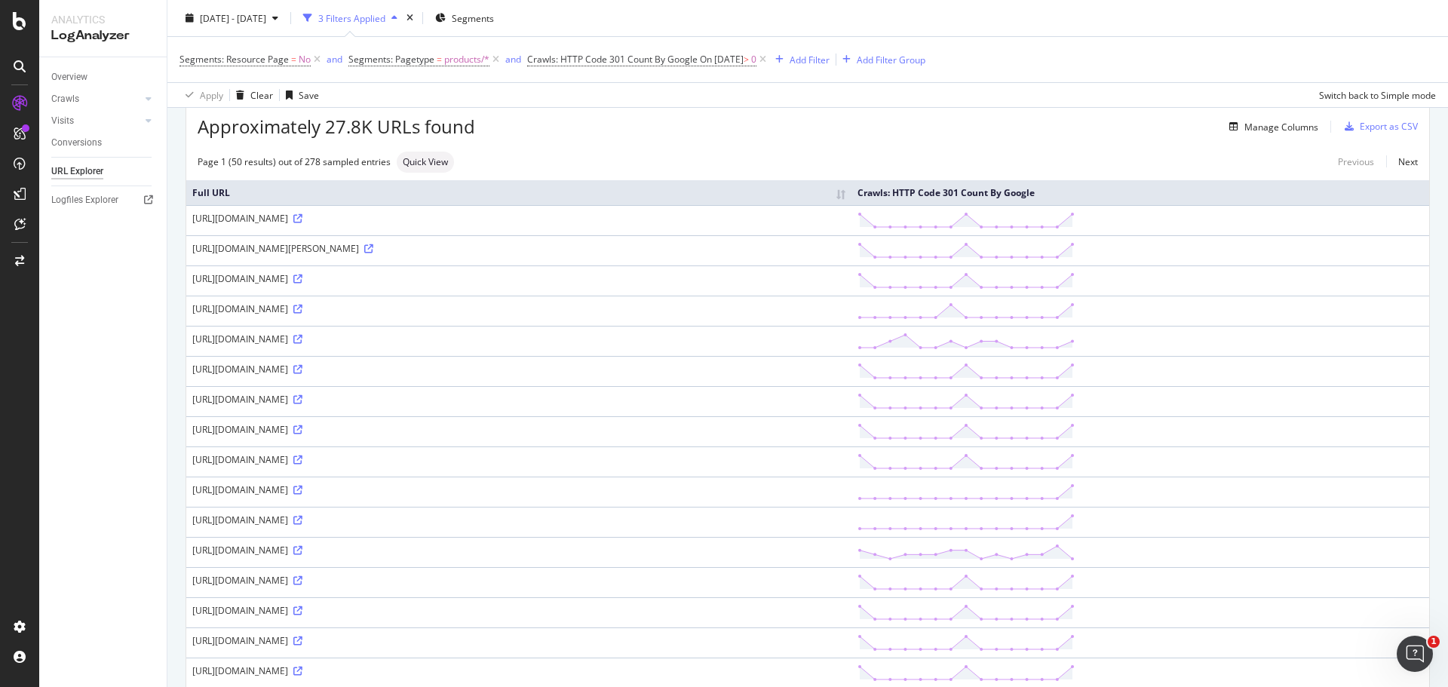
scroll to position [151, 0]
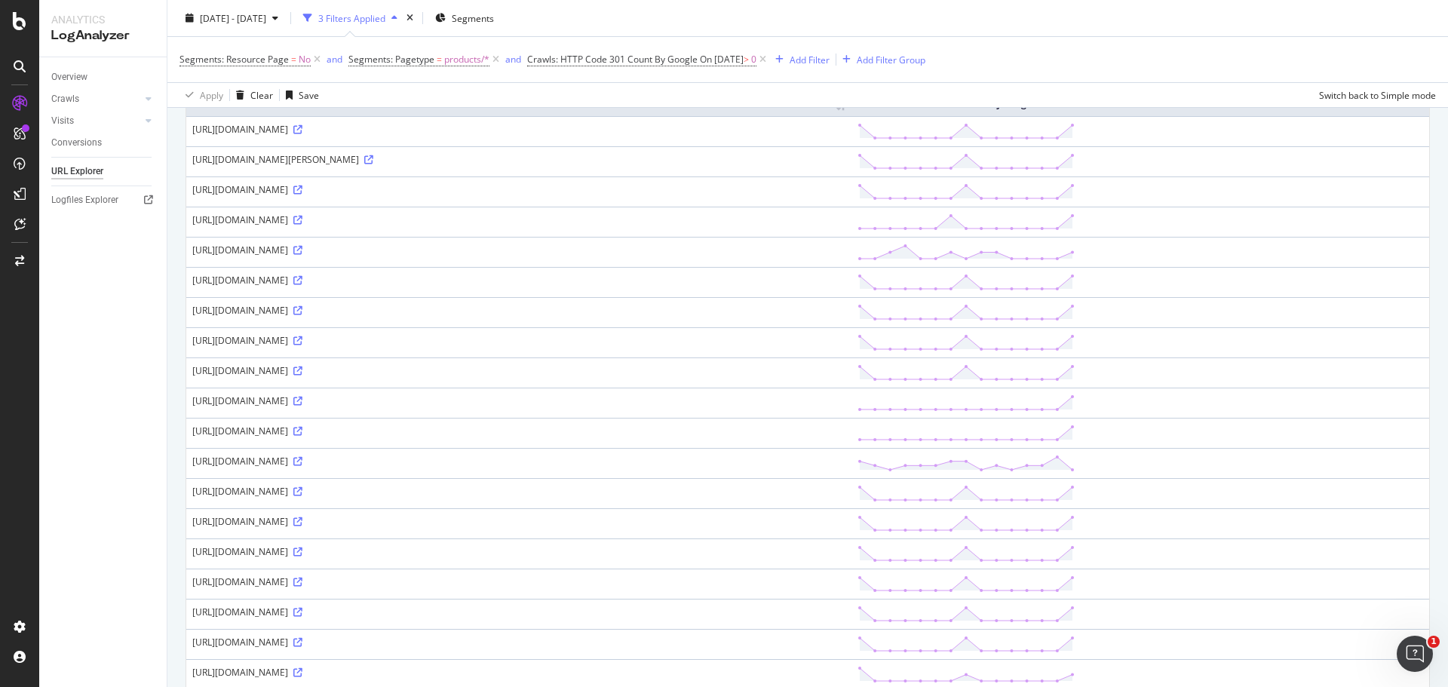
click at [588, 487] on div "[URL][DOMAIN_NAME]" at bounding box center [518, 491] width 653 height 13
copy div "[URL][DOMAIN_NAME]"
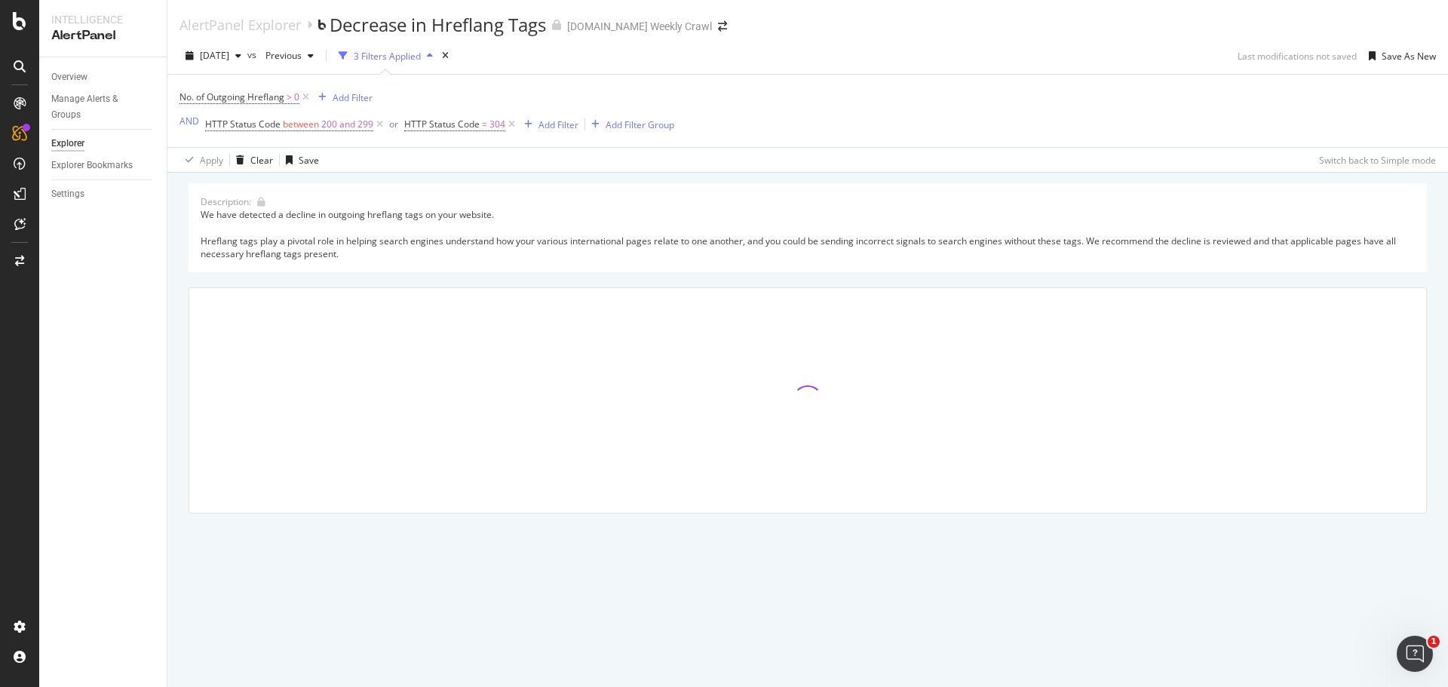
click at [629, 239] on div "We have detected a decline in outgoing hreflang tags on your website. Hreflang …" at bounding box center [808, 234] width 1214 height 52
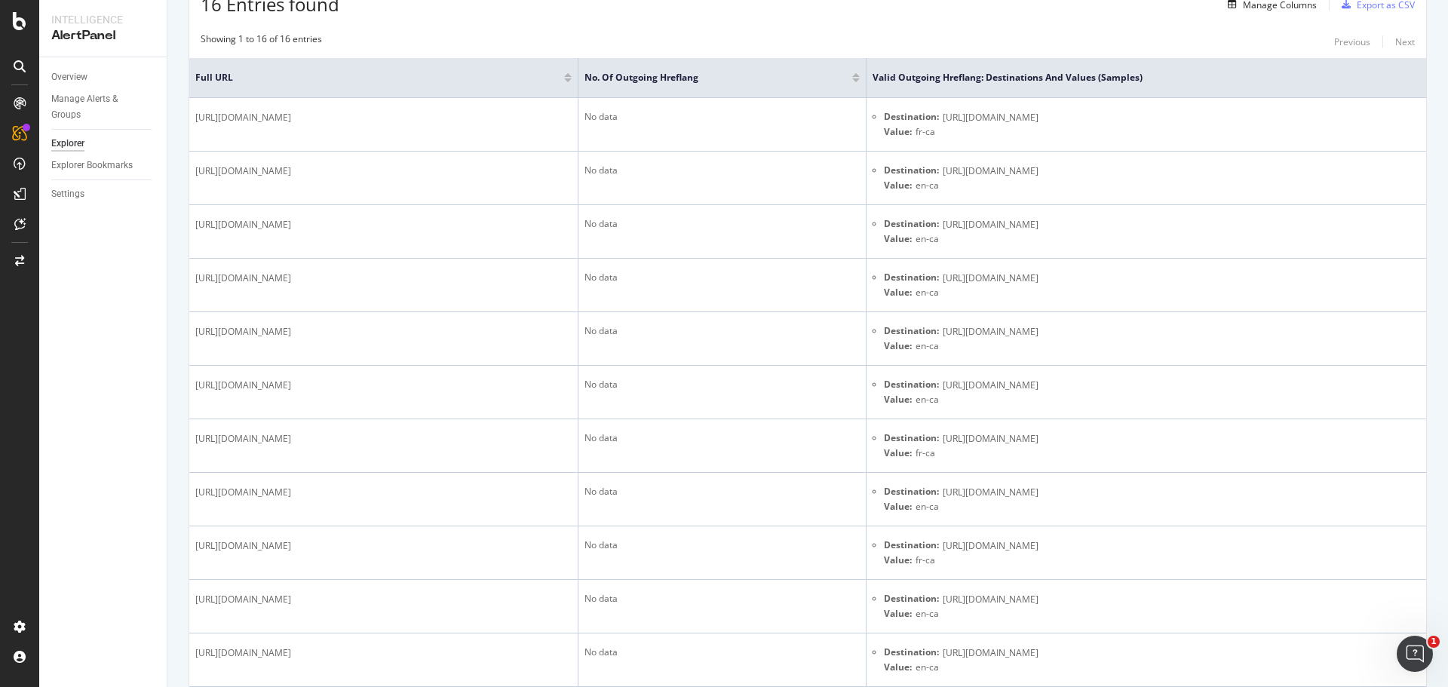
scroll to position [377, 0]
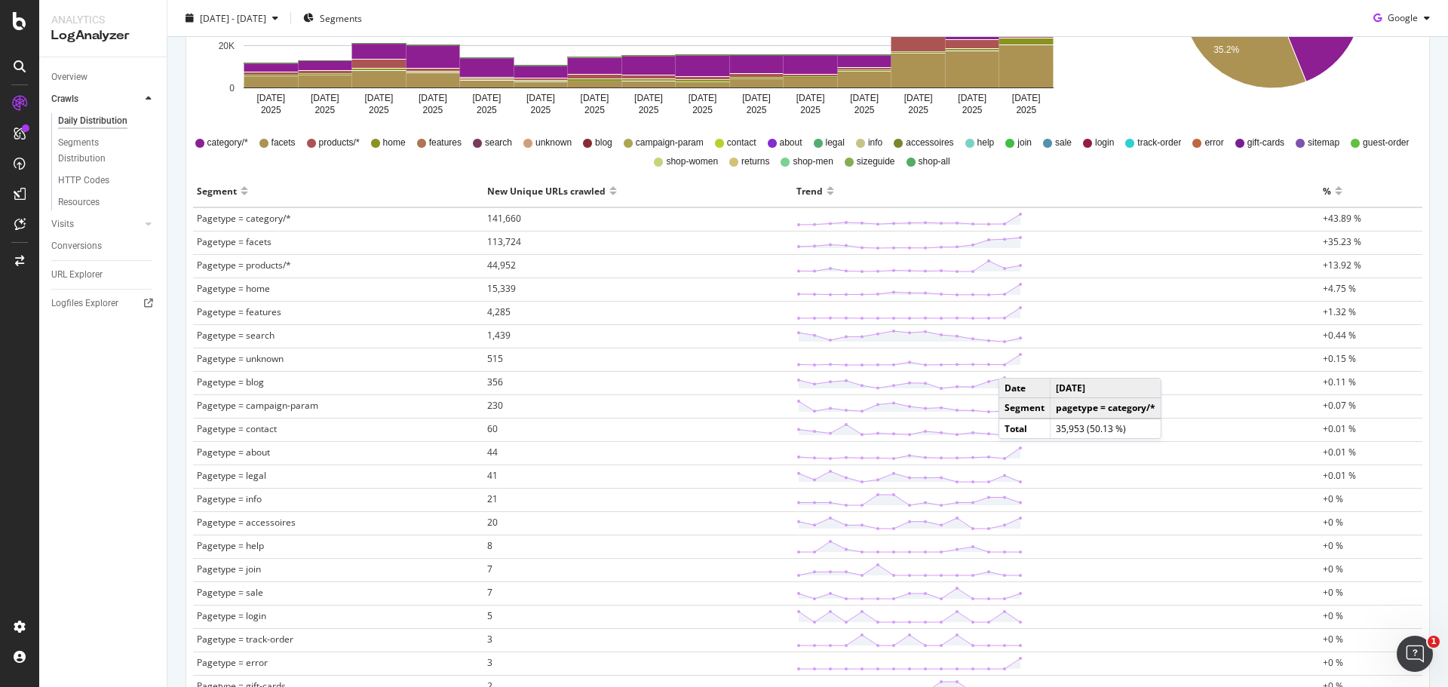
scroll to position [377, 0]
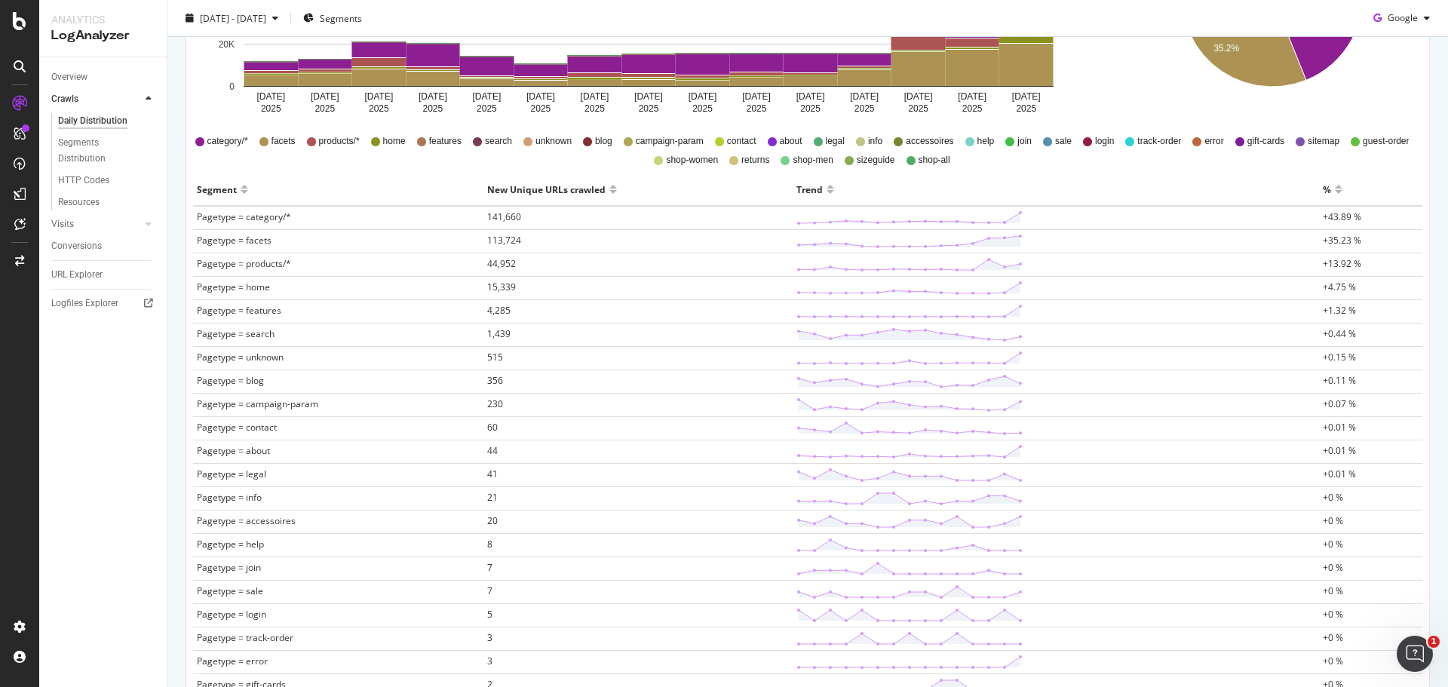
click at [259, 213] on span "Pagetype = category/*" at bounding box center [244, 216] width 94 height 13
click at [495, 215] on span "141,660" at bounding box center [504, 216] width 34 height 13
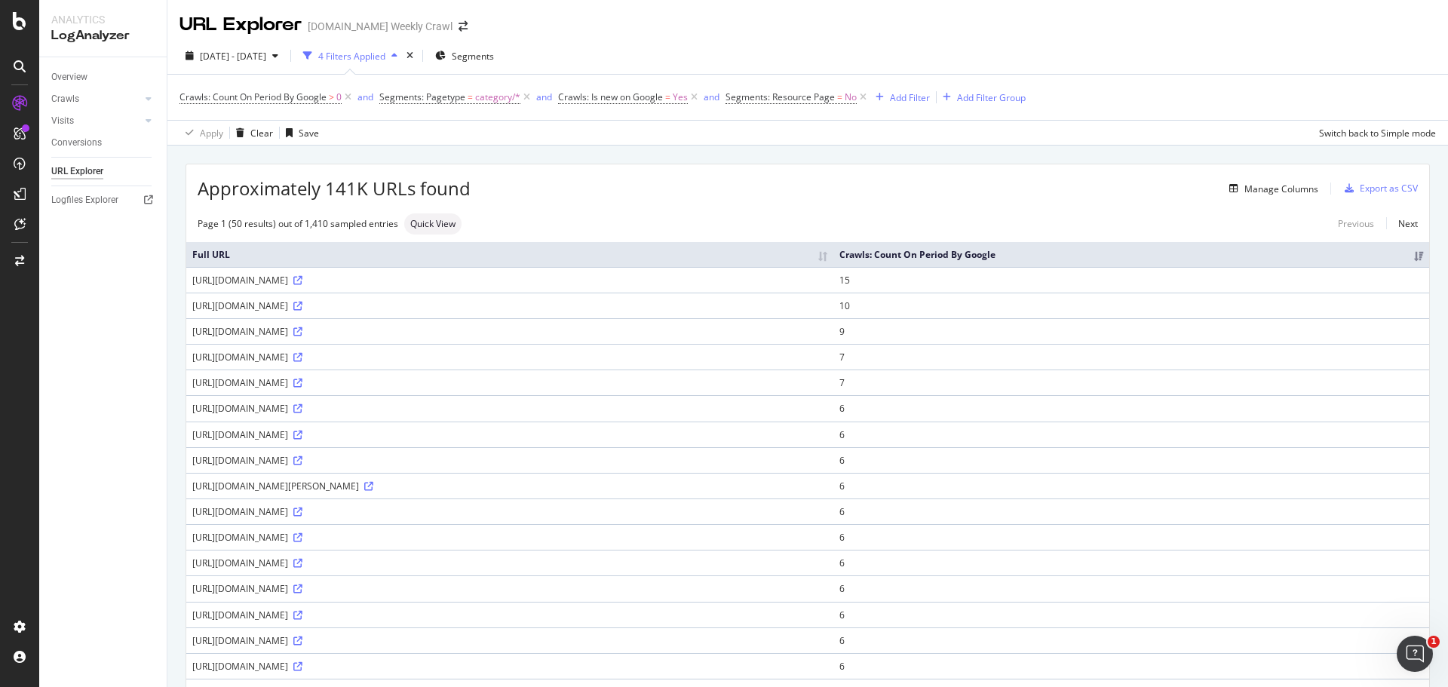
click at [491, 415] on div "https://www.levi.com/nieuwe-iconen-de-bestsellers/c/levi_collections_denim_lead…" at bounding box center [509, 408] width 635 height 13
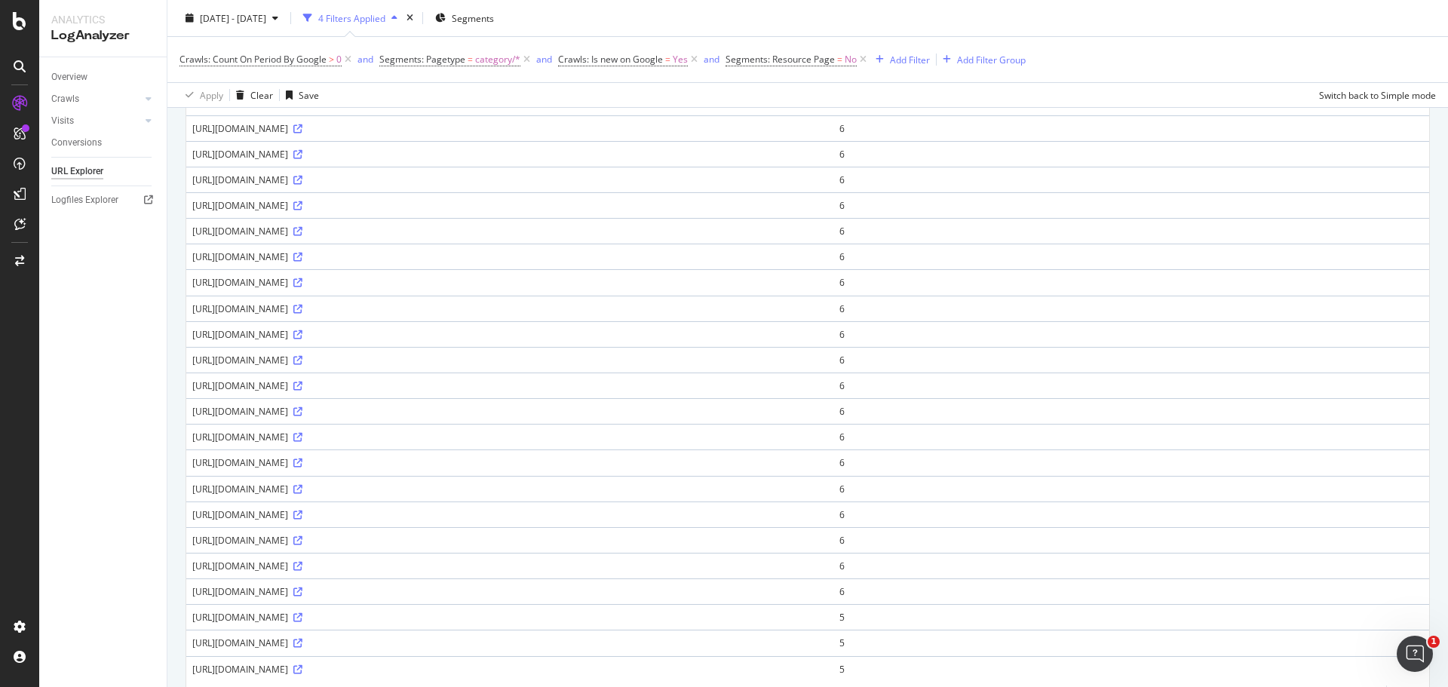
scroll to position [975, 0]
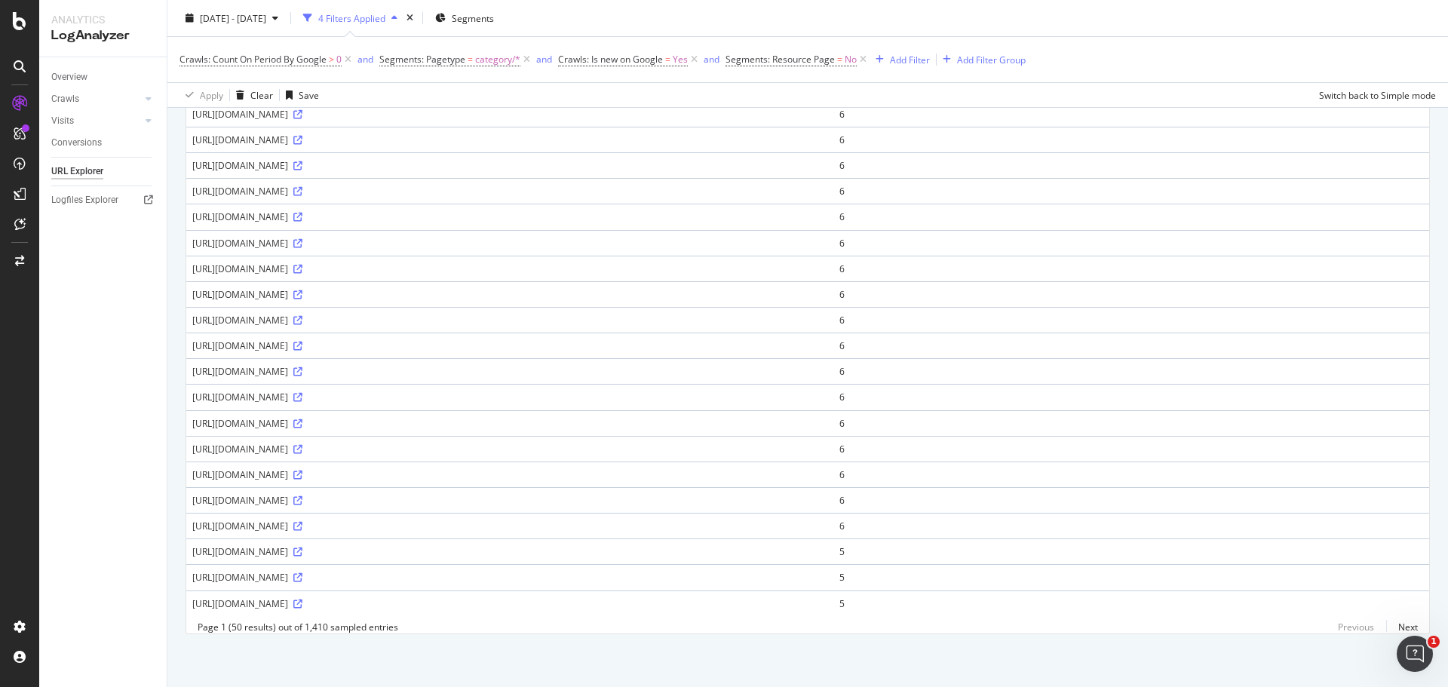
click at [288, 366] on div "https://www.levi.com/clothing/men/c/levi_clothing_shop_men?page=64" at bounding box center [509, 371] width 635 height 13
click at [344, 564] on td "https://www.levi.com/gift-guide/c/levi_christmas_giftguide?page=43" at bounding box center [509, 577] width 647 height 26
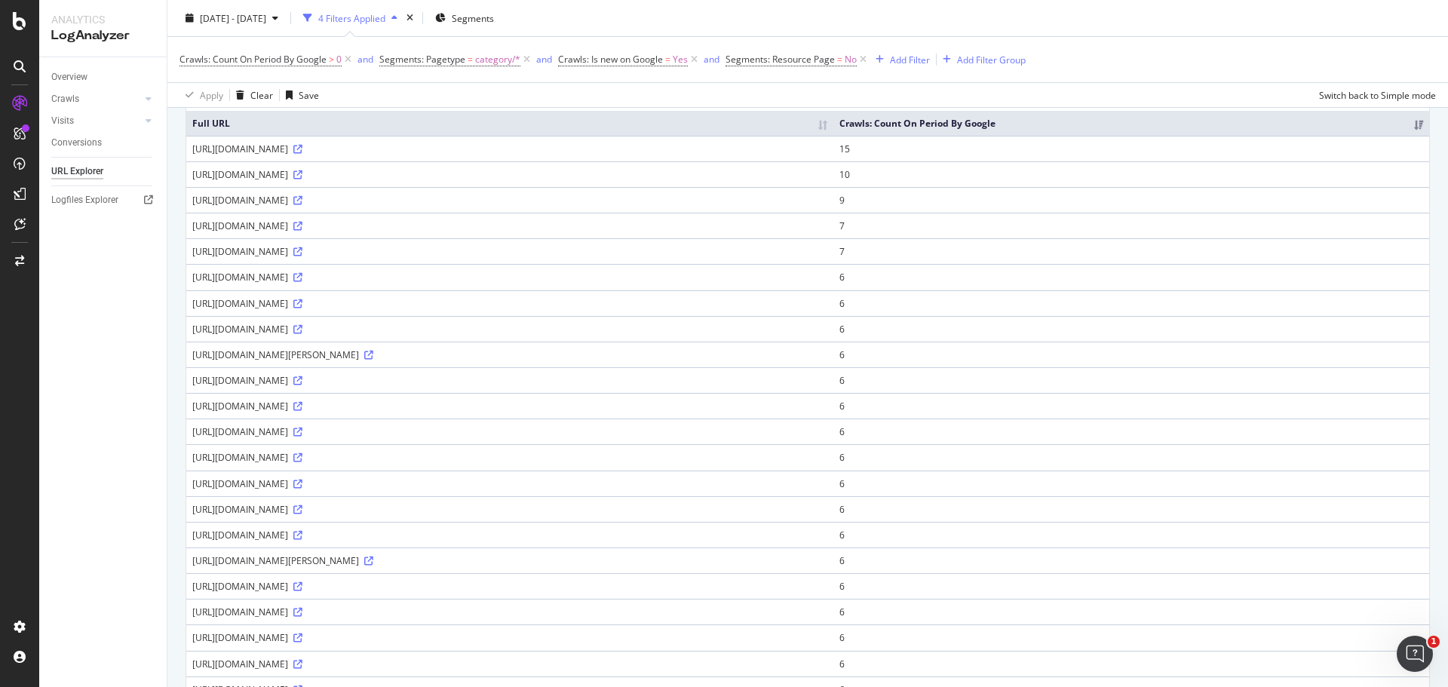
scroll to position [0, 0]
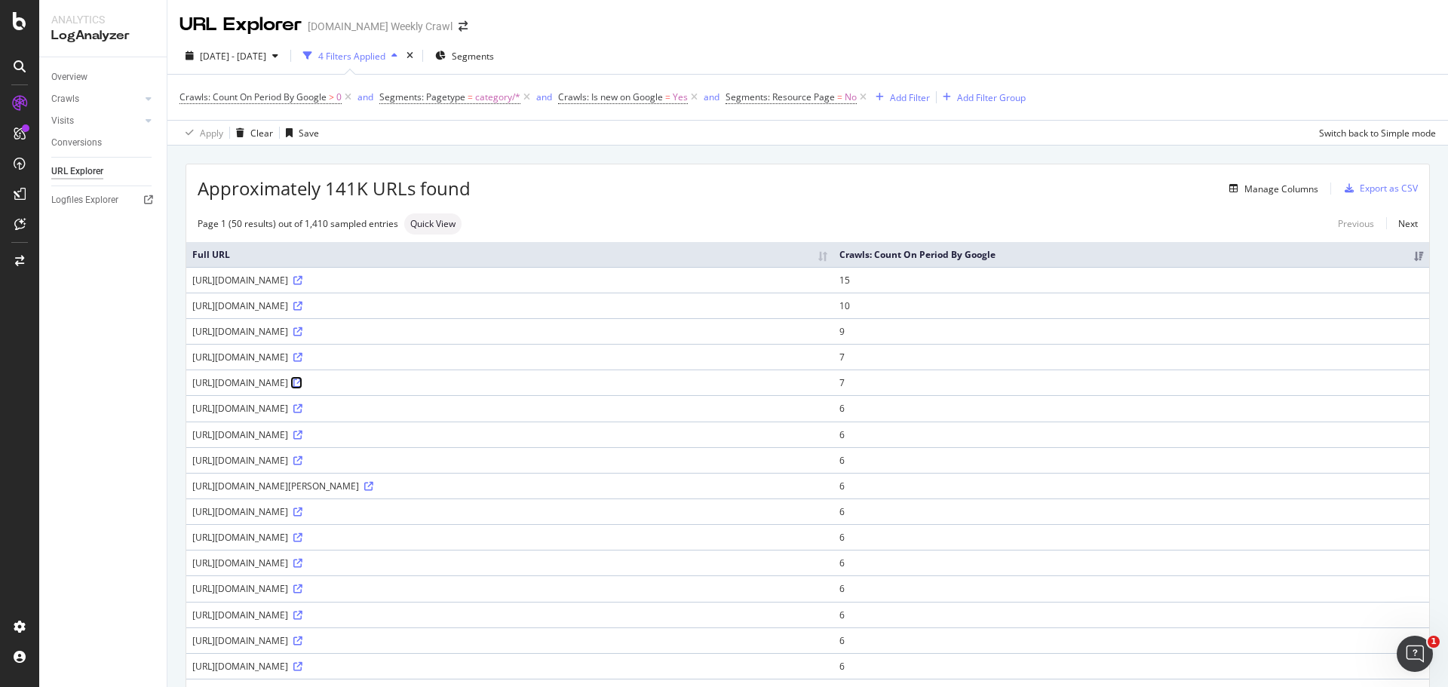
click at [302, 388] on icon at bounding box center [297, 383] width 9 height 9
click at [264, 63] on div "2025 Sep. 19th - Oct. 3rd" at bounding box center [231, 55] width 105 height 23
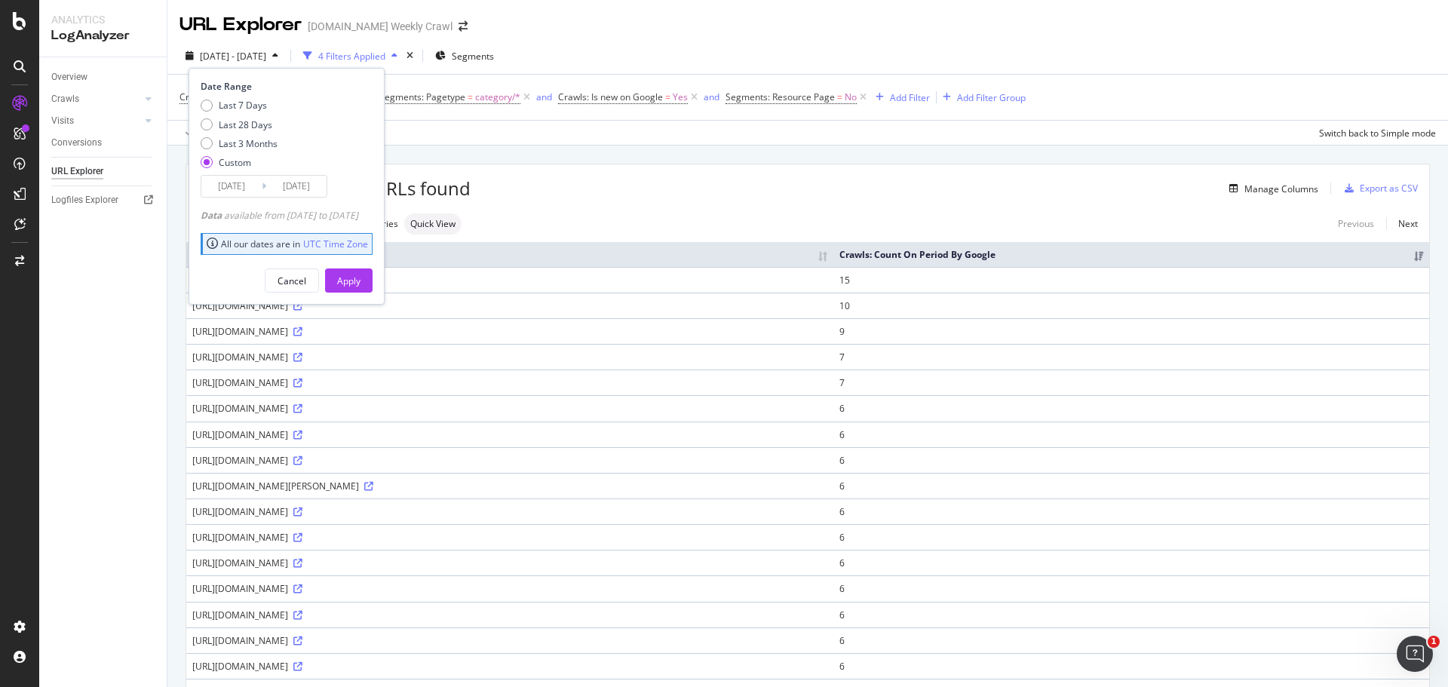
click at [316, 185] on input "2025/10/03" at bounding box center [296, 186] width 60 height 21
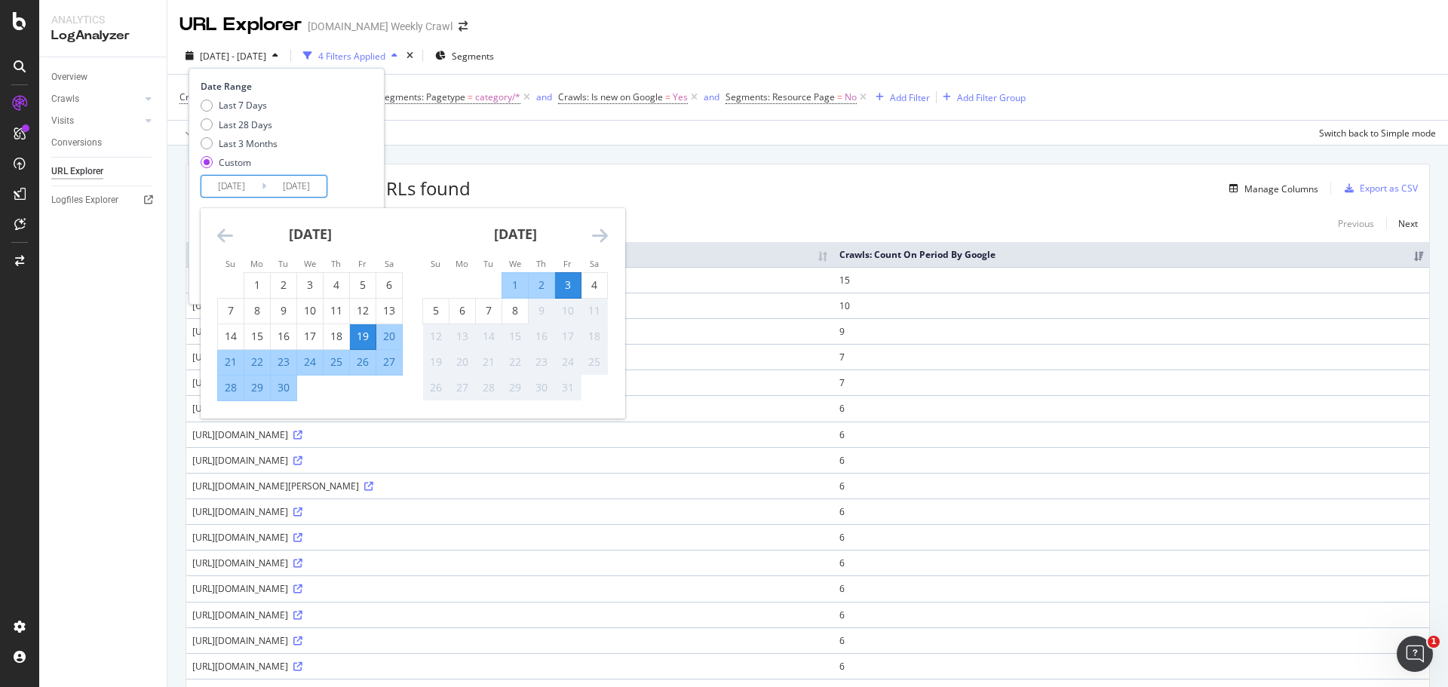
drag, startPoint x: 309, startPoint y: 184, endPoint x: 320, endPoint y: 185, distance: 10.7
click at [320, 185] on input "2025/10/03" at bounding box center [296, 186] width 60 height 21
click at [369, 163] on div "Last 7 Days Last 28 Days Last 3 Months Custom" at bounding box center [285, 137] width 168 height 76
type input "2025/10/03"
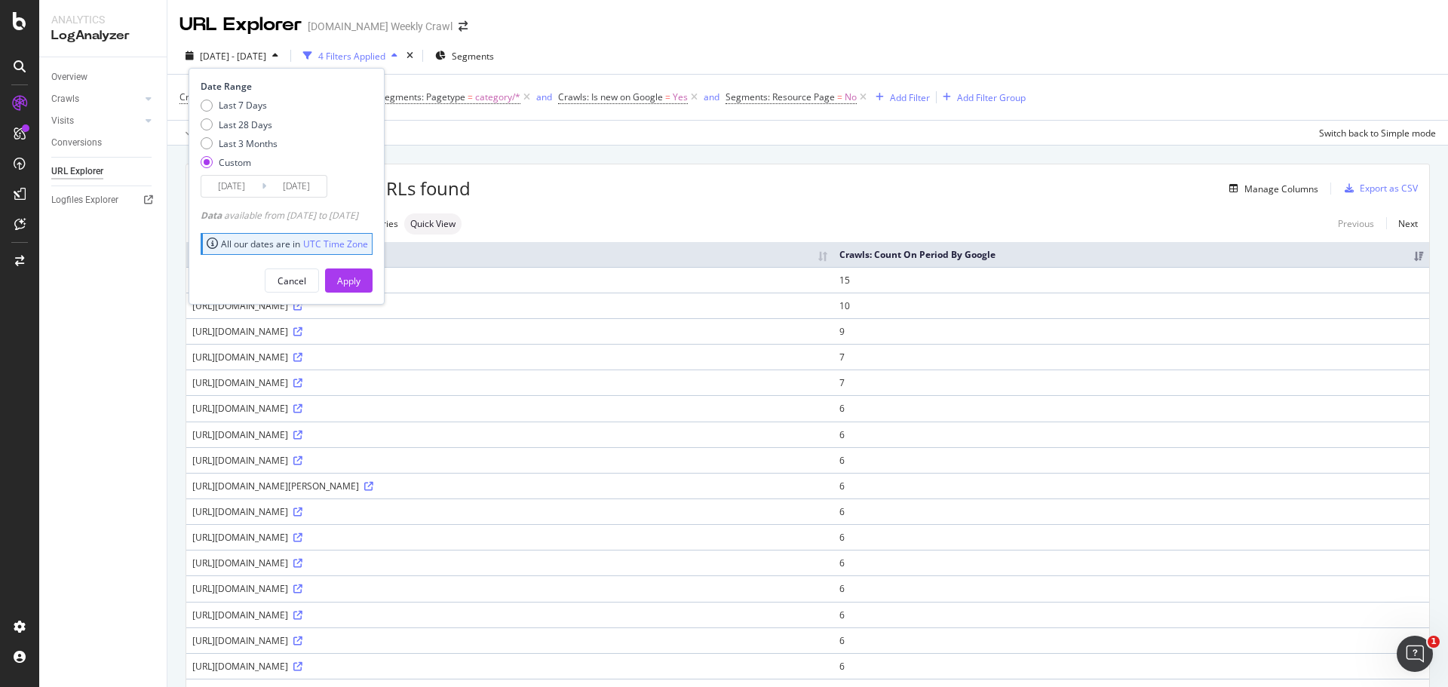
click at [305, 186] on input "2025/10/03" at bounding box center [296, 186] width 60 height 21
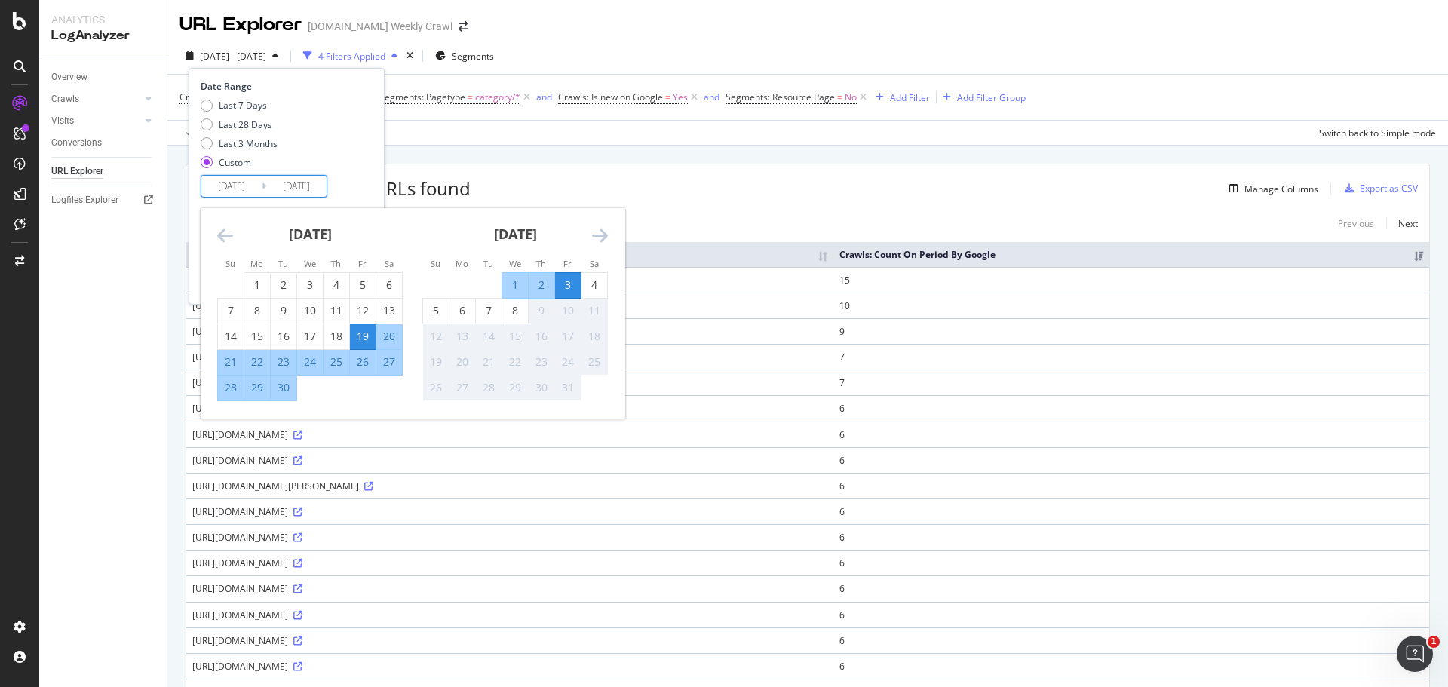
click at [366, 143] on div "Last 7 Days Last 28 Days Last 3 Months Custom" at bounding box center [285, 137] width 168 height 76
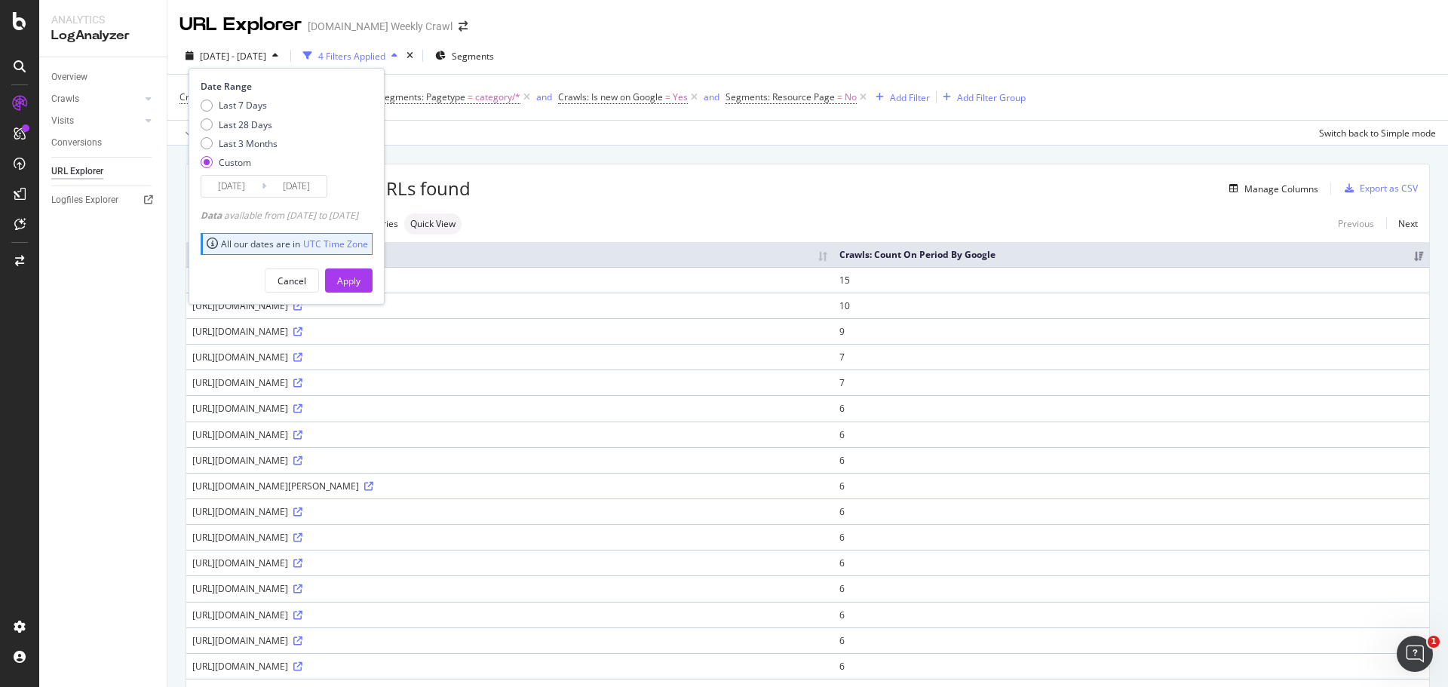
click at [311, 186] on input "2025/10/03" at bounding box center [296, 186] width 60 height 21
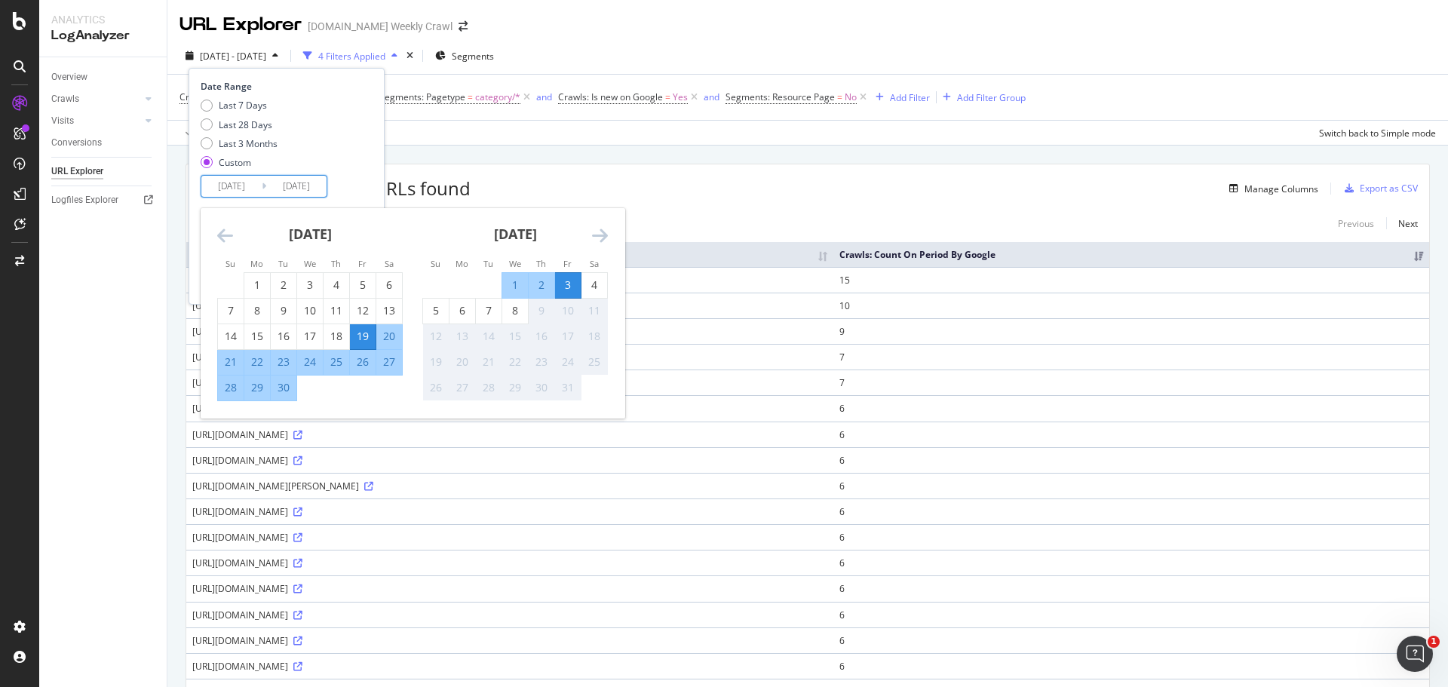
drag, startPoint x: 314, startPoint y: 185, endPoint x: 330, endPoint y: 184, distance: 16.7
click at [330, 184] on div "Date Range Last 7 Days Last 28 Days Last 3 Months Custom 2025/09/19 Navigate fo…" at bounding box center [285, 139] width 168 height 118
click at [225, 198] on div "Date Range Last 7 Days Last 28 Days Last 3 Months Custom 2025/09/19 Navigate fo…" at bounding box center [287, 186] width 196 height 237
click at [232, 186] on input "2025/09/19" at bounding box center [231, 186] width 60 height 21
drag, startPoint x: 246, startPoint y: 188, endPoint x: 255, endPoint y: 189, distance: 9.2
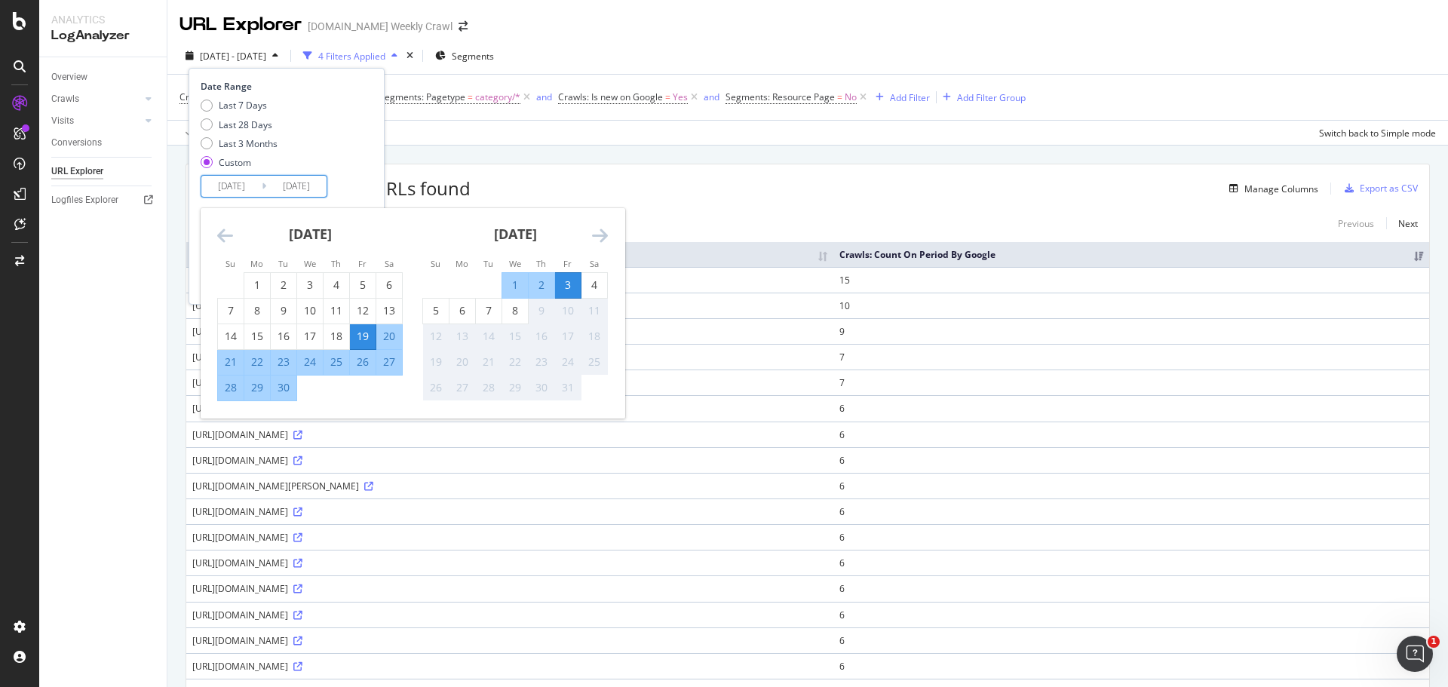
click at [255, 189] on input "2025/09/19" at bounding box center [231, 186] width 60 height 21
type input "2025/09/30"
click at [489, 308] on div "7" at bounding box center [489, 310] width 26 height 15
type input "2025/10/07"
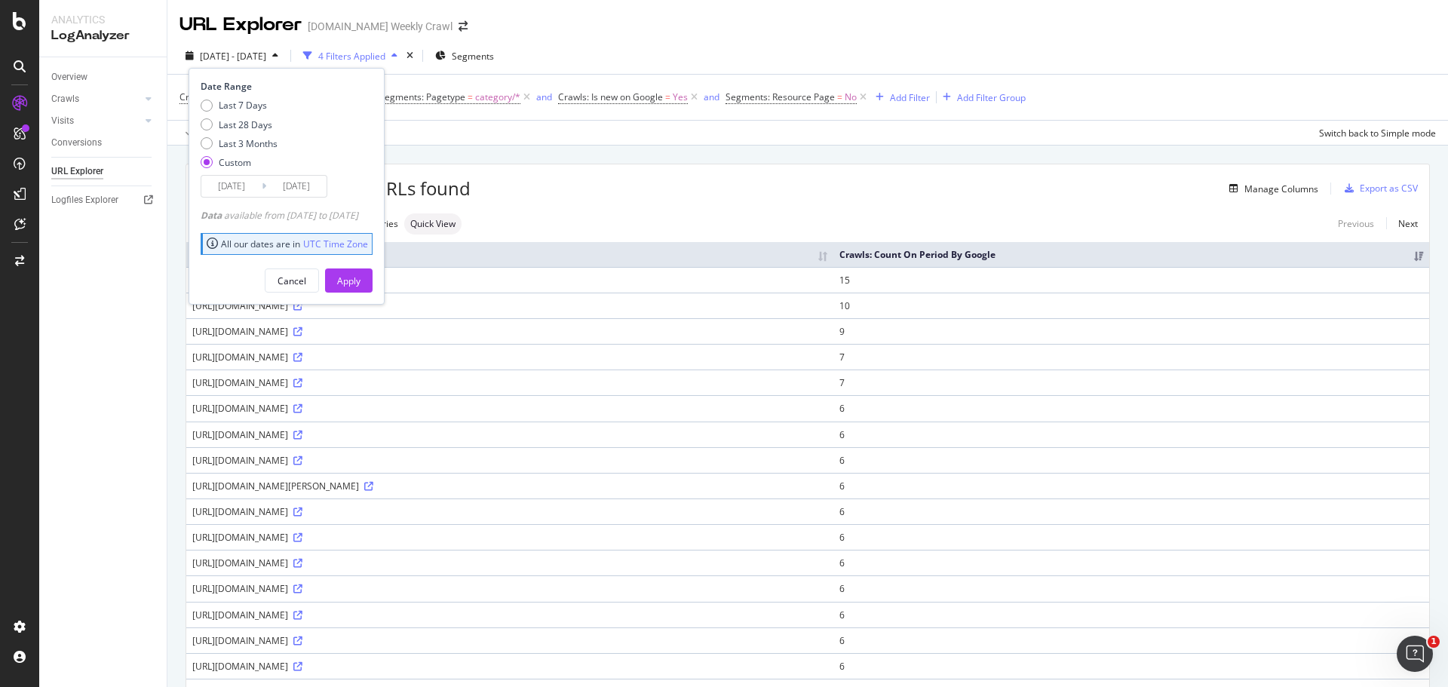
click at [385, 295] on div "Date Range Last 7 Days Last 28 Days Last 3 Months Custom 2025/09/30 Navigate fo…" at bounding box center [287, 186] width 196 height 237
click at [373, 284] on button "Apply" at bounding box center [349, 280] width 48 height 24
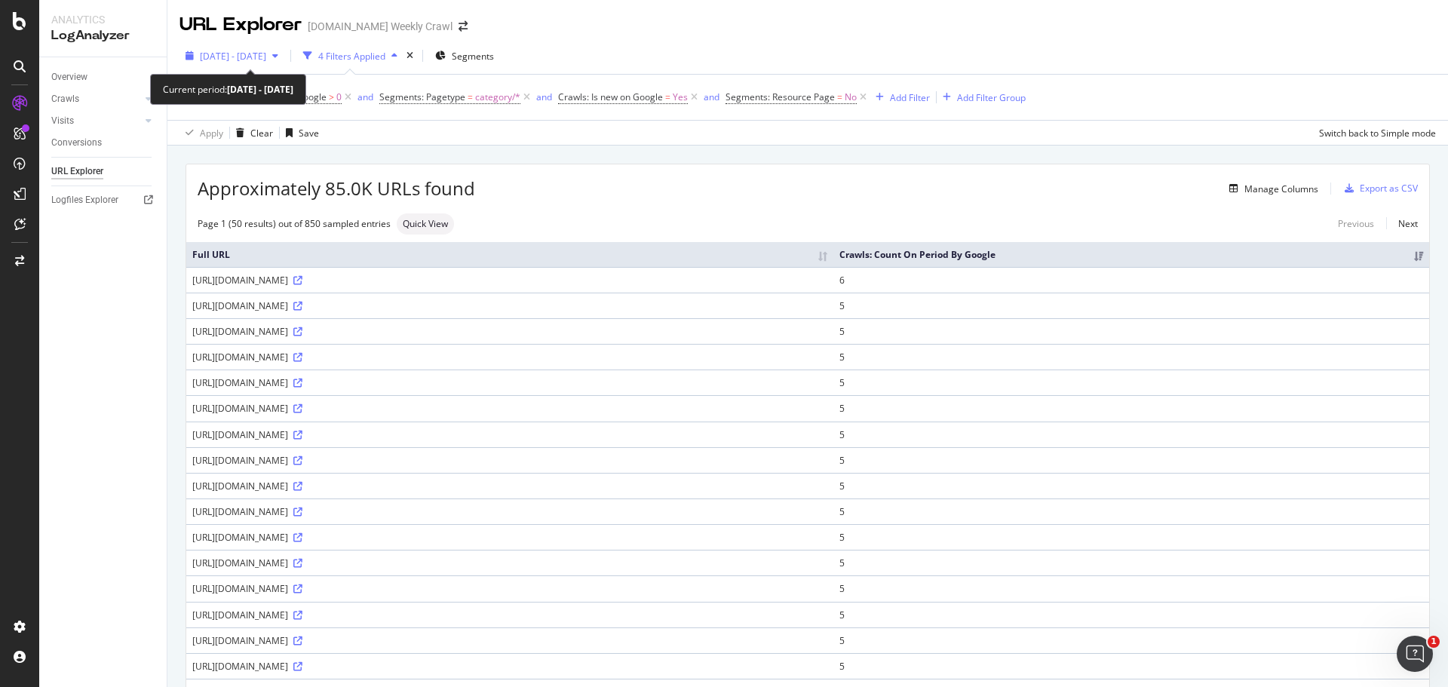
click at [253, 56] on span "2025 Sep. 30th - Oct. 7th" at bounding box center [233, 56] width 66 height 13
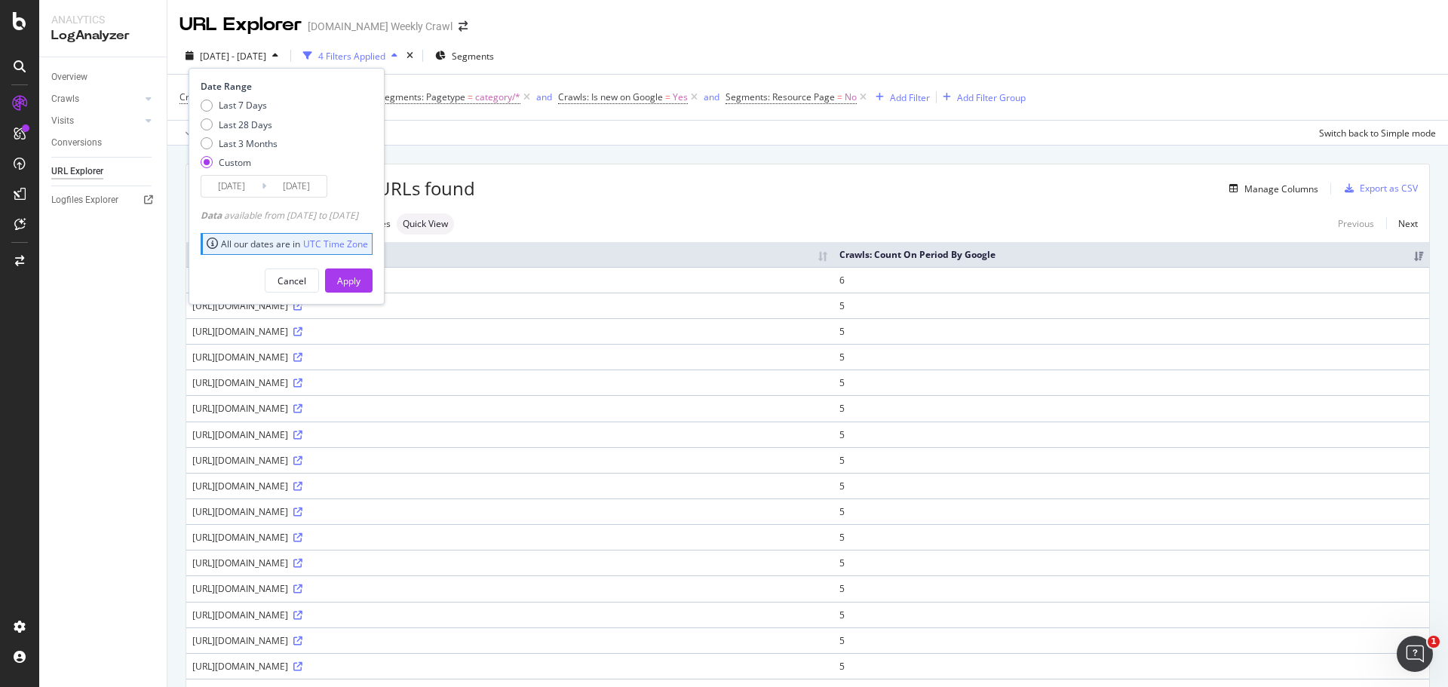
click at [232, 184] on input "2025/09/30" at bounding box center [231, 186] width 60 height 21
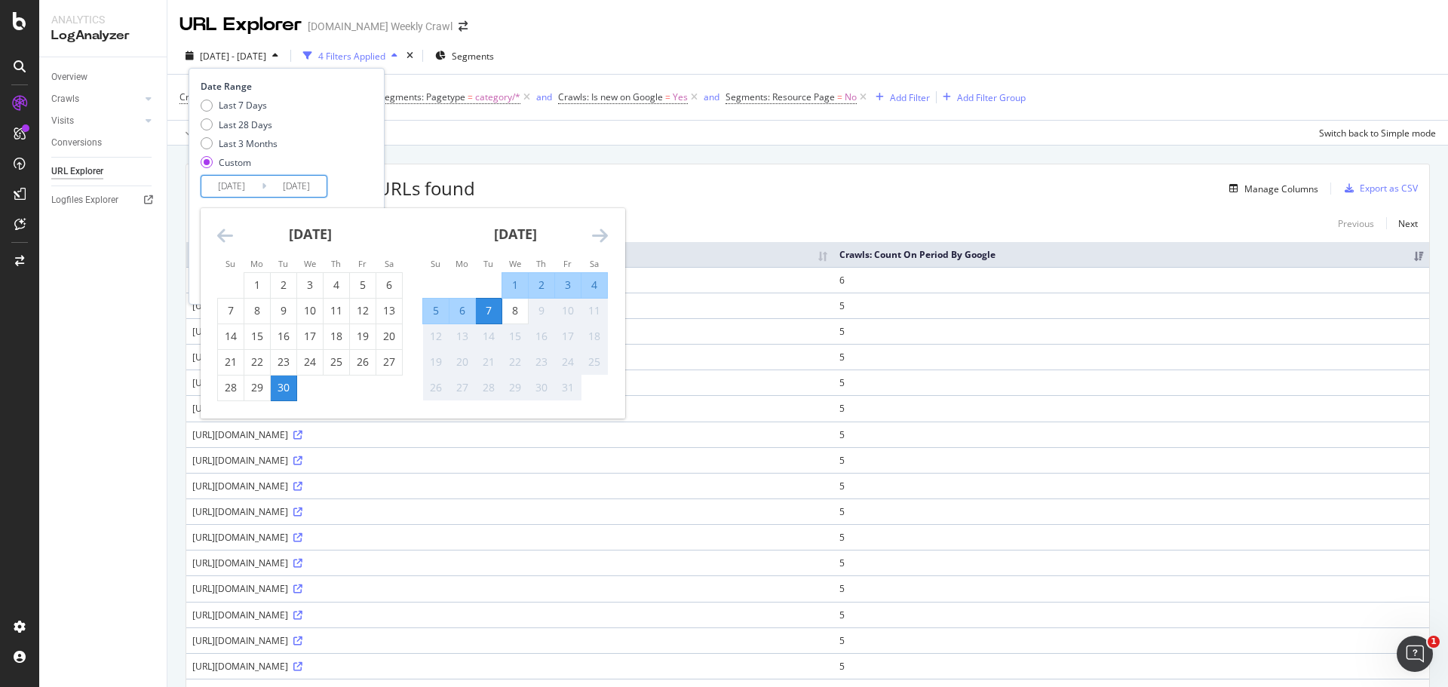
click at [566, 281] on div "3" at bounding box center [568, 284] width 26 height 15
type input "2025/10/03"
click at [514, 316] on div "8" at bounding box center [515, 310] width 26 height 15
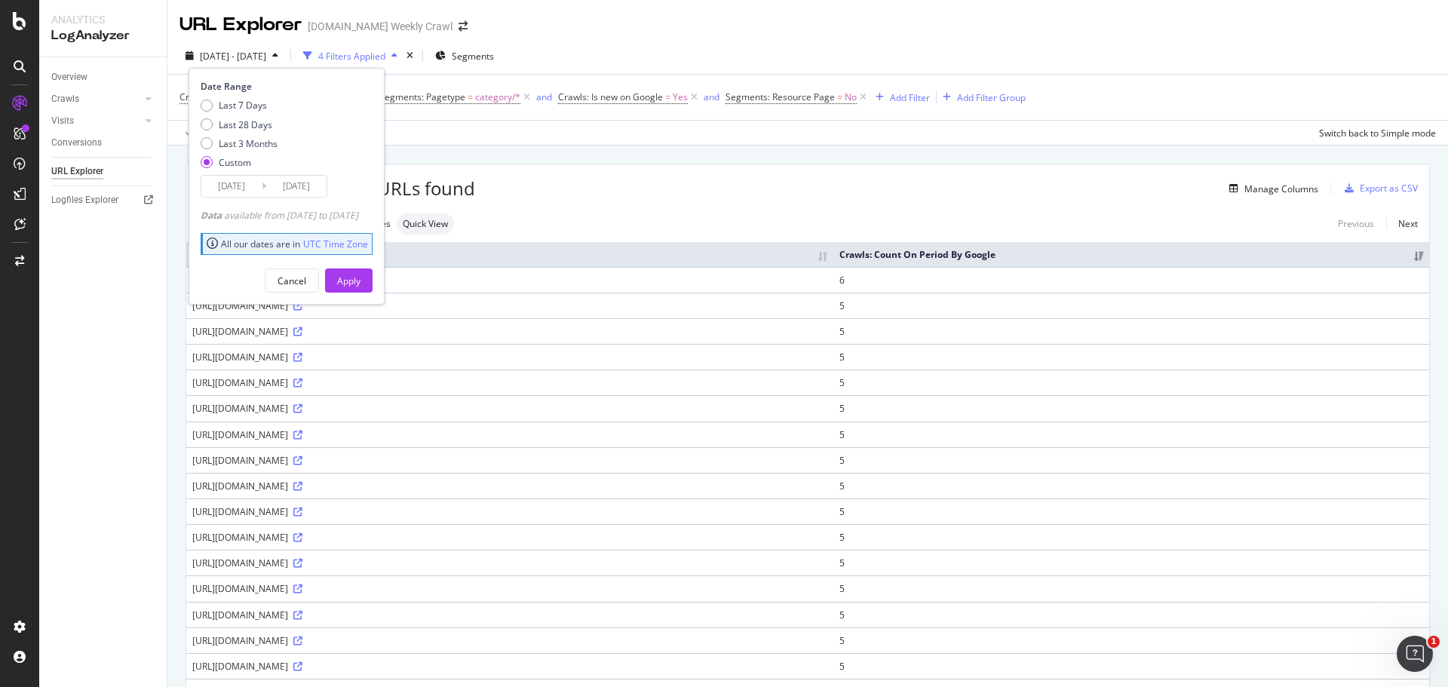
type input "2025/10/08"
click at [360, 277] on div "Apply" at bounding box center [348, 280] width 23 height 13
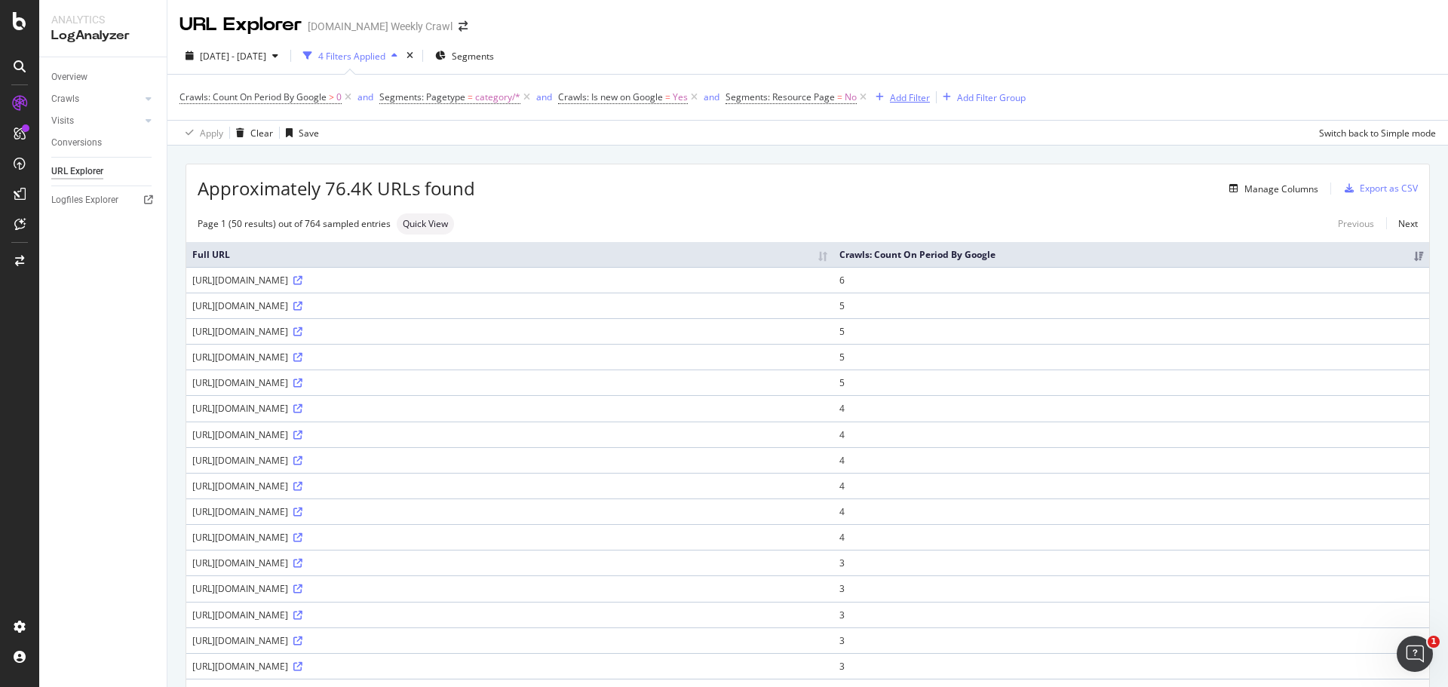
click at [919, 98] on div "Add Filter" at bounding box center [910, 97] width 40 height 13
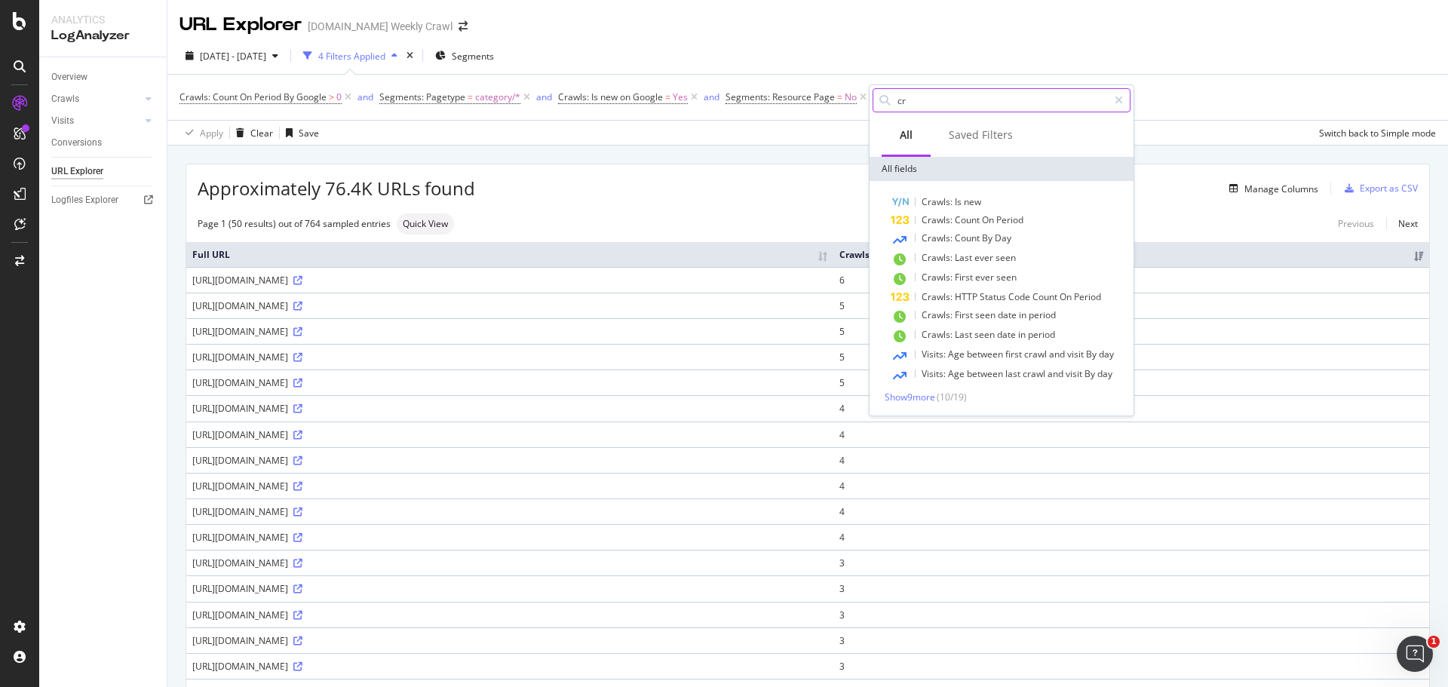
type input "c"
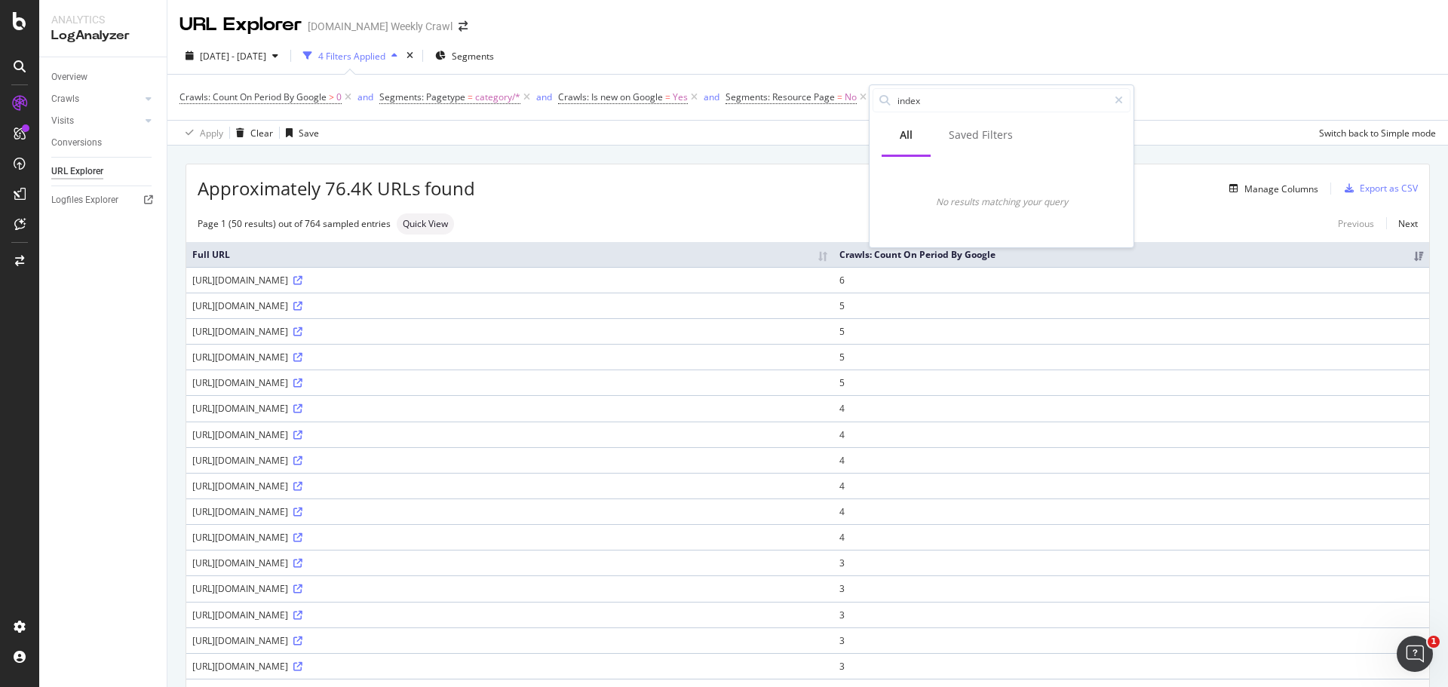
drag, startPoint x: 920, startPoint y: 99, endPoint x: 838, endPoint y: 108, distance: 82.7
click at [839, 108] on body "Analytics LogAnalyzer Overview Crawls Daily Distribution Segments Distribution …" at bounding box center [724, 343] width 1448 height 687
type input "i"
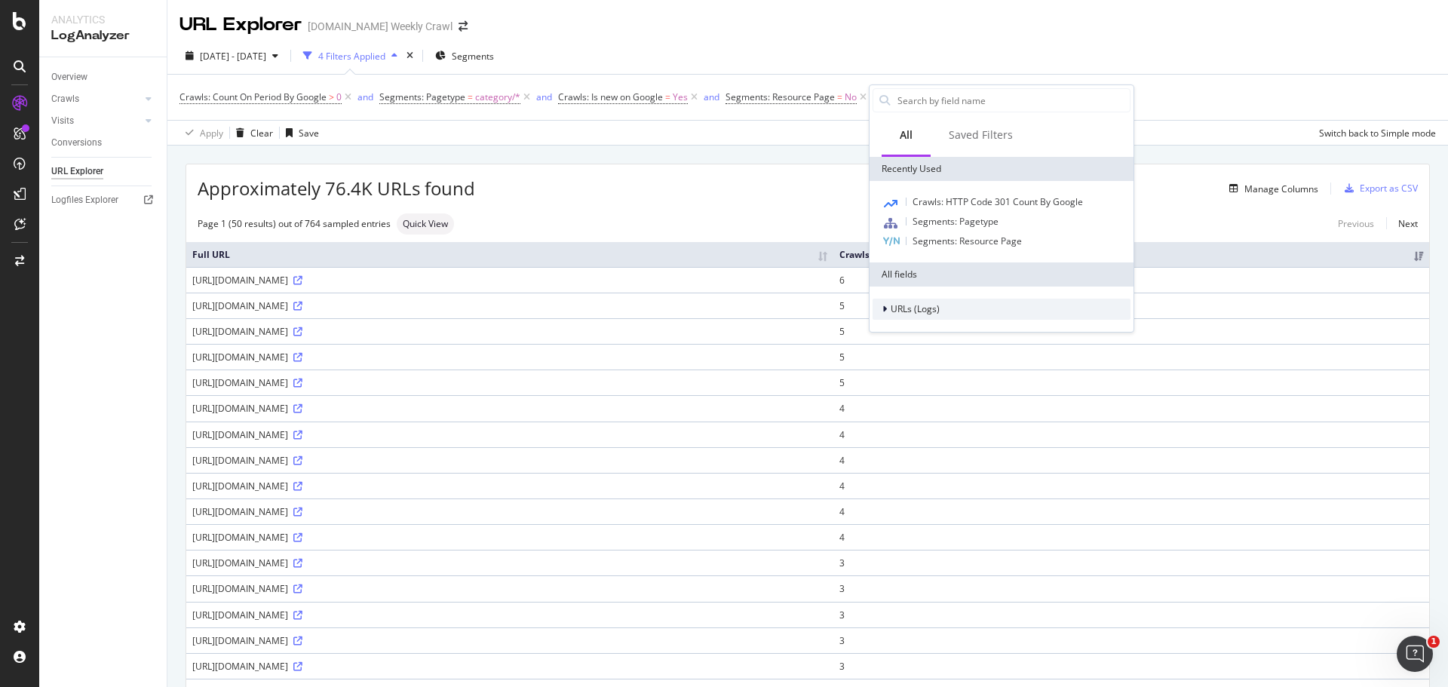
click at [926, 307] on span "URLs (Logs)" at bounding box center [915, 308] width 49 height 13
click at [934, 330] on span "URL Scheme" at bounding box center [926, 329] width 53 height 13
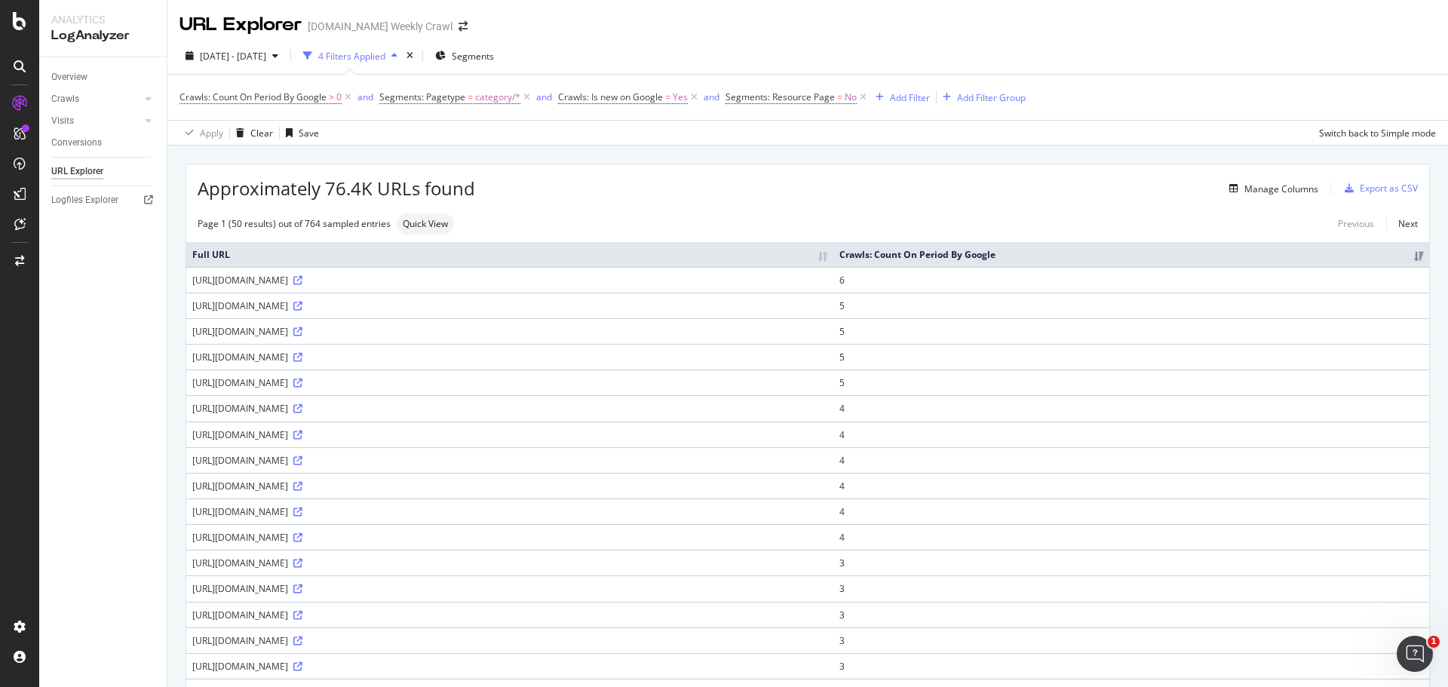
click at [1068, 31] on div "URL Explorer levi.com Weekly Crawl" at bounding box center [807, 19] width 1280 height 38
click at [1275, 201] on div "Approximately 76.4K URLs found Manage Columns Export as CSV" at bounding box center [807, 182] width 1243 height 37
click at [1268, 195] on div "Manage Columns" at bounding box center [1270, 188] width 95 height 17
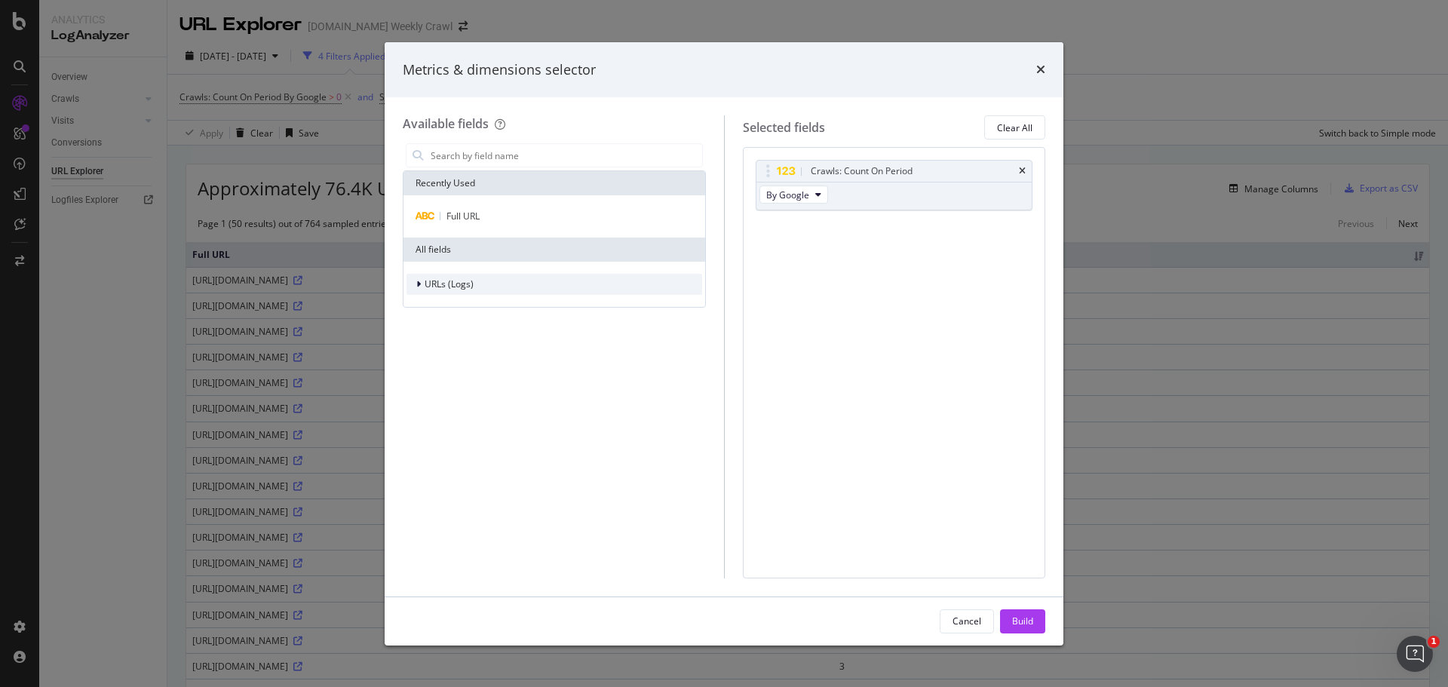
click at [424, 287] on div "modal" at bounding box center [419, 284] width 9 height 15
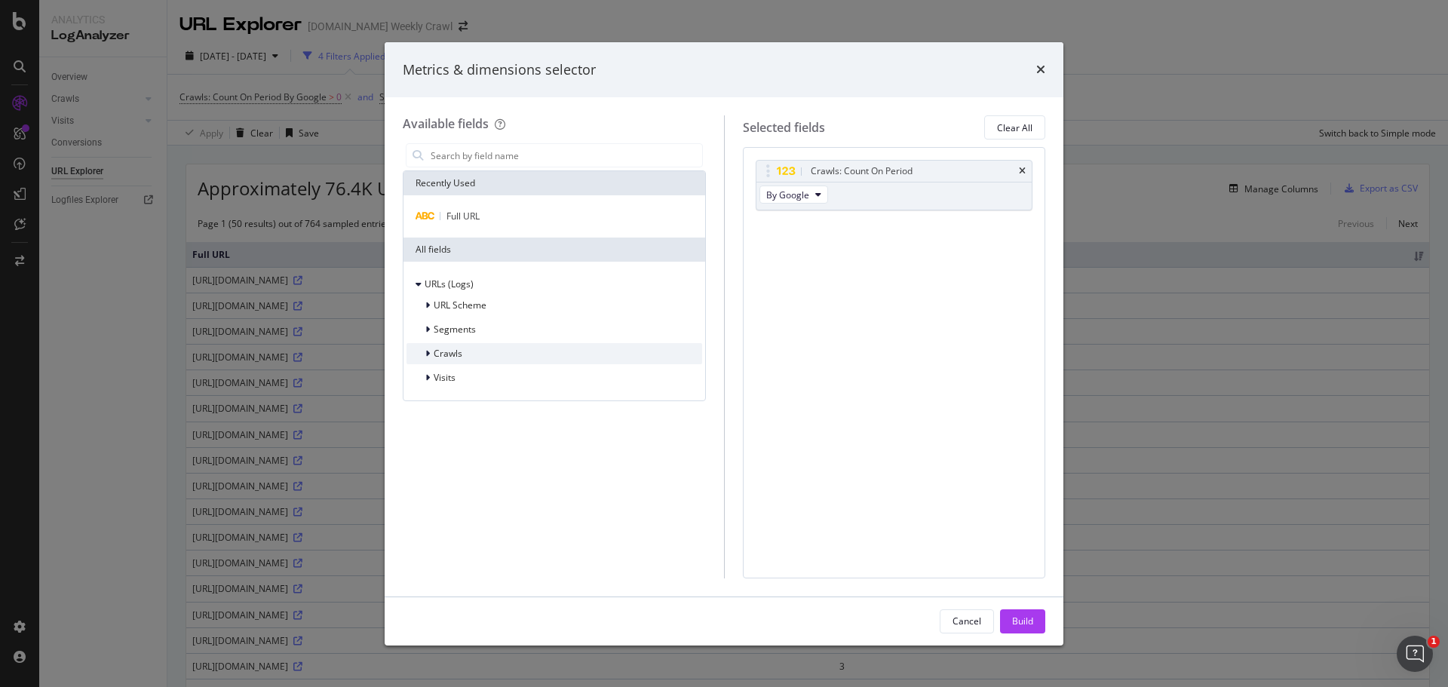
click at [429, 348] on div "modal" at bounding box center [429, 353] width 9 height 15
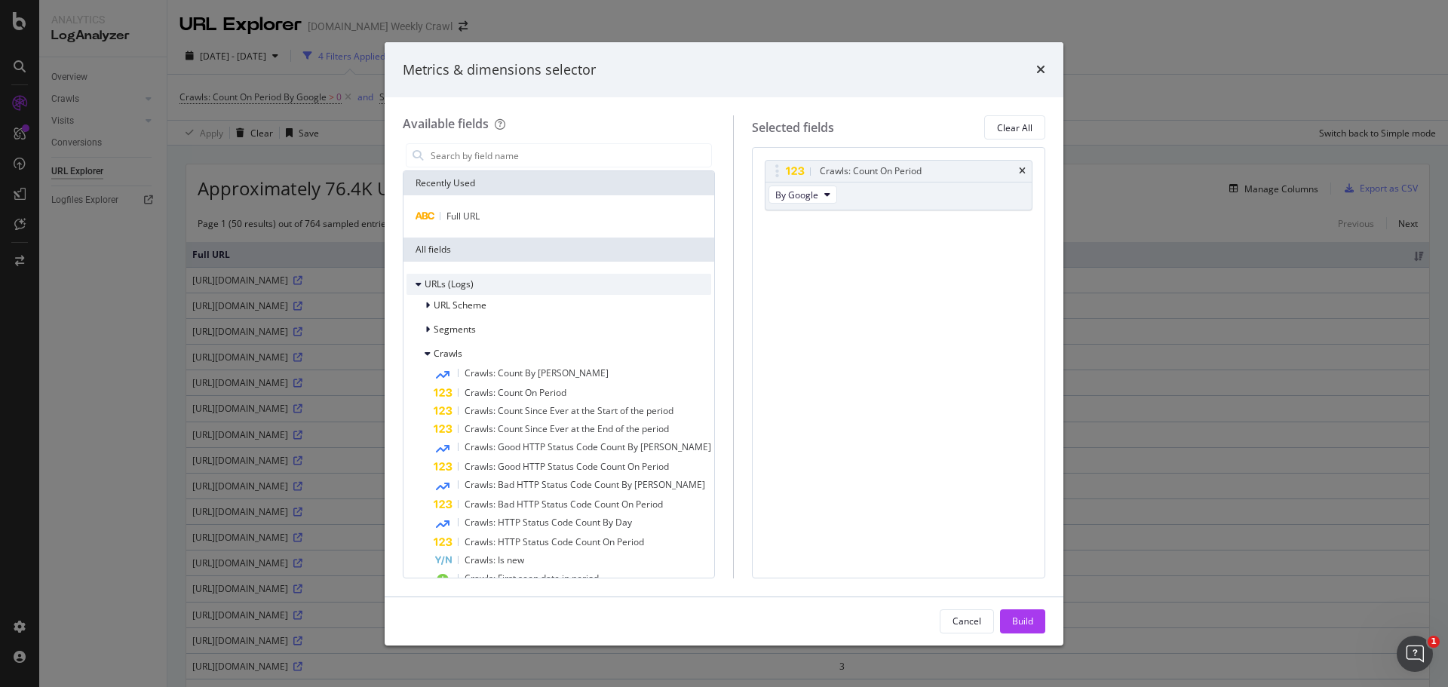
click at [413, 322] on div "Segments" at bounding box center [440, 329] width 69 height 15
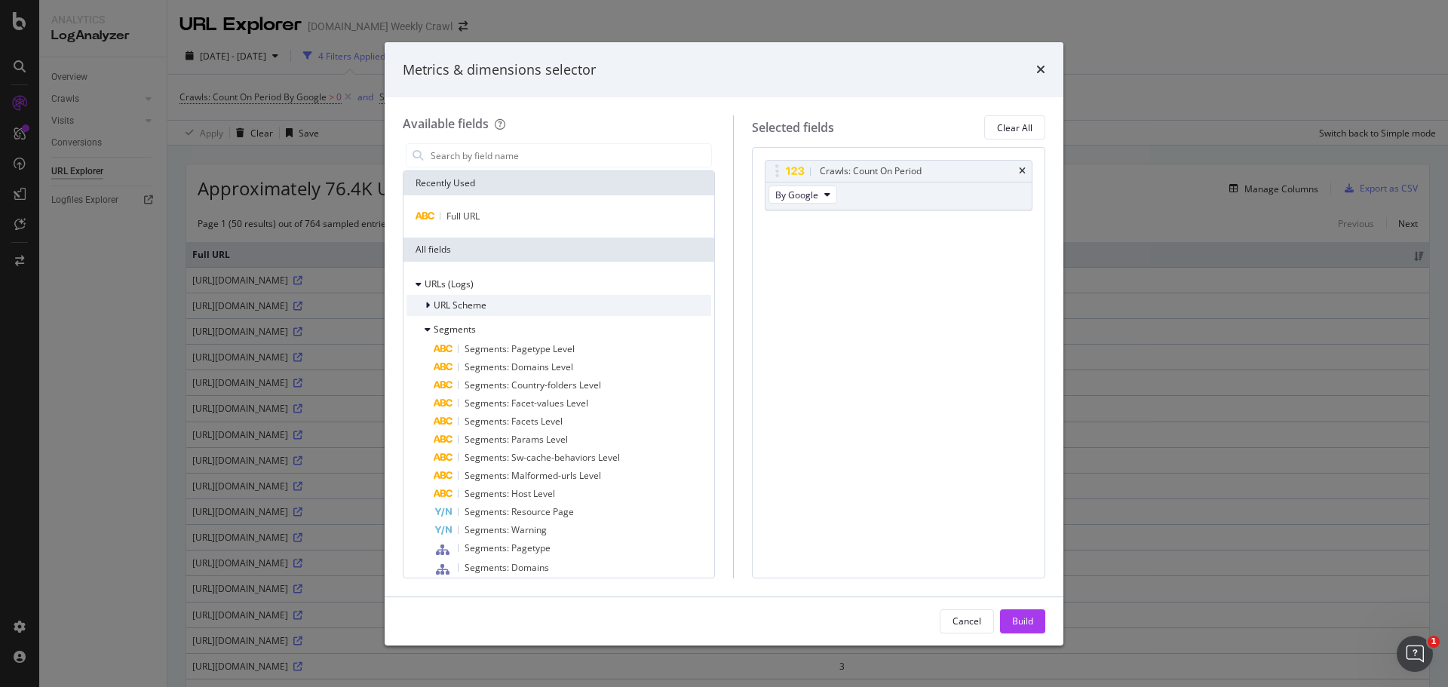
click at [426, 301] on icon "modal" at bounding box center [427, 305] width 5 height 9
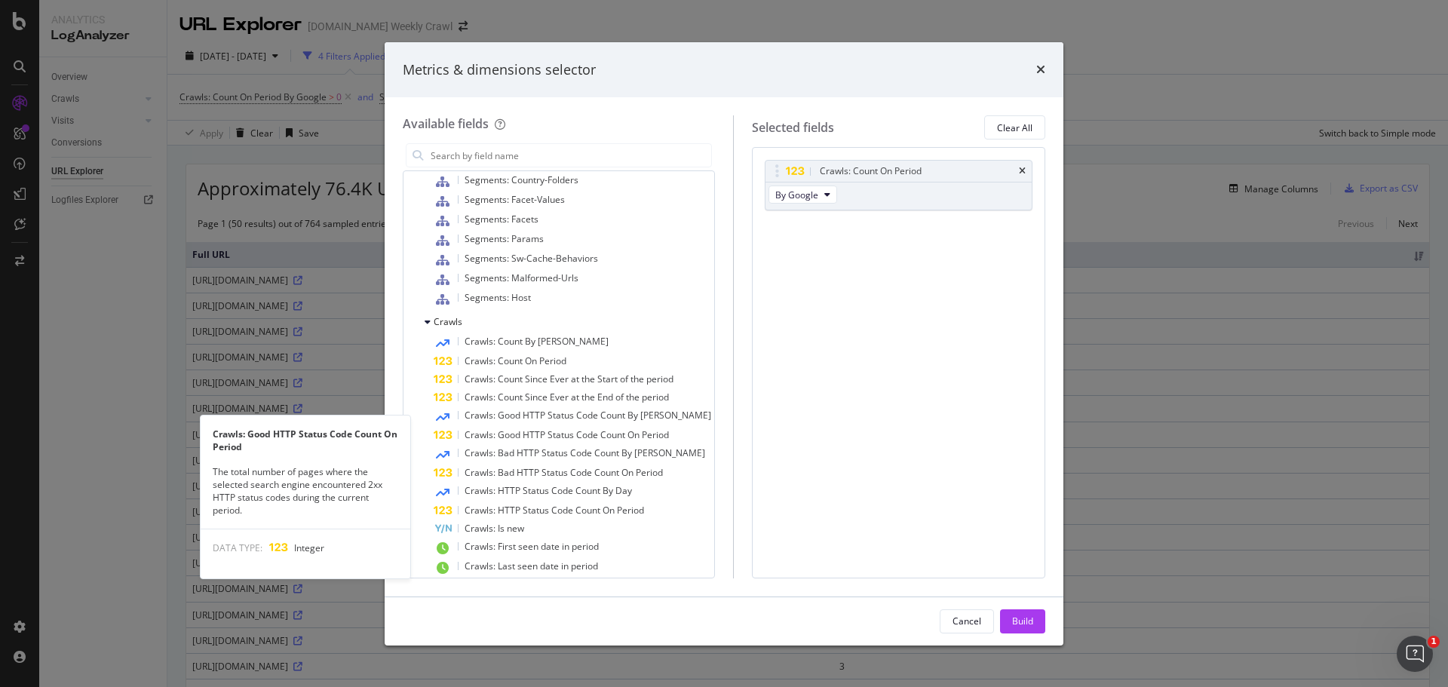
scroll to position [528, 0]
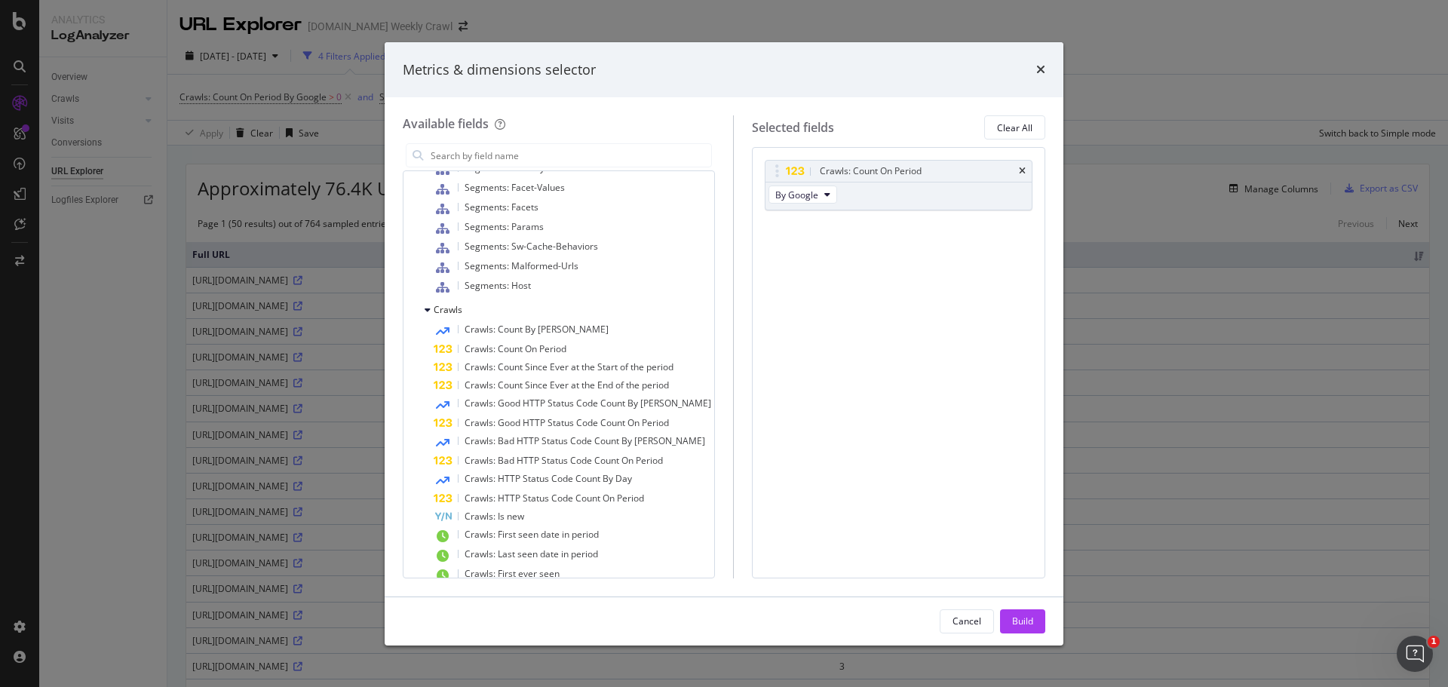
click at [1045, 62] on div "Metrics & dimensions selector" at bounding box center [724, 70] width 679 height 56
click at [1041, 70] on icon "times" at bounding box center [1040, 69] width 9 height 12
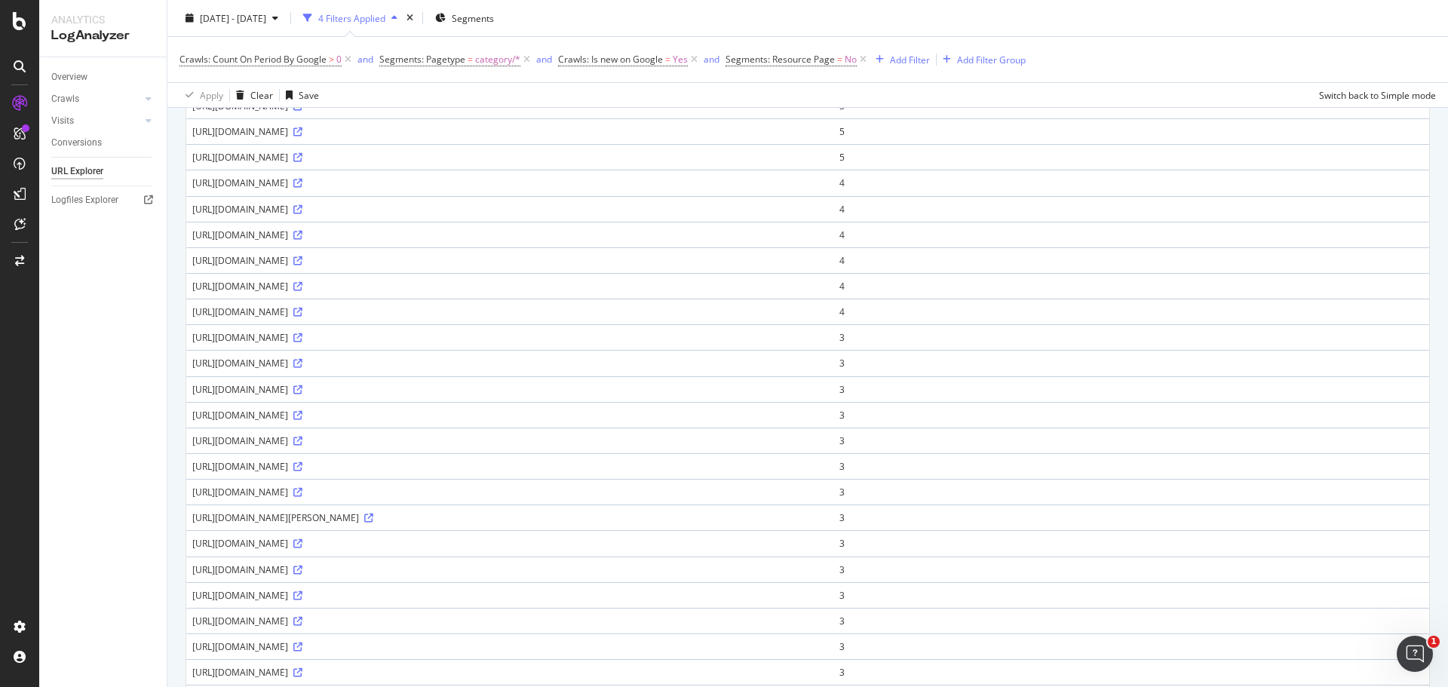
scroll to position [226, 0]
click at [796, 292] on div "https://www.levi.com/FR/fr_FR/sustainable-denim-for-her/c/levi_women_collection…" at bounding box center [509, 285] width 635 height 13
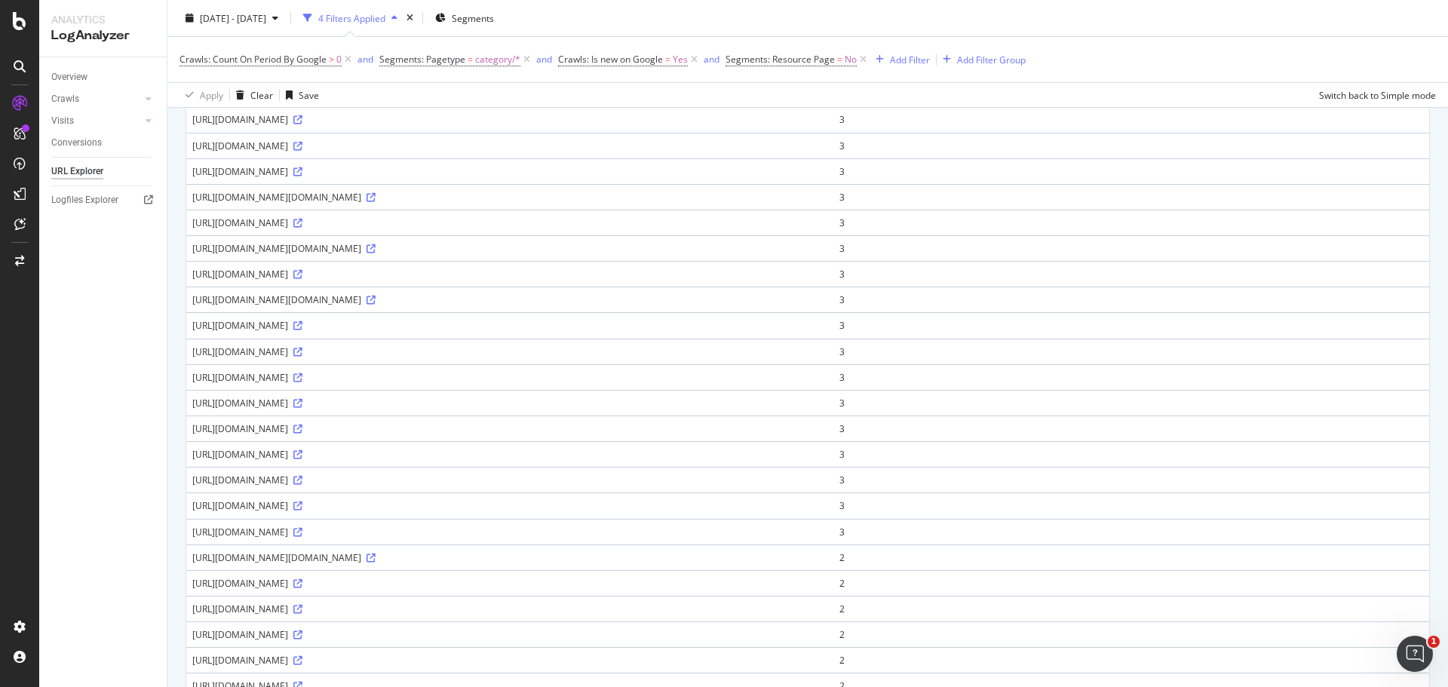
scroll to position [1091, 0]
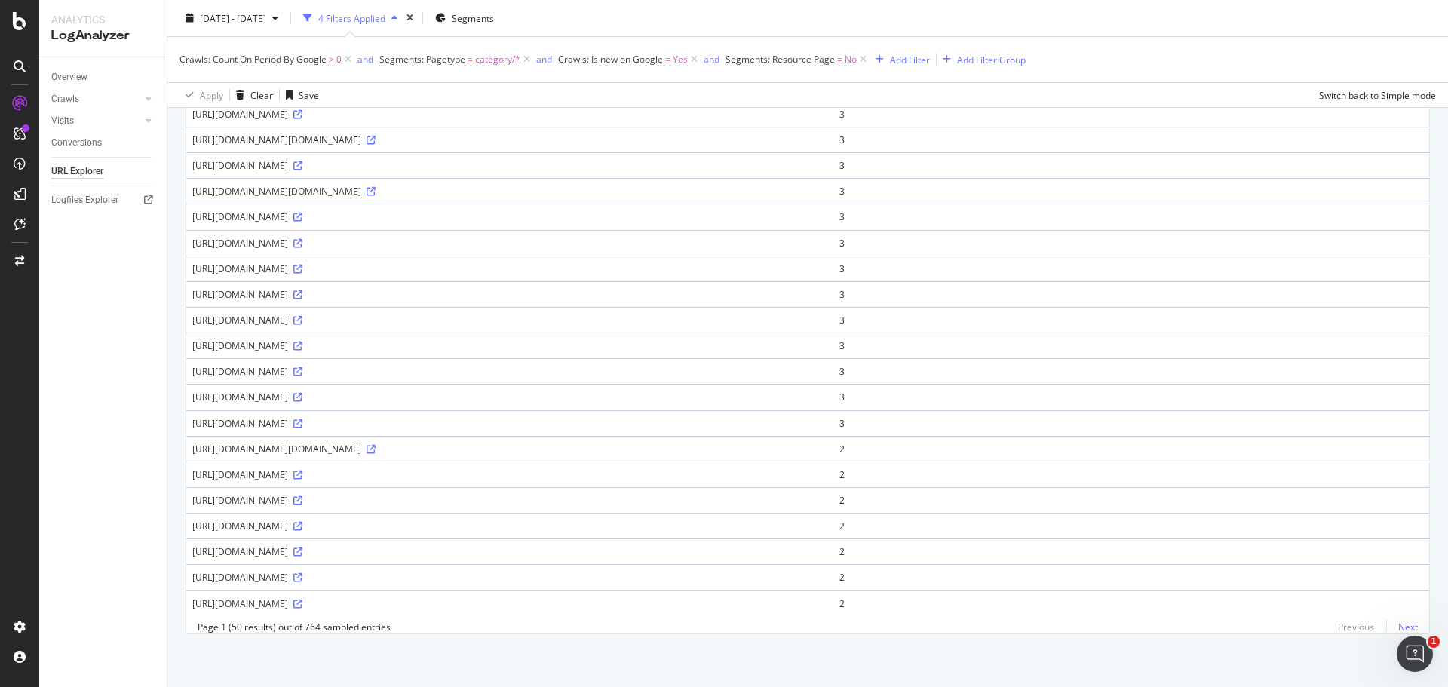
click at [1393, 624] on link "Next" at bounding box center [1402, 627] width 32 height 22
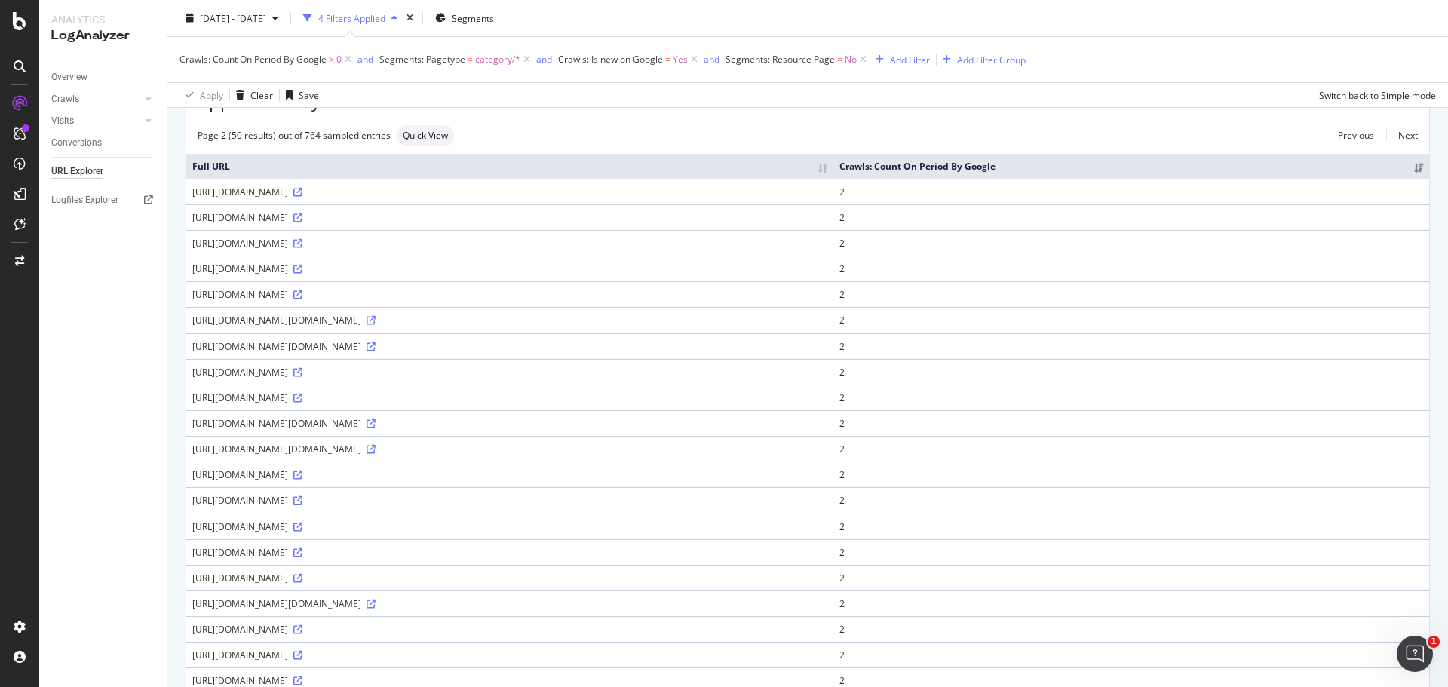
scroll to position [0, 0]
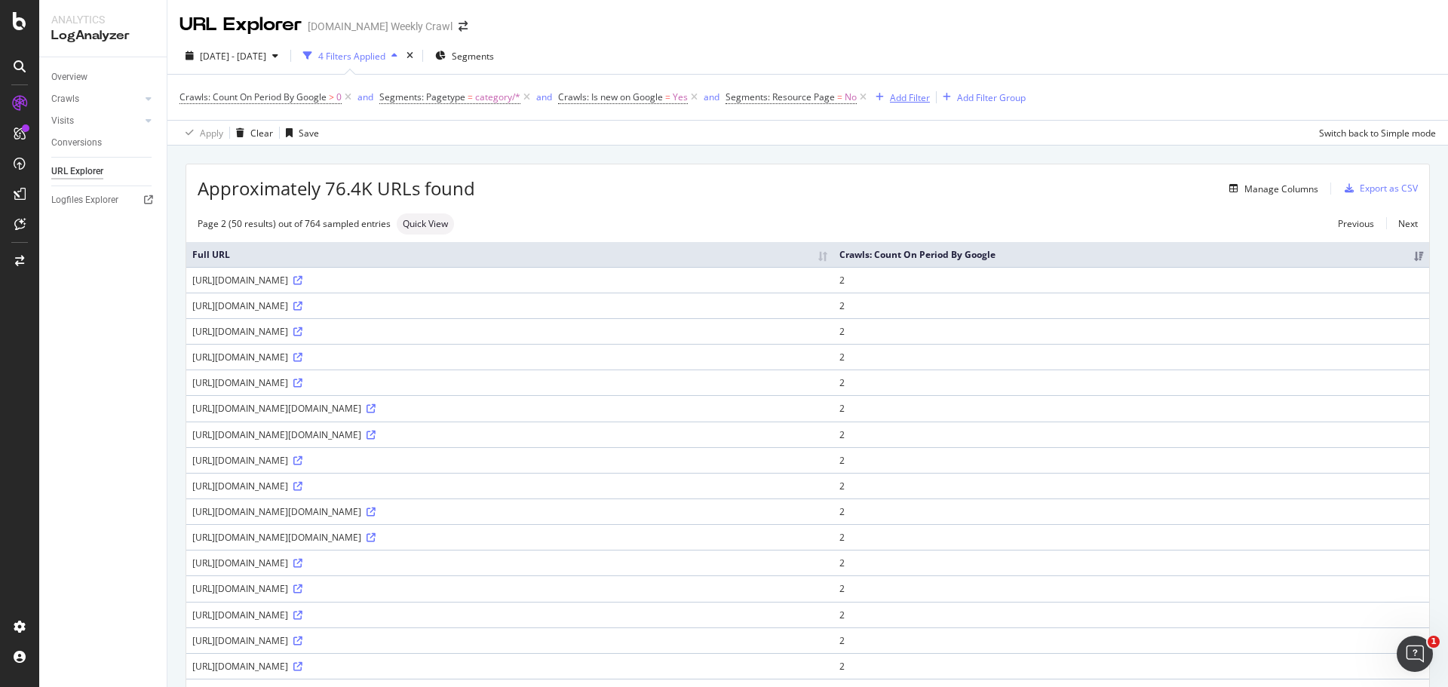
click at [918, 90] on div "Add Filter" at bounding box center [899, 97] width 60 height 17
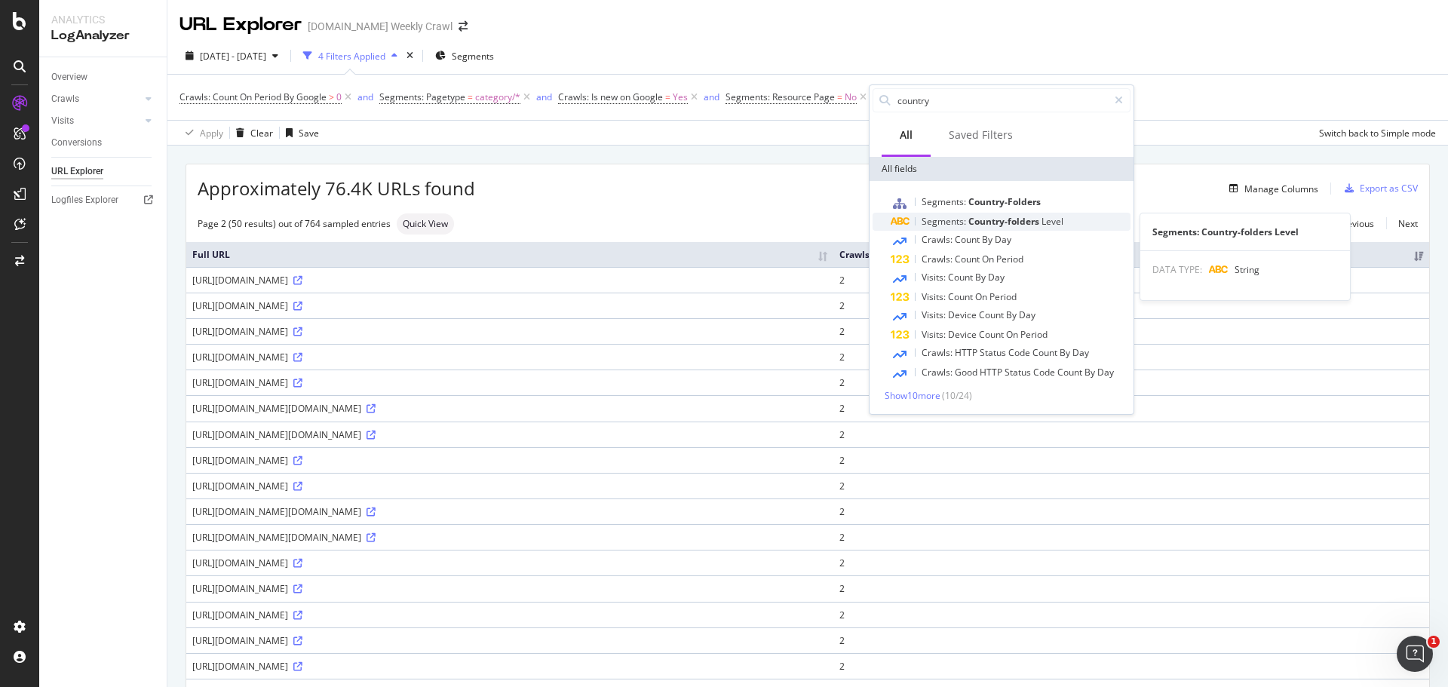
type input "country"
click at [982, 222] on span "Country-folders" at bounding box center [1004, 221] width 73 height 13
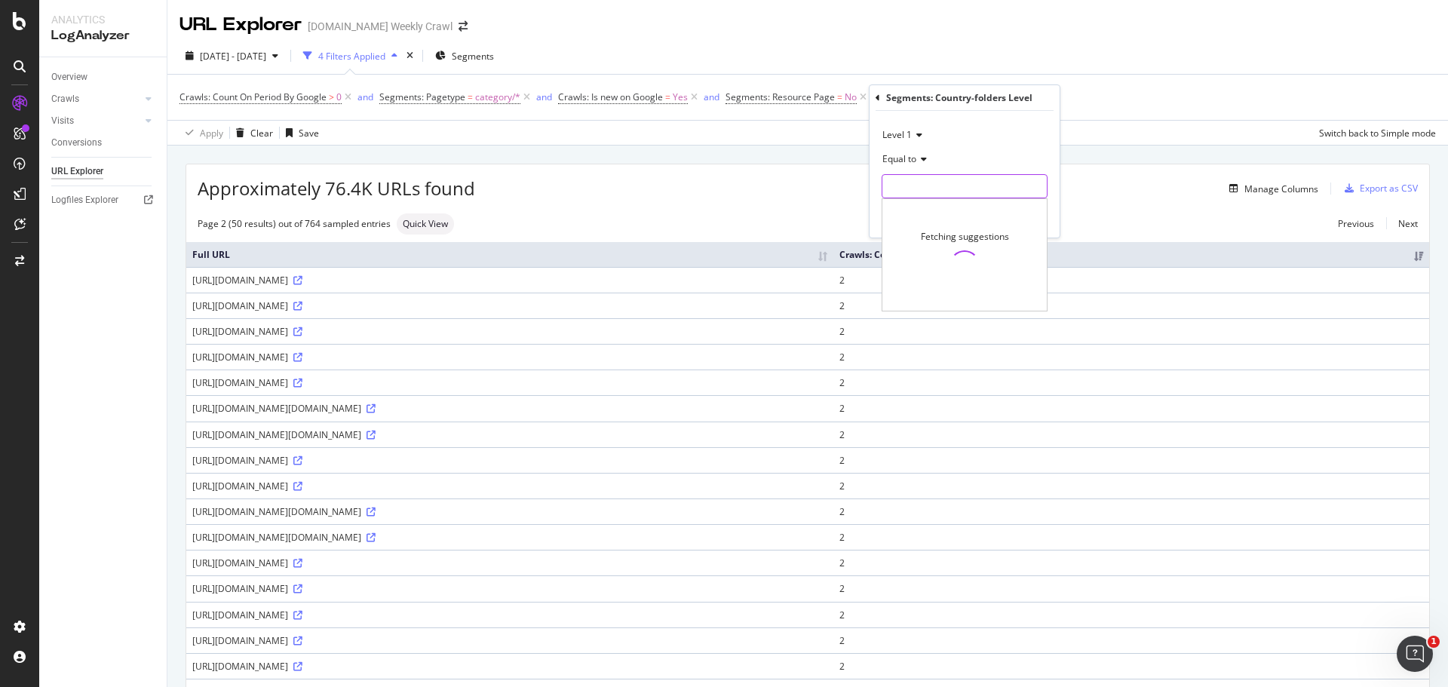
click at [957, 179] on input "text" at bounding box center [964, 186] width 164 height 24
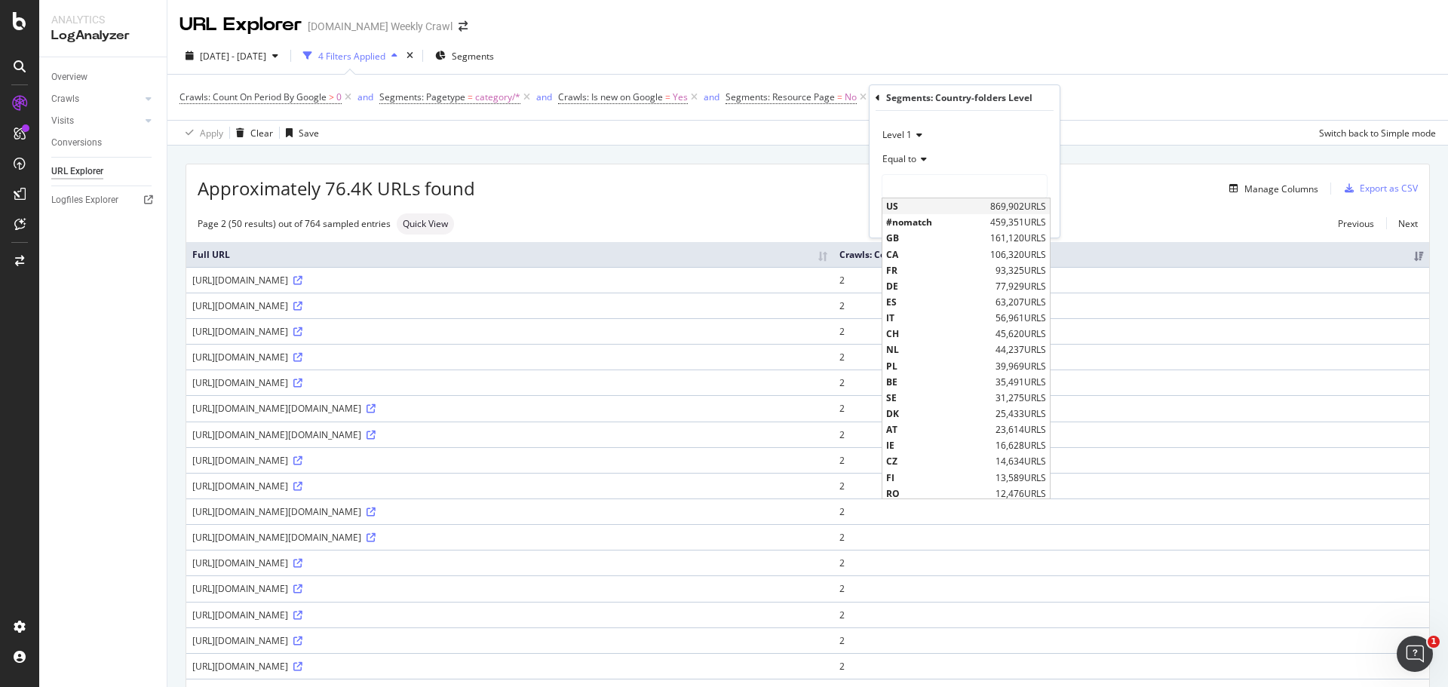
click at [949, 210] on span "US" at bounding box center [936, 206] width 100 height 13
type input "US"
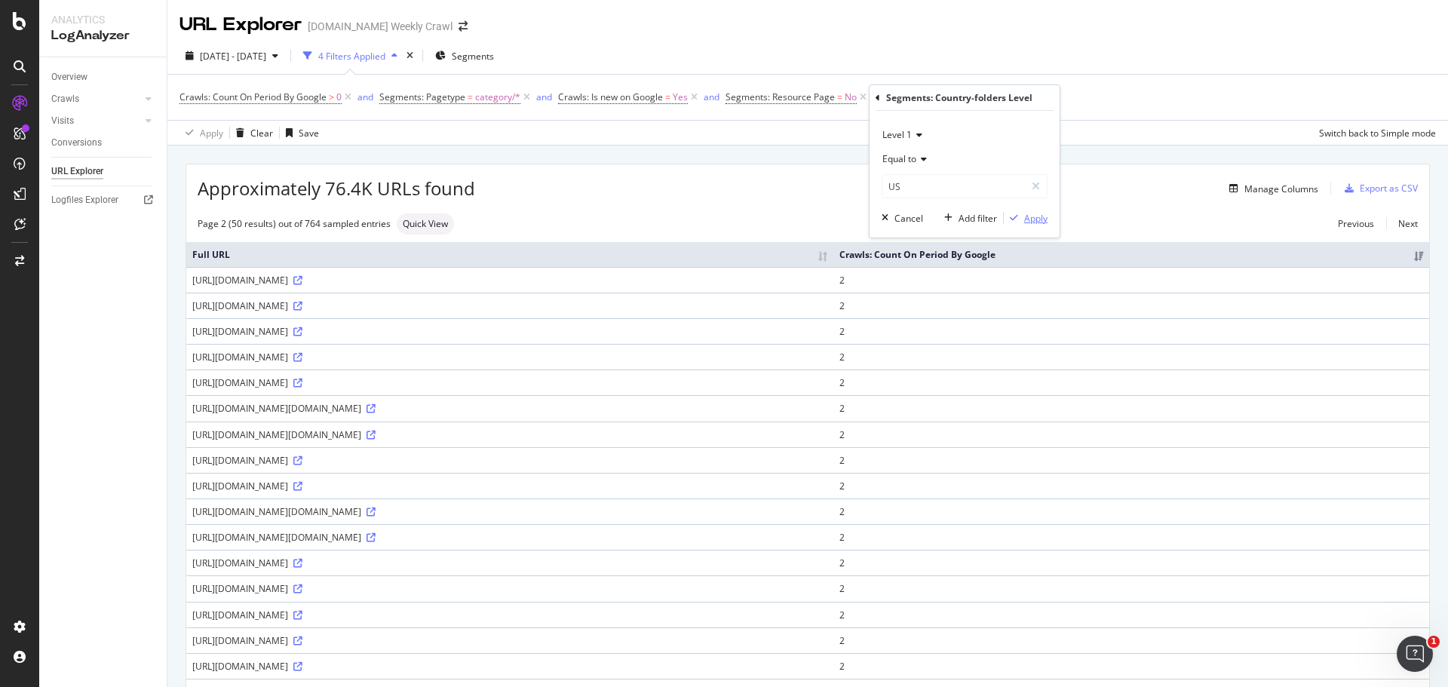
click at [1026, 219] on div "Apply" at bounding box center [1035, 218] width 23 height 13
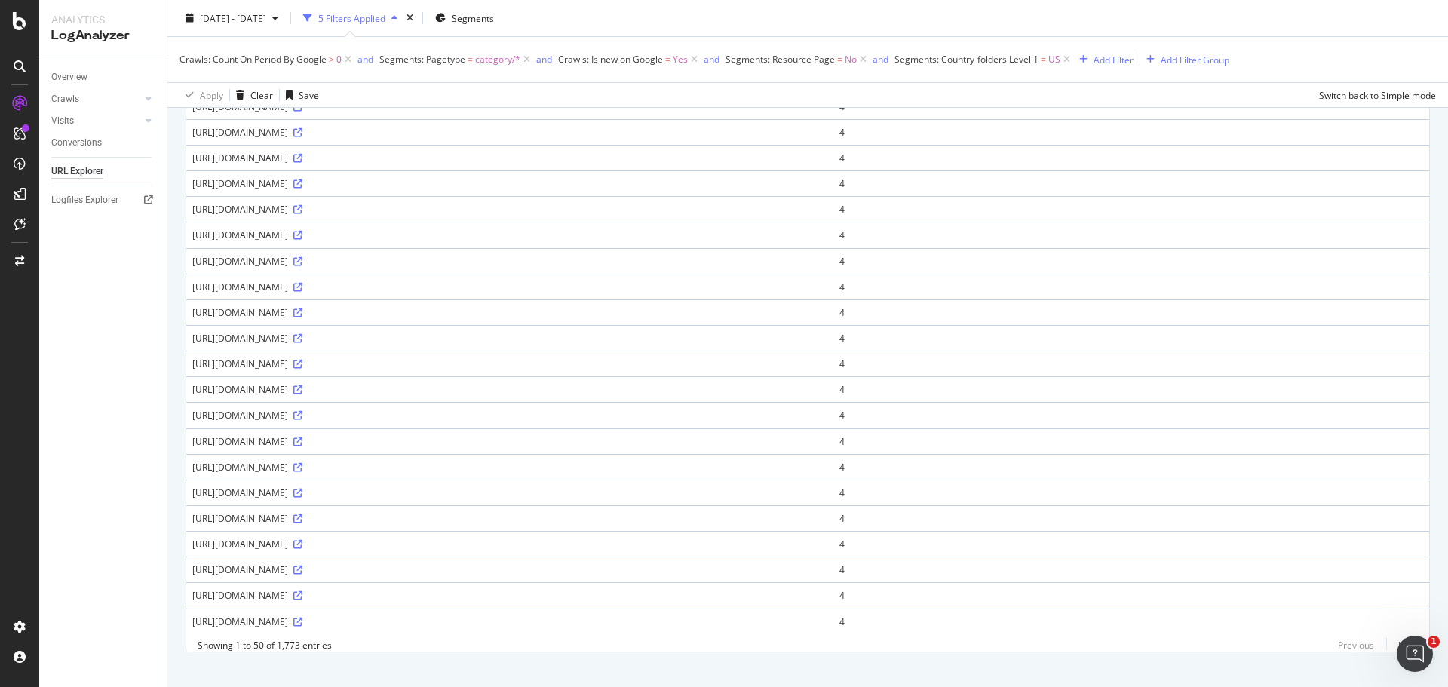
scroll to position [1027, 0]
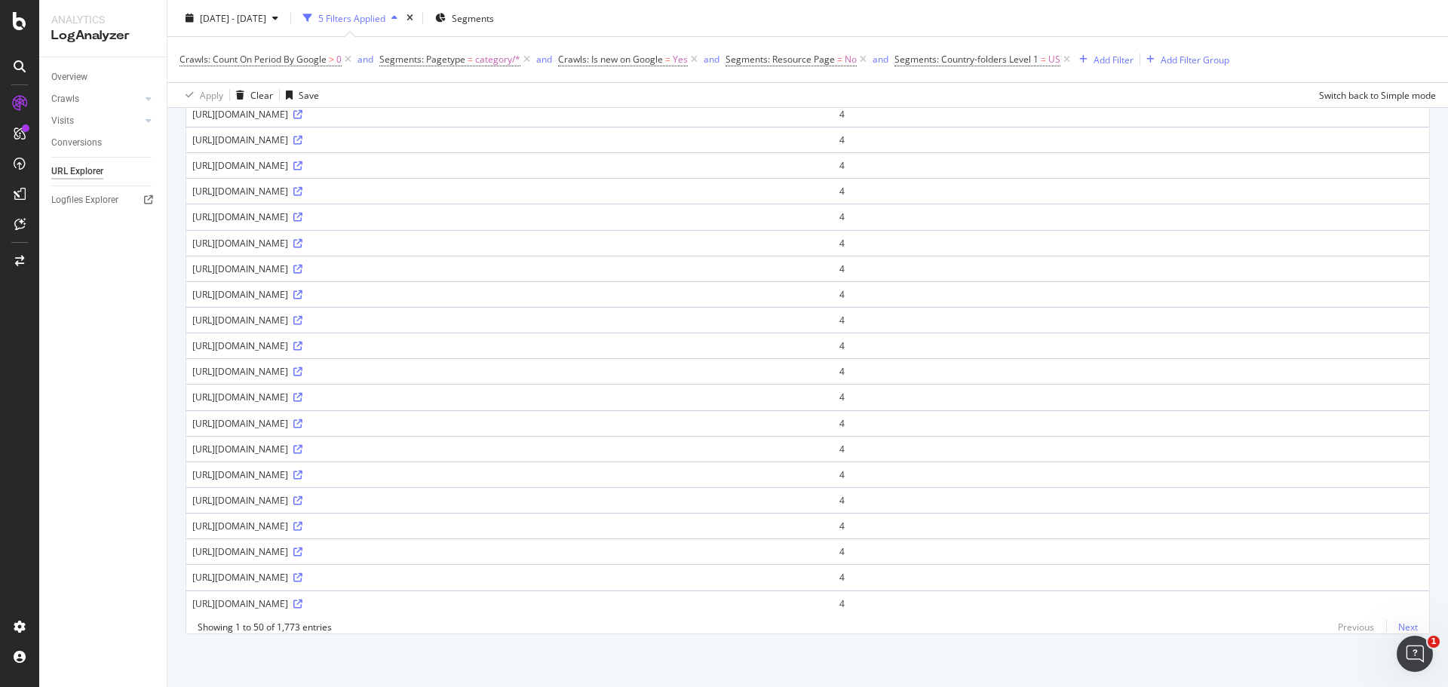
click at [1400, 633] on link "Next" at bounding box center [1402, 627] width 32 height 22
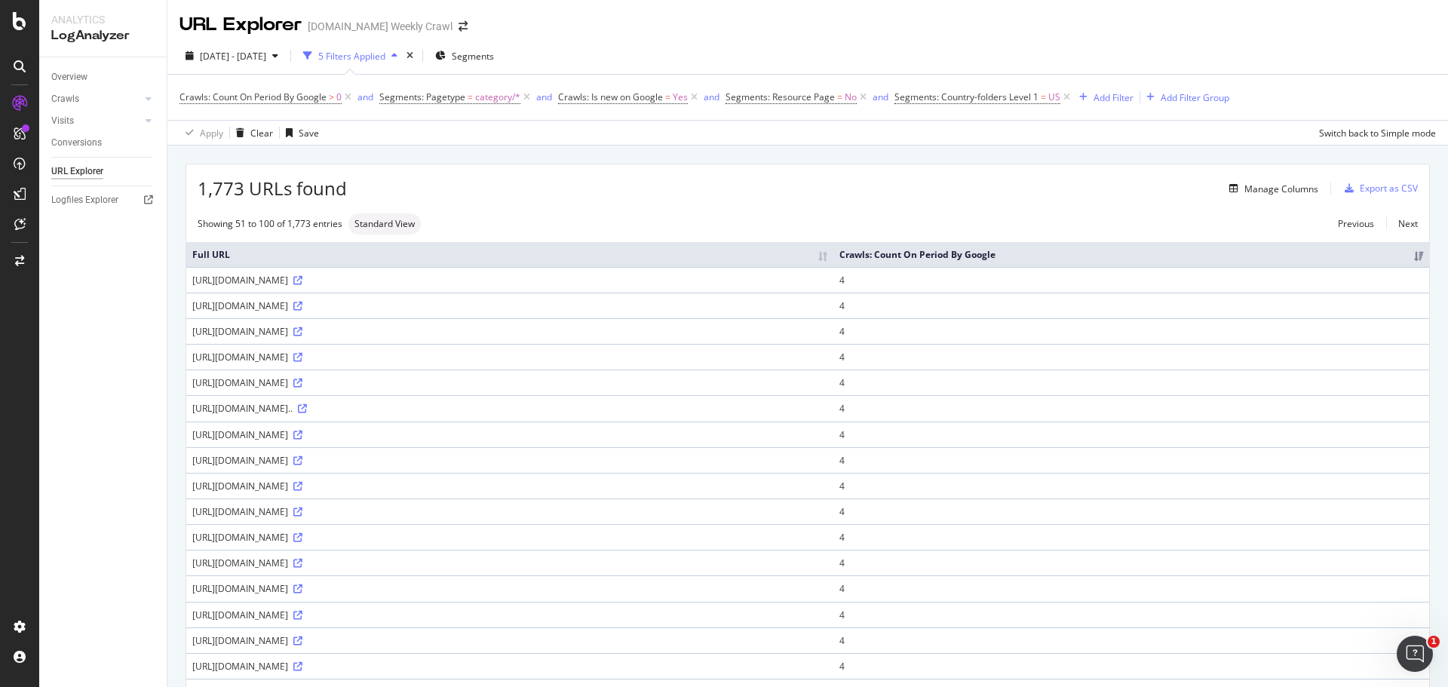
scroll to position [452, 0]
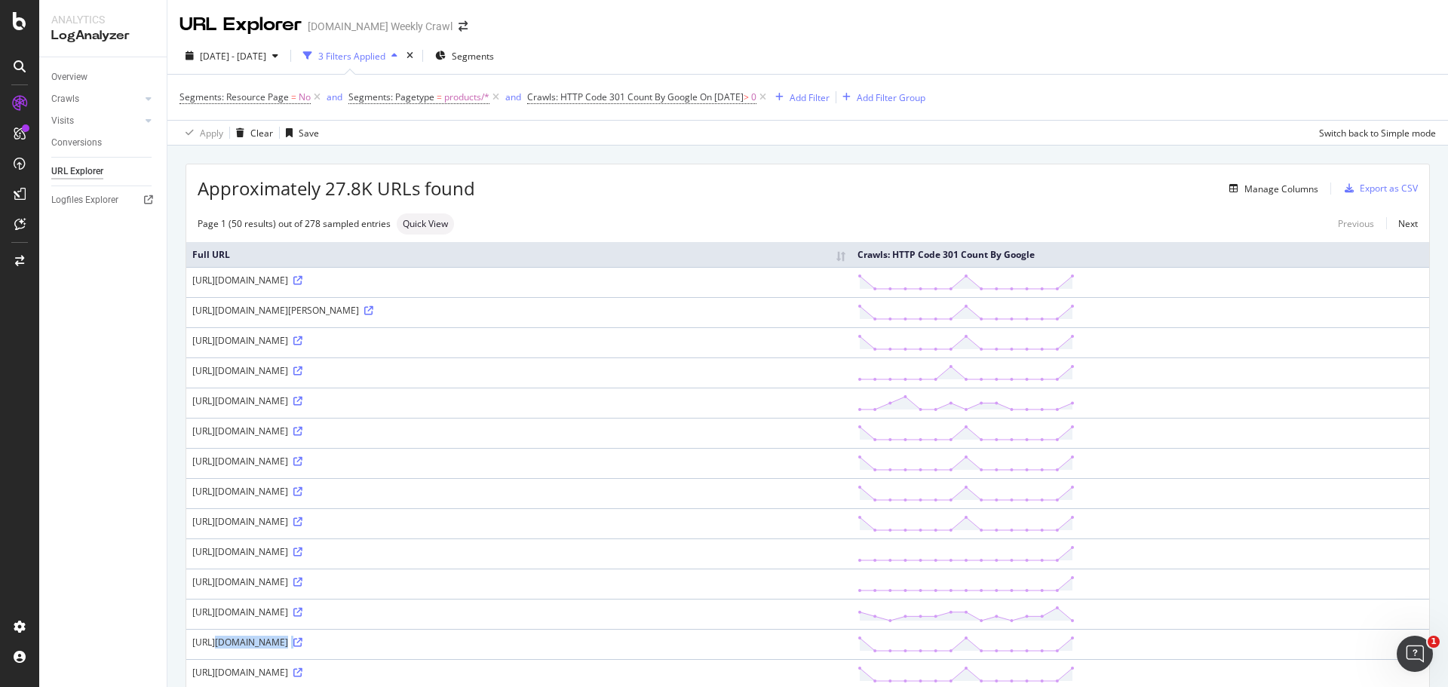
click at [532, 517] on div "[URL][DOMAIN_NAME]" at bounding box center [518, 521] width 653 height 13
